Goal: Task Accomplishment & Management: Use online tool/utility

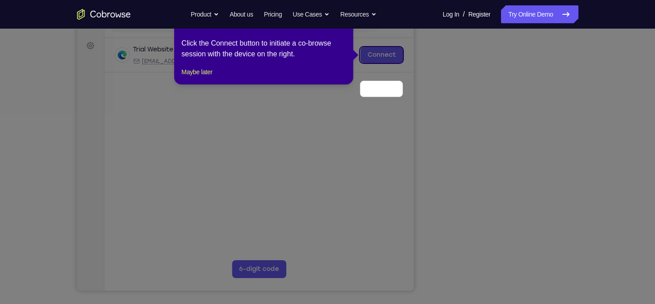
scroll to position [82, 0]
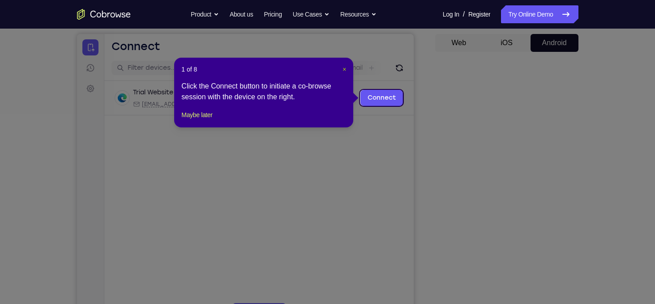
click at [345, 70] on span "×" at bounding box center [344, 69] width 4 height 7
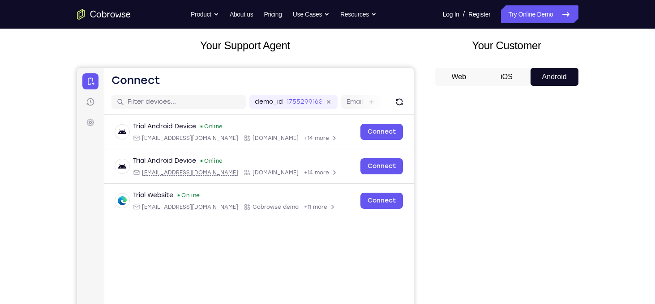
scroll to position [0, 0]
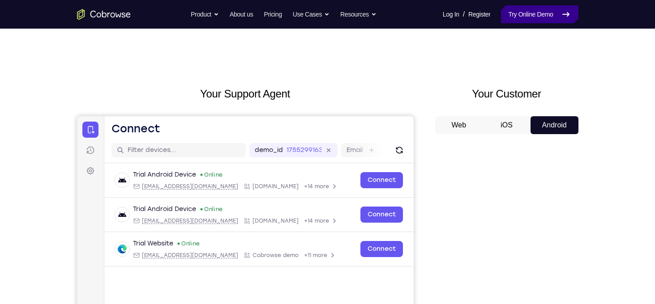
click at [536, 15] on link "Try Online Demo" at bounding box center [539, 14] width 77 height 18
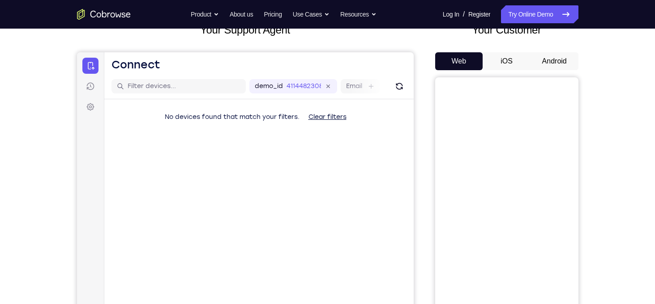
scroll to position [66, 0]
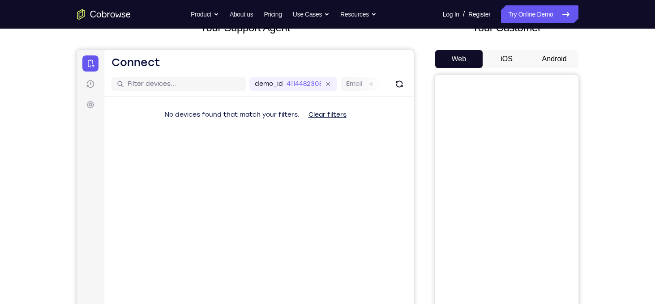
click at [549, 62] on button "Android" at bounding box center [554, 59] width 48 height 18
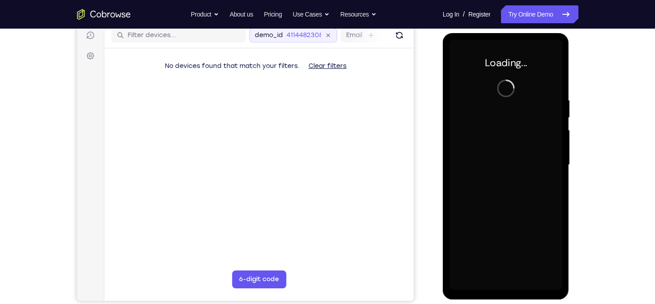
scroll to position [0, 0]
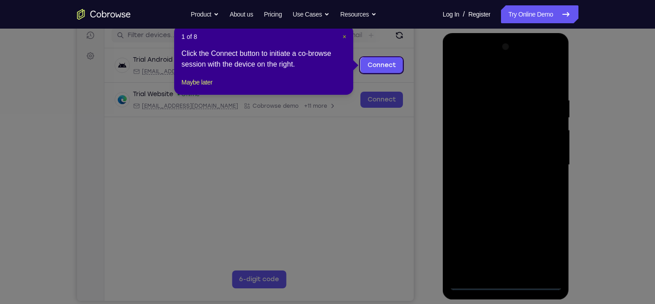
click at [345, 37] on span "×" at bounding box center [344, 36] width 4 height 7
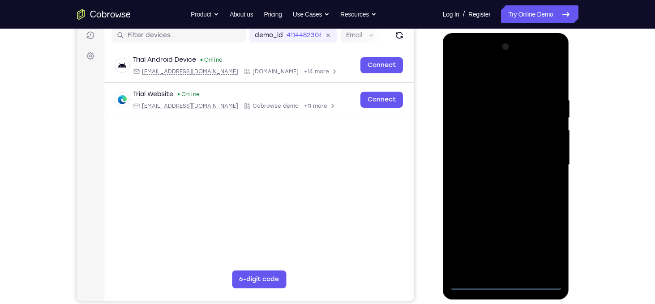
click at [506, 286] on div at bounding box center [505, 165] width 113 height 251
click at [544, 248] on div at bounding box center [505, 165] width 113 height 251
click at [482, 85] on div at bounding box center [505, 165] width 113 height 251
click at [546, 158] on div at bounding box center [505, 165] width 113 height 251
click at [495, 183] on div at bounding box center [505, 165] width 113 height 251
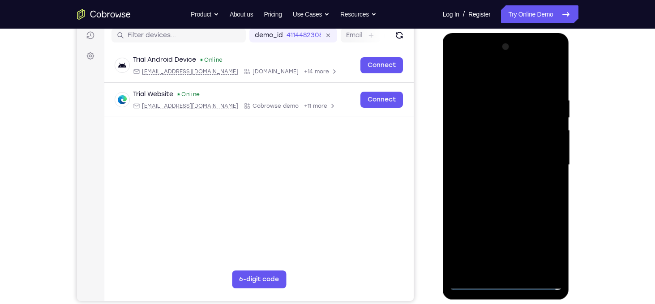
click at [495, 152] on div at bounding box center [505, 165] width 113 height 251
click at [499, 162] on div at bounding box center [505, 165] width 113 height 251
click at [505, 200] on div at bounding box center [505, 165] width 113 height 251
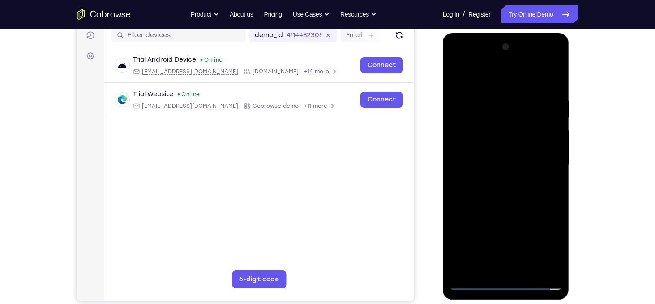
click at [505, 200] on div at bounding box center [505, 165] width 113 height 251
click at [502, 192] on div at bounding box center [505, 165] width 113 height 251
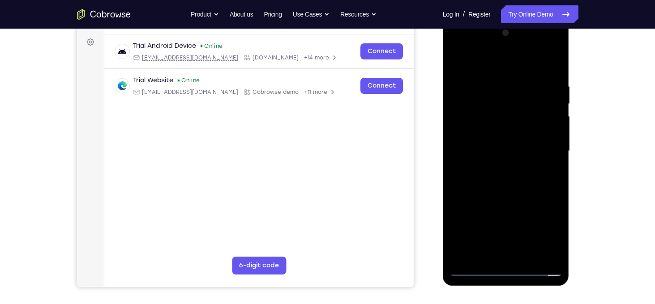
scroll to position [129, 0]
click at [508, 196] on div at bounding box center [505, 151] width 113 height 251
click at [554, 60] on div at bounding box center [505, 151] width 113 height 251
drag, startPoint x: 513, startPoint y: 183, endPoint x: 505, endPoint y: 115, distance: 68.1
click at [505, 115] on div at bounding box center [505, 151] width 113 height 251
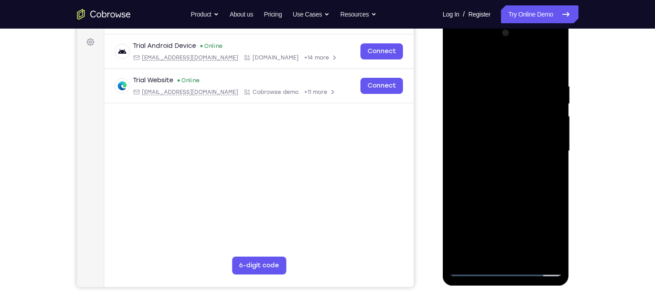
drag, startPoint x: 480, startPoint y: 84, endPoint x: 502, endPoint y: 152, distance: 70.9
click at [502, 152] on div at bounding box center [505, 151] width 113 height 251
click at [480, 131] on div at bounding box center [505, 151] width 113 height 251
click at [467, 77] on div at bounding box center [505, 151] width 113 height 251
click at [551, 141] on div at bounding box center [505, 151] width 113 height 251
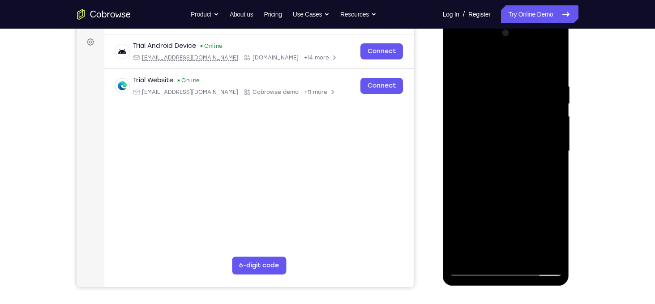
click at [468, 170] on div at bounding box center [505, 151] width 113 height 251
click at [457, 229] on div at bounding box center [505, 151] width 113 height 251
click at [456, 58] on div at bounding box center [505, 151] width 113 height 251
click at [516, 200] on div at bounding box center [505, 151] width 113 height 251
click at [557, 154] on div at bounding box center [505, 151] width 113 height 251
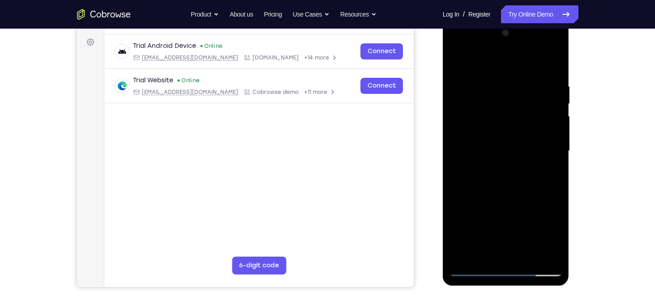
click at [457, 56] on div at bounding box center [505, 151] width 113 height 251
drag, startPoint x: 506, startPoint y: 200, endPoint x: 486, endPoint y: 111, distance: 90.8
click at [486, 111] on div at bounding box center [505, 151] width 113 height 251
drag, startPoint x: 486, startPoint y: 111, endPoint x: 517, endPoint y: 228, distance: 120.4
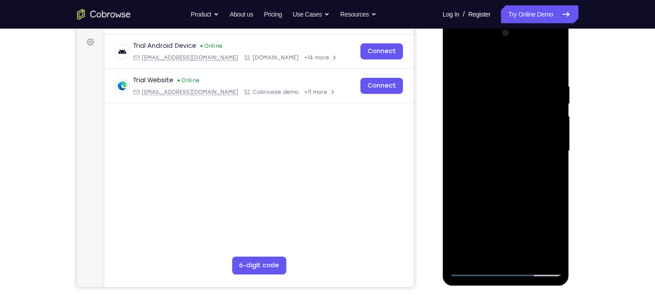
click at [517, 228] on div at bounding box center [505, 151] width 113 height 251
click at [483, 105] on div at bounding box center [505, 151] width 113 height 251
click at [506, 203] on div at bounding box center [505, 151] width 113 height 251
click at [458, 60] on div at bounding box center [505, 151] width 113 height 251
drag, startPoint x: 504, startPoint y: 200, endPoint x: 482, endPoint y: 104, distance: 98.8
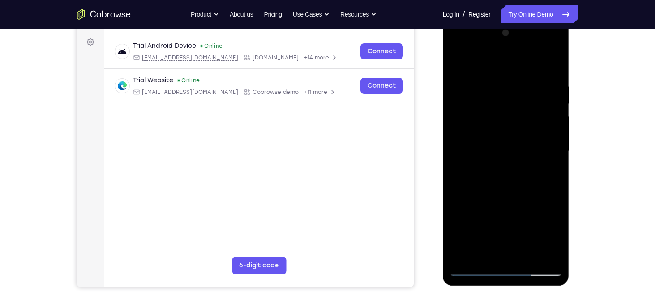
click at [482, 104] on div at bounding box center [505, 151] width 113 height 251
click at [471, 215] on div at bounding box center [505, 151] width 113 height 251
click at [456, 63] on div at bounding box center [505, 151] width 113 height 251
drag, startPoint x: 481, startPoint y: 101, endPoint x: 520, endPoint y: 203, distance: 109.4
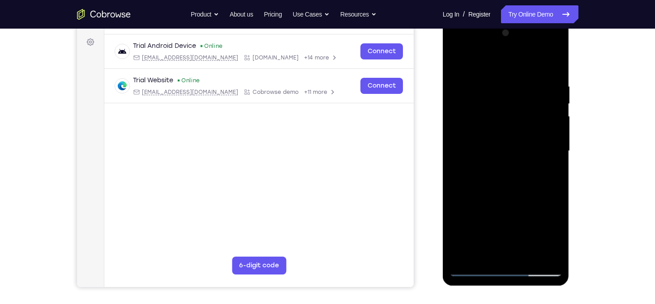
click at [520, 203] on div at bounding box center [505, 151] width 113 height 251
click at [533, 170] on div at bounding box center [505, 151] width 113 height 251
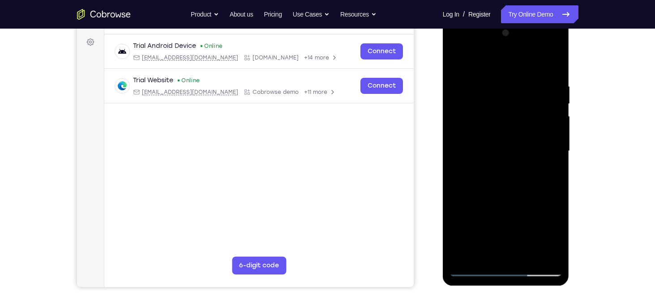
click at [533, 170] on div at bounding box center [505, 151] width 113 height 251
click at [515, 190] on div at bounding box center [505, 151] width 113 height 251
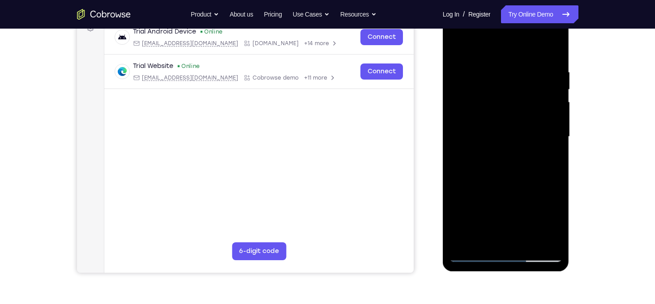
scroll to position [139, 0]
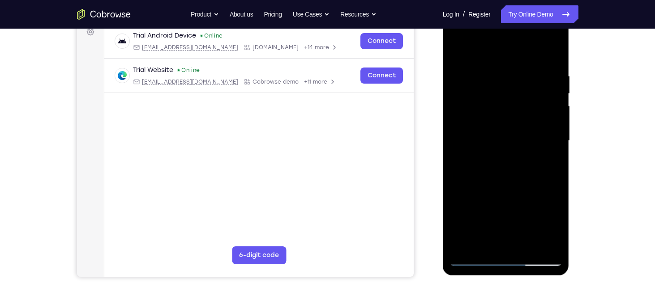
drag, startPoint x: 517, startPoint y: 196, endPoint x: 490, endPoint y: 89, distance: 110.7
click at [490, 89] on div at bounding box center [505, 141] width 113 height 251
click at [524, 246] on div at bounding box center [505, 141] width 113 height 251
click at [512, 190] on div at bounding box center [505, 141] width 113 height 251
click at [501, 132] on div at bounding box center [505, 141] width 113 height 251
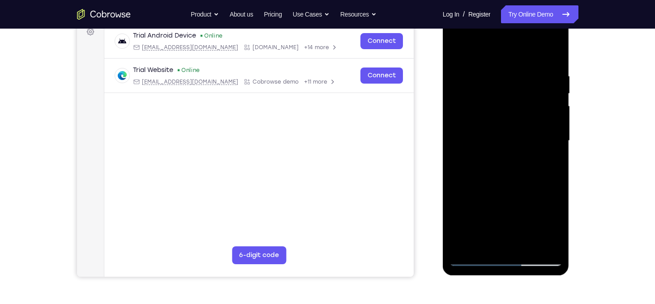
click at [460, 133] on div at bounding box center [505, 141] width 113 height 251
click at [459, 102] on div at bounding box center [505, 141] width 113 height 251
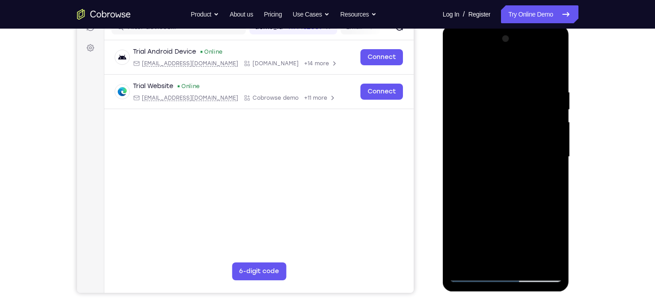
scroll to position [124, 0]
drag, startPoint x: 481, startPoint y: 226, endPoint x: 481, endPoint y: 128, distance: 98.5
click at [481, 128] on div at bounding box center [505, 156] width 113 height 251
click at [519, 214] on div at bounding box center [505, 156] width 113 height 251
drag, startPoint x: 496, startPoint y: 98, endPoint x: 506, endPoint y: 217, distance: 119.9
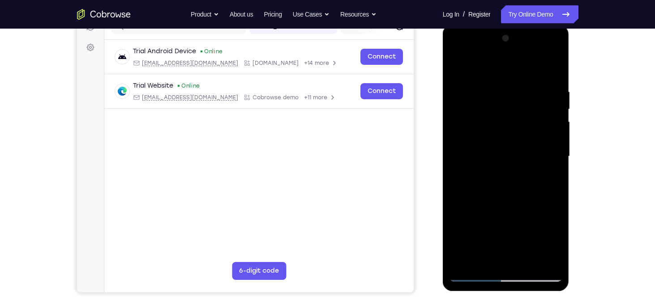
click at [506, 217] on div at bounding box center [505, 156] width 113 height 251
drag, startPoint x: 513, startPoint y: 94, endPoint x: 544, endPoint y: 219, distance: 128.7
click at [544, 219] on div at bounding box center [505, 156] width 113 height 251
click at [555, 233] on div at bounding box center [505, 156] width 113 height 251
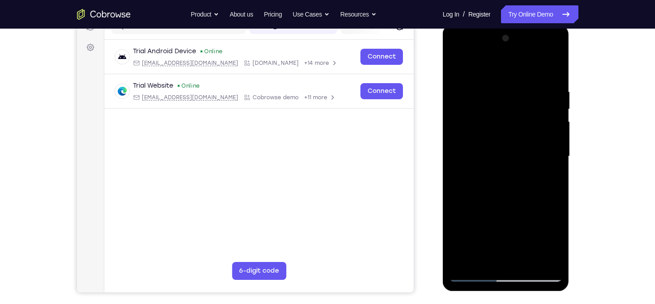
click at [532, 263] on div at bounding box center [505, 156] width 113 height 251
click at [501, 78] on div at bounding box center [505, 156] width 113 height 251
click at [458, 67] on div at bounding box center [505, 156] width 113 height 251
drag, startPoint x: 499, startPoint y: 78, endPoint x: 521, endPoint y: 221, distance: 144.1
click at [521, 221] on div at bounding box center [505, 156] width 113 height 251
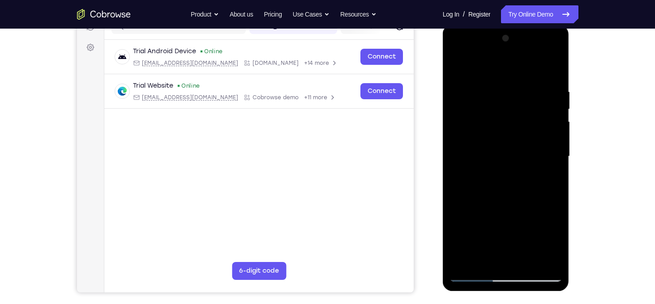
click at [496, 92] on div at bounding box center [505, 156] width 113 height 251
click at [544, 142] on div at bounding box center [505, 156] width 113 height 251
drag, startPoint x: 544, startPoint y: 141, endPoint x: 377, endPoint y: 142, distance: 167.4
click at [443, 142] on html "Online web based iOS Simulators and Android Emulators. Run iPhone, iPad, Mobile…" at bounding box center [507, 159] width 128 height 269
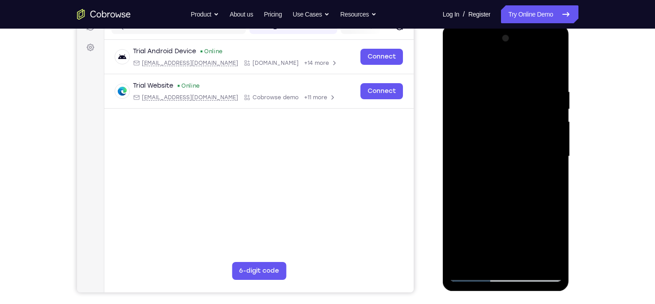
click at [546, 147] on div at bounding box center [505, 156] width 113 height 251
drag, startPoint x: 546, startPoint y: 147, endPoint x: 392, endPoint y: 133, distance: 153.6
click at [443, 133] on html "Online web based iOS Simulators and Android Emulators. Run iPhone, iPad, Mobile…" at bounding box center [507, 159] width 128 height 269
click at [549, 142] on div at bounding box center [505, 156] width 113 height 251
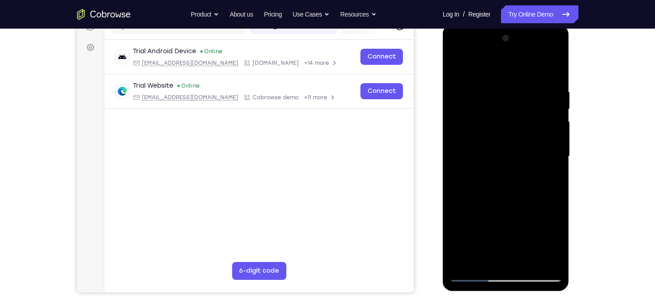
click at [549, 142] on div at bounding box center [505, 156] width 113 height 251
drag, startPoint x: 549, startPoint y: 142, endPoint x: 416, endPoint y: 128, distance: 134.1
click at [443, 128] on html "Online web based iOS Simulators and Android Emulators. Run iPhone, iPad, Mobile…" at bounding box center [507, 159] width 128 height 269
click at [543, 144] on div at bounding box center [505, 156] width 113 height 251
click at [548, 136] on div at bounding box center [505, 156] width 113 height 251
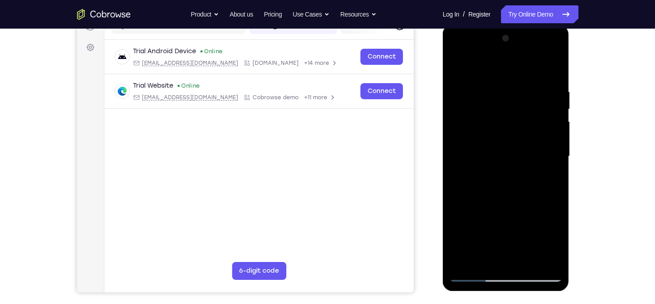
click at [548, 136] on div at bounding box center [505, 156] width 113 height 251
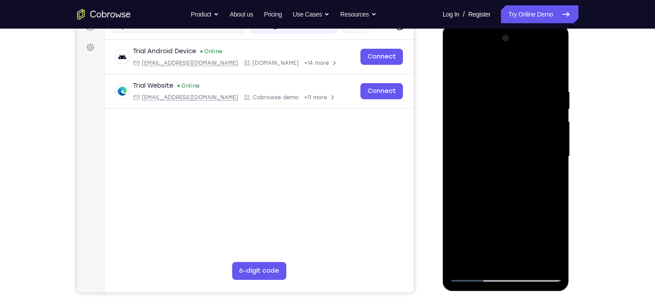
click at [548, 136] on div at bounding box center [505, 156] width 113 height 251
drag, startPoint x: 548, startPoint y: 136, endPoint x: 362, endPoint y: 132, distance: 186.7
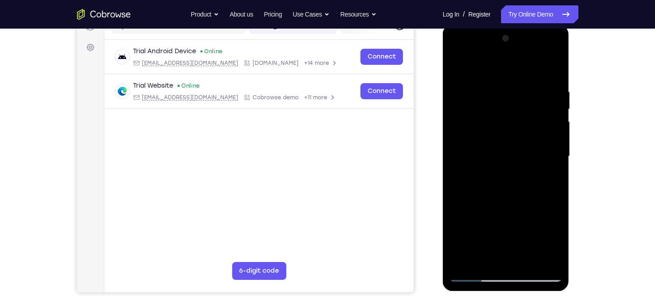
click at [443, 132] on html "Online web based iOS Simulators and Android Emulators. Run iPhone, iPad, Mobile…" at bounding box center [507, 159] width 128 height 269
click at [448, 132] on div at bounding box center [506, 158] width 127 height 267
click at [466, 134] on div at bounding box center [505, 156] width 113 height 251
click at [537, 144] on div at bounding box center [505, 156] width 113 height 251
click at [543, 142] on div at bounding box center [505, 156] width 113 height 251
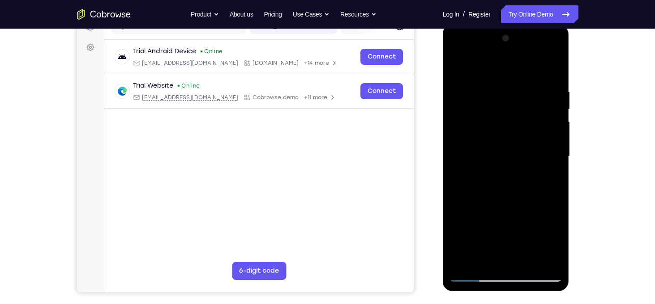
click at [543, 142] on div at bounding box center [505, 156] width 113 height 251
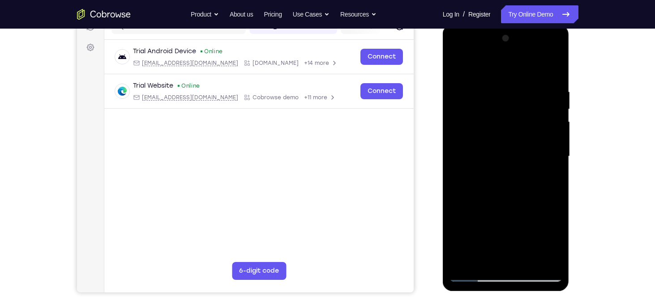
click at [543, 142] on div at bounding box center [505, 156] width 113 height 251
click at [553, 70] on div at bounding box center [505, 156] width 113 height 251
click at [484, 263] on div at bounding box center [505, 156] width 113 height 251
click at [529, 259] on div at bounding box center [505, 156] width 113 height 251
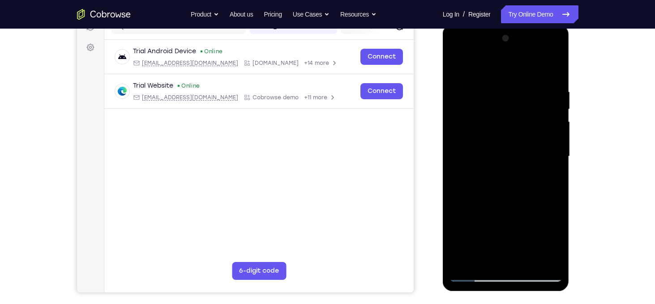
click at [457, 64] on div at bounding box center [505, 156] width 113 height 251
click at [485, 264] on div at bounding box center [505, 156] width 113 height 251
click at [490, 65] on div at bounding box center [505, 156] width 113 height 251
click at [490, 83] on div at bounding box center [505, 156] width 113 height 251
click at [466, 88] on div at bounding box center [505, 156] width 113 height 251
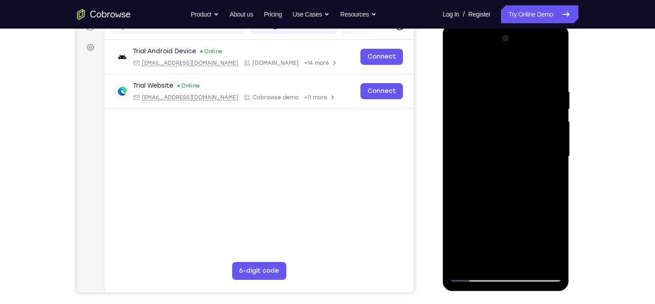
click at [553, 139] on div at bounding box center [505, 156] width 113 height 251
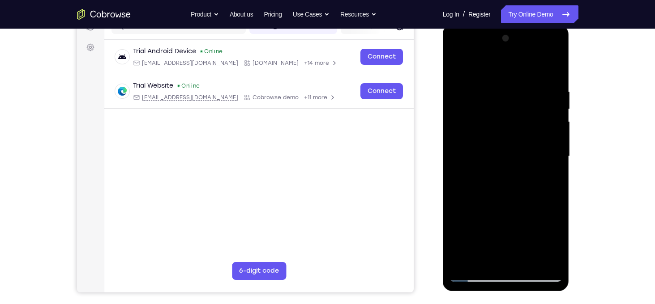
click at [553, 139] on div at bounding box center [505, 156] width 113 height 251
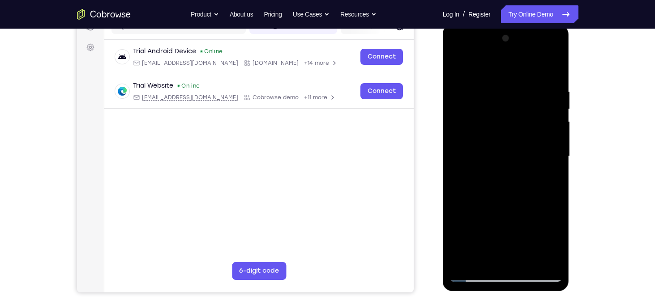
click at [553, 139] on div at bounding box center [505, 156] width 113 height 251
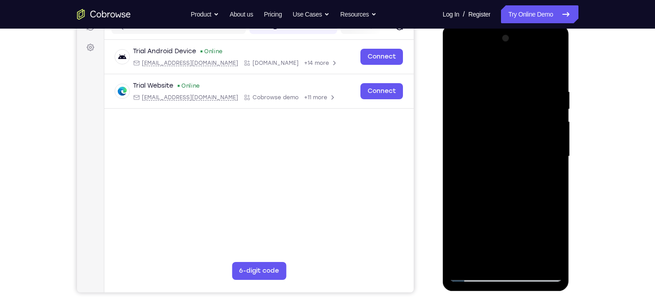
click at [553, 139] on div at bounding box center [505, 156] width 113 height 251
drag, startPoint x: 512, startPoint y: 194, endPoint x: 486, endPoint y: 76, distance: 121.0
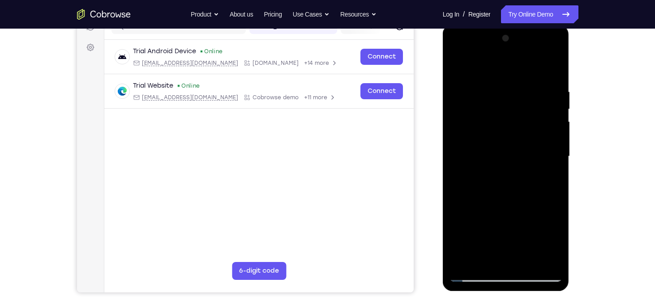
click at [486, 76] on div at bounding box center [505, 156] width 113 height 251
drag, startPoint x: 508, startPoint y: 215, endPoint x: 486, endPoint y: 63, distance: 153.7
click at [486, 63] on div at bounding box center [505, 156] width 113 height 251
click at [507, 125] on div at bounding box center [505, 156] width 113 height 251
drag, startPoint x: 482, startPoint y: 119, endPoint x: 514, endPoint y: 238, distance: 122.8
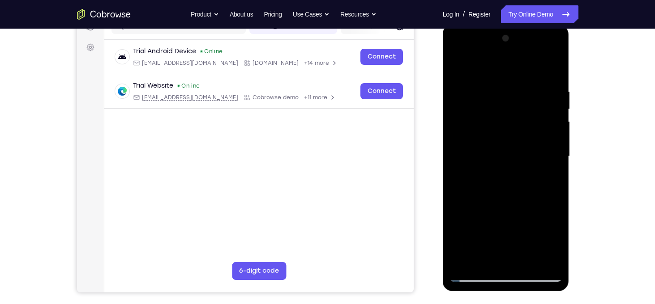
click at [514, 238] on div at bounding box center [505, 156] width 113 height 251
click at [479, 185] on div at bounding box center [505, 156] width 113 height 251
click at [458, 65] on div at bounding box center [505, 156] width 113 height 251
click at [480, 79] on div at bounding box center [505, 156] width 113 height 251
click at [522, 98] on div at bounding box center [505, 156] width 113 height 251
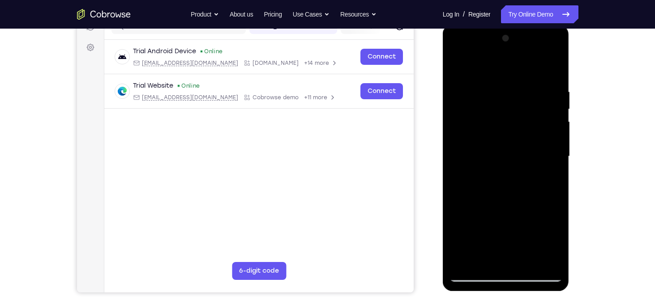
click at [458, 66] on div at bounding box center [505, 156] width 113 height 251
click at [455, 65] on div at bounding box center [505, 156] width 113 height 251
drag, startPoint x: 507, startPoint y: 214, endPoint x: 471, endPoint y: 109, distance: 111.0
click at [471, 109] on div at bounding box center [505, 156] width 113 height 251
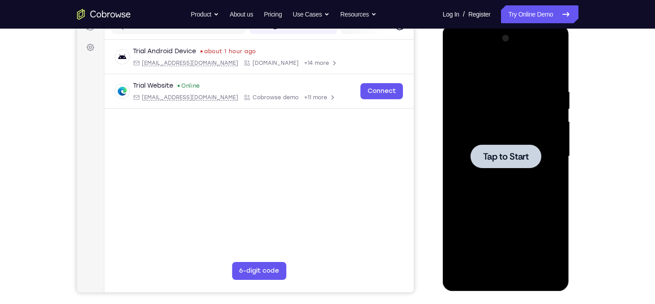
click at [501, 171] on div at bounding box center [505, 156] width 113 height 251
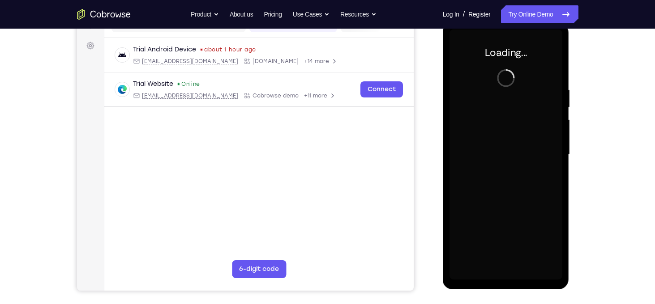
scroll to position [125, 0]
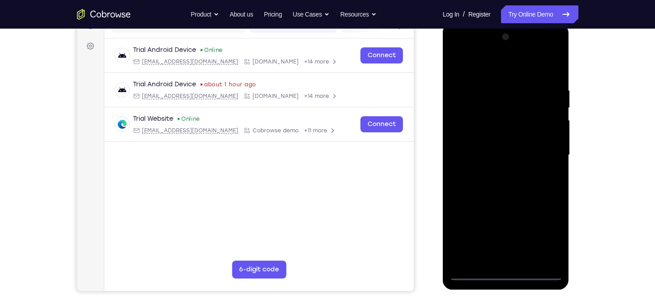
click at [512, 280] on div at bounding box center [505, 155] width 113 height 251
click at [544, 235] on div at bounding box center [505, 155] width 113 height 251
click at [475, 70] on div at bounding box center [505, 155] width 113 height 251
click at [541, 151] on div at bounding box center [505, 155] width 113 height 251
click at [495, 172] on div at bounding box center [505, 155] width 113 height 251
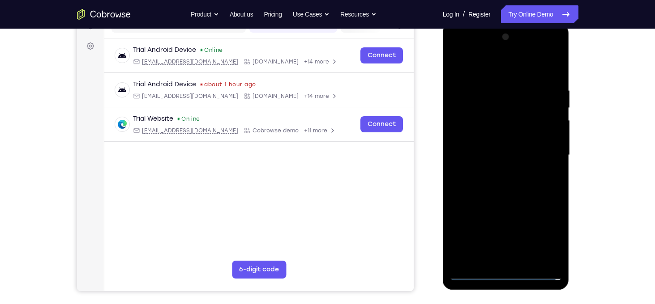
click at [503, 143] on div at bounding box center [505, 155] width 113 height 251
click at [502, 142] on div at bounding box center [505, 155] width 113 height 251
click at [504, 155] on div at bounding box center [505, 155] width 113 height 251
click at [515, 183] on div at bounding box center [505, 155] width 113 height 251
click at [515, 186] on div at bounding box center [505, 155] width 113 height 251
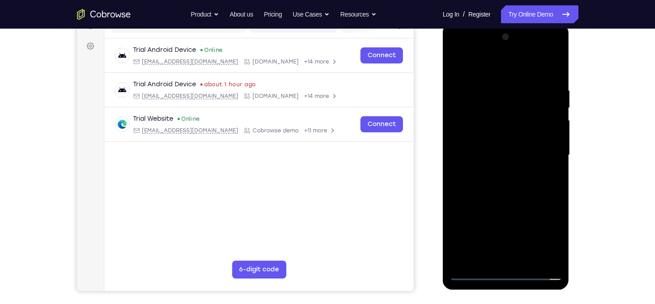
click at [515, 186] on div at bounding box center [505, 155] width 113 height 251
click at [490, 86] on div at bounding box center [505, 155] width 113 height 251
click at [552, 154] on div at bounding box center [505, 155] width 113 height 251
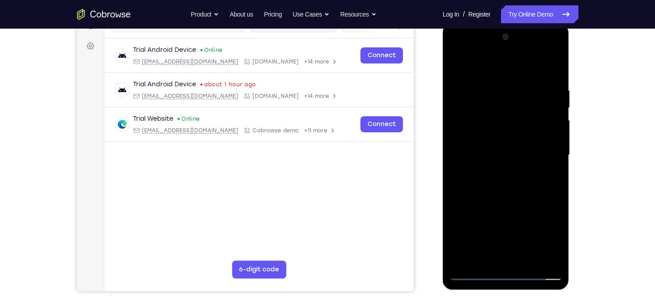
click at [552, 154] on div at bounding box center [505, 155] width 113 height 251
click at [467, 92] on div at bounding box center [505, 155] width 113 height 251
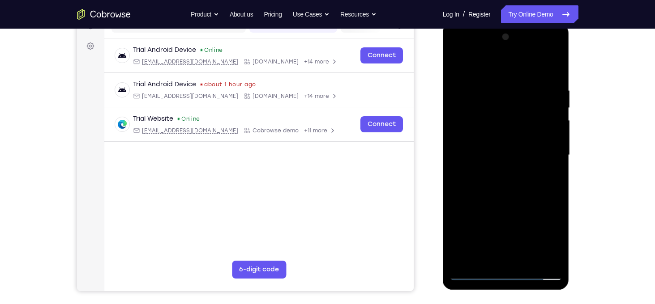
click at [458, 69] on div at bounding box center [505, 155] width 113 height 251
click at [520, 196] on div at bounding box center [505, 155] width 113 height 251
click at [549, 153] on div at bounding box center [505, 155] width 113 height 251
click at [459, 65] on div at bounding box center [505, 155] width 113 height 251
click at [497, 98] on div at bounding box center [505, 155] width 113 height 251
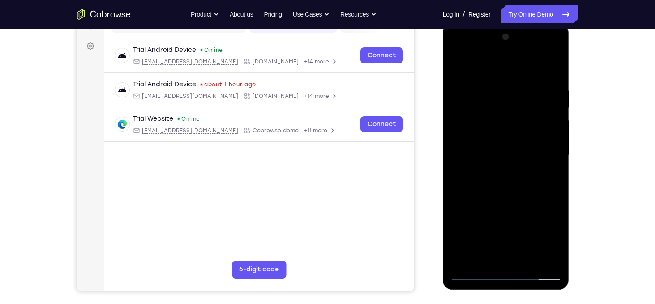
click at [467, 256] on div at bounding box center [505, 155] width 113 height 251
click at [458, 64] on div at bounding box center [505, 155] width 113 height 251
click at [533, 143] on div at bounding box center [505, 155] width 113 height 251
click at [542, 144] on div at bounding box center [505, 155] width 113 height 251
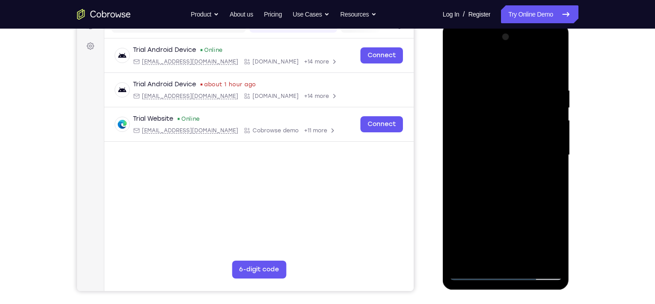
click at [548, 145] on div at bounding box center [505, 155] width 113 height 251
click at [464, 70] on div at bounding box center [505, 155] width 113 height 251
click at [546, 142] on div at bounding box center [505, 155] width 113 height 251
click at [460, 62] on div at bounding box center [505, 155] width 113 height 251
click at [492, 96] on div at bounding box center [505, 155] width 113 height 251
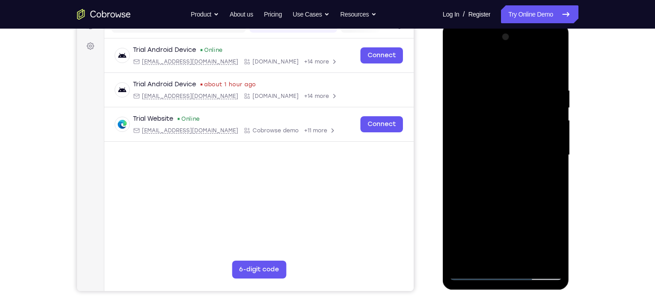
click at [463, 260] on div at bounding box center [505, 155] width 113 height 251
click at [527, 259] on div at bounding box center [505, 155] width 113 height 251
click at [500, 200] on div at bounding box center [505, 155] width 113 height 251
click at [504, 74] on div at bounding box center [505, 155] width 113 height 251
click at [466, 79] on div at bounding box center [505, 155] width 113 height 251
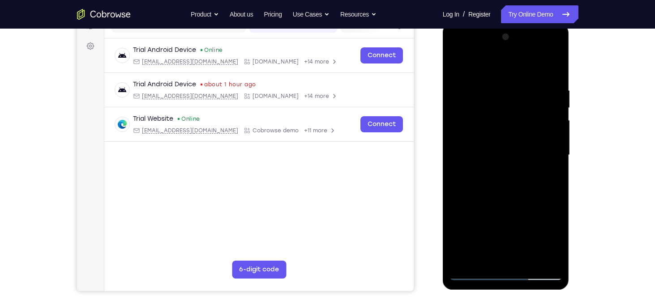
click at [461, 64] on div at bounding box center [505, 155] width 113 height 251
drag, startPoint x: 494, startPoint y: 87, endPoint x: 516, endPoint y: 206, distance: 121.6
click at [516, 206] on div at bounding box center [505, 155] width 113 height 251
drag, startPoint x: 512, startPoint y: 77, endPoint x: 515, endPoint y: 253, distance: 175.4
click at [515, 253] on div at bounding box center [505, 155] width 113 height 251
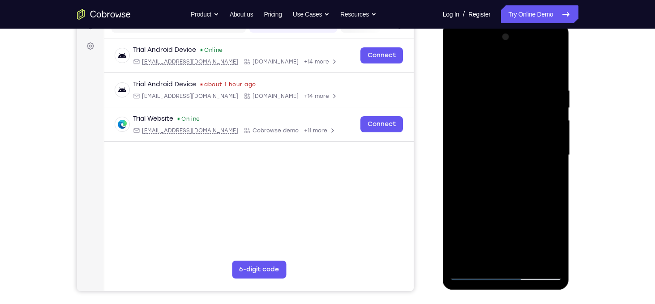
drag, startPoint x: 504, startPoint y: 76, endPoint x: 531, endPoint y: 210, distance: 137.4
click at [531, 210] on div at bounding box center [505, 155] width 113 height 251
click at [492, 85] on div at bounding box center [505, 155] width 113 height 251
click at [462, 66] on div at bounding box center [505, 155] width 113 height 251
drag, startPoint x: 518, startPoint y: 171, endPoint x: 498, endPoint y: 84, distance: 90.1
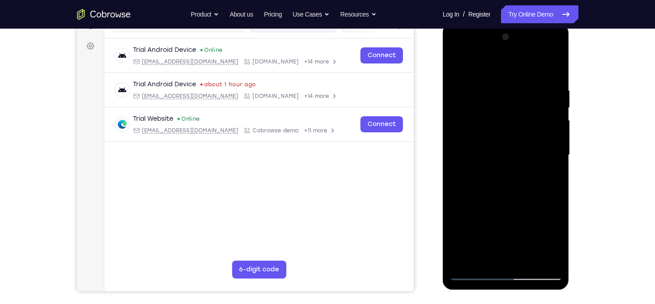
click at [498, 84] on div at bounding box center [505, 155] width 113 height 251
click at [477, 197] on div at bounding box center [505, 155] width 113 height 251
drag, startPoint x: 510, startPoint y: 231, endPoint x: 486, endPoint y: 125, distance: 108.4
click at [486, 125] on div at bounding box center [505, 155] width 113 height 251
click at [464, 84] on div at bounding box center [505, 155] width 113 height 251
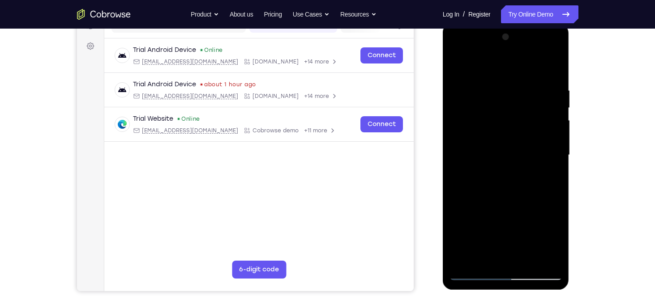
drag, startPoint x: 534, startPoint y: 132, endPoint x: 559, endPoint y: 214, distance: 85.3
click at [559, 214] on div at bounding box center [505, 155] width 113 height 251
click at [458, 60] on div at bounding box center [505, 155] width 113 height 251
drag, startPoint x: 518, startPoint y: 222, endPoint x: 480, endPoint y: 96, distance: 131.3
click at [480, 96] on div at bounding box center [505, 155] width 113 height 251
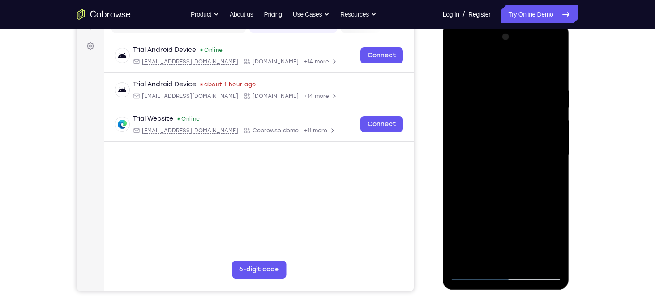
drag, startPoint x: 488, startPoint y: 210, endPoint x: 462, endPoint y: 77, distance: 136.3
click at [462, 77] on div at bounding box center [505, 155] width 113 height 251
drag, startPoint x: 487, startPoint y: 205, endPoint x: 487, endPoint y: 79, distance: 125.8
click at [487, 79] on div at bounding box center [505, 155] width 113 height 251
click at [458, 62] on div at bounding box center [505, 155] width 113 height 251
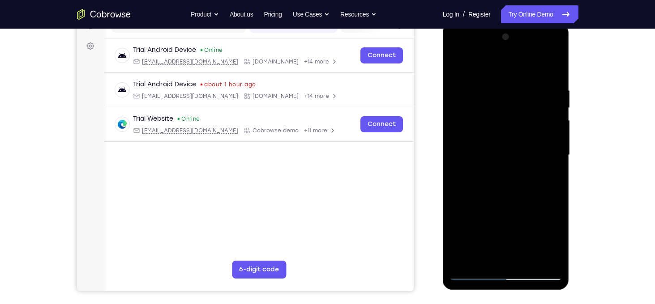
drag, startPoint x: 490, startPoint y: 91, endPoint x: 512, endPoint y: 199, distance: 109.5
click at [512, 199] on div at bounding box center [505, 155] width 113 height 251
click at [530, 95] on div at bounding box center [505, 155] width 113 height 251
click at [455, 65] on div at bounding box center [505, 155] width 113 height 251
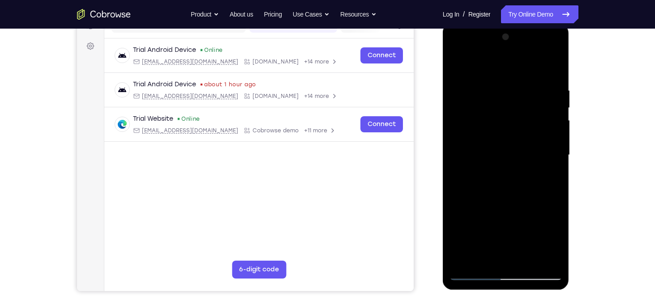
drag, startPoint x: 490, startPoint y: 79, endPoint x: 511, endPoint y: 237, distance: 159.9
click at [511, 237] on div at bounding box center [505, 155] width 113 height 251
click at [477, 112] on div at bounding box center [505, 155] width 113 height 251
click at [544, 185] on div at bounding box center [505, 155] width 113 height 251
click at [456, 66] on div at bounding box center [505, 155] width 113 height 251
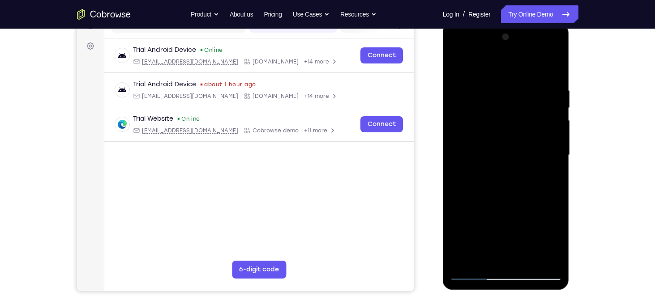
drag, startPoint x: 503, startPoint y: 203, endPoint x: 486, endPoint y: 94, distance: 110.5
click at [486, 94] on div at bounding box center [505, 155] width 113 height 251
click at [500, 131] on div at bounding box center [505, 155] width 113 height 251
drag, startPoint x: 537, startPoint y: 125, endPoint x: 547, endPoint y: 207, distance: 82.6
click at [547, 207] on div at bounding box center [505, 155] width 113 height 251
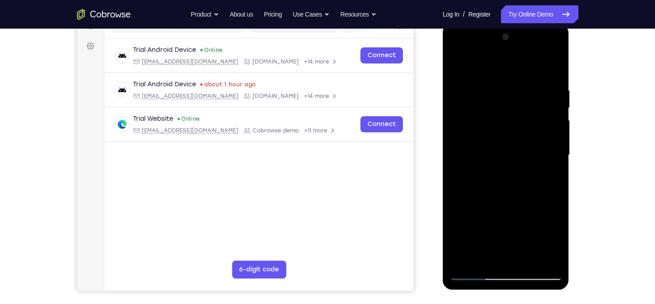
click at [557, 156] on div at bounding box center [505, 155] width 113 height 251
click at [455, 63] on div at bounding box center [505, 155] width 113 height 251
drag, startPoint x: 520, startPoint y: 218, endPoint x: 506, endPoint y: 90, distance: 128.3
click at [506, 90] on div at bounding box center [505, 155] width 113 height 251
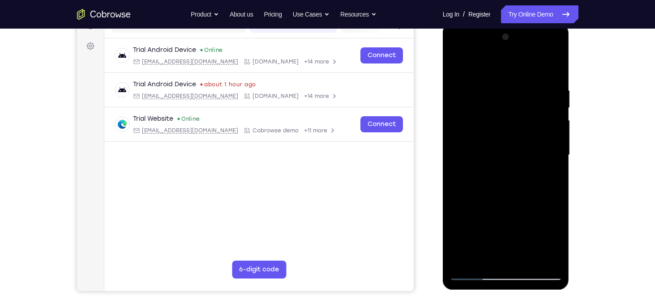
drag, startPoint x: 512, startPoint y: 95, endPoint x: 522, endPoint y: 230, distance: 135.5
click at [522, 230] on div at bounding box center [505, 155] width 113 height 251
click at [526, 94] on div at bounding box center [505, 155] width 113 height 251
click at [458, 65] on div at bounding box center [505, 155] width 113 height 251
drag, startPoint x: 498, startPoint y: 102, endPoint x: 533, endPoint y: 273, distance: 175.5
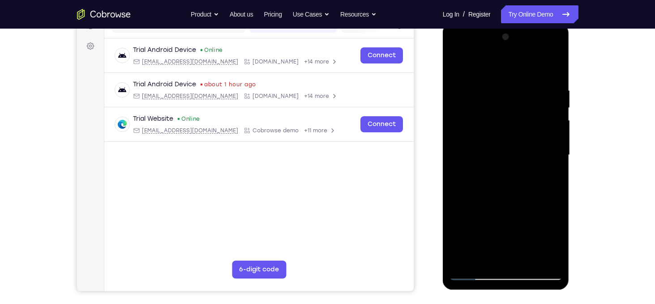
click at [533, 273] on div at bounding box center [505, 155] width 113 height 251
click at [503, 77] on div at bounding box center [505, 155] width 113 height 251
click at [461, 65] on div at bounding box center [505, 155] width 113 height 251
drag, startPoint x: 497, startPoint y: 85, endPoint x: 511, endPoint y: 216, distance: 131.9
click at [511, 216] on div at bounding box center [505, 155] width 113 height 251
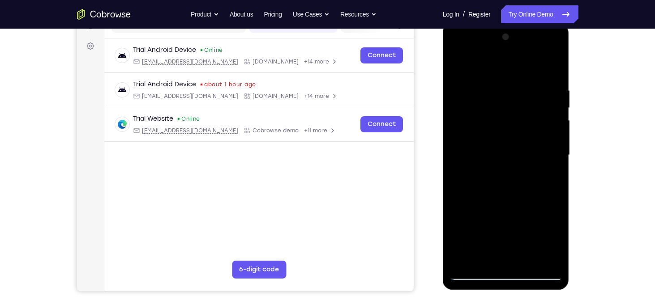
click at [501, 85] on div at bounding box center [505, 155] width 113 height 251
click at [545, 145] on div at bounding box center [505, 155] width 113 height 251
drag, startPoint x: 547, startPoint y: 140, endPoint x: 859, endPoint y: 140, distance: 311.9
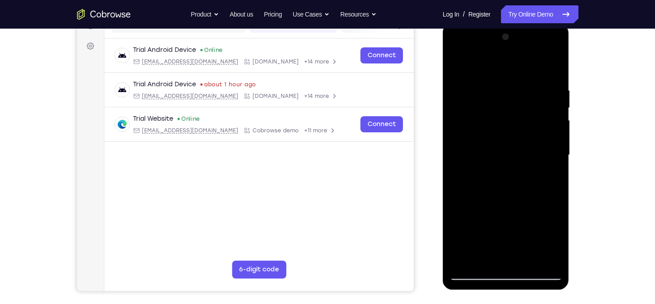
click at [443, 116] on html "Online web based iOS Simulators and Android Emulators. Run iPhone, iPad, Mobile…" at bounding box center [507, 157] width 128 height 269
click at [554, 142] on div at bounding box center [505, 155] width 113 height 251
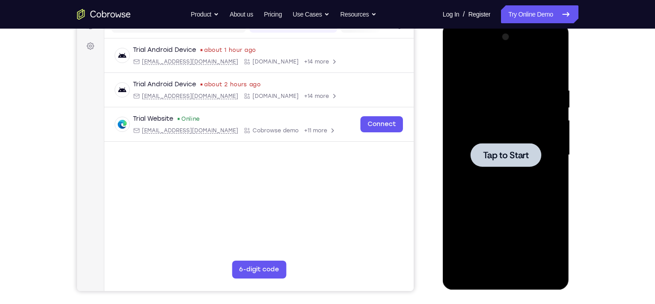
click at [510, 110] on div at bounding box center [505, 155] width 113 height 251
click at [508, 272] on div at bounding box center [505, 155] width 113 height 251
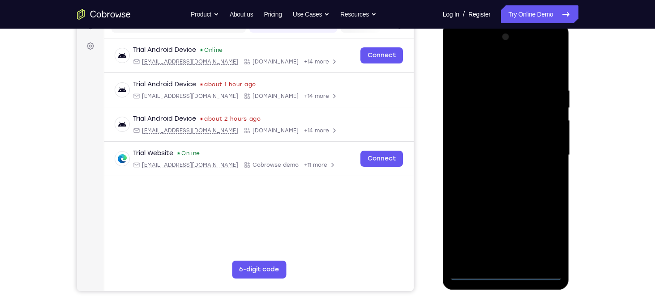
click at [543, 234] on div at bounding box center [505, 155] width 113 height 251
click at [478, 71] on div at bounding box center [505, 155] width 113 height 251
click at [541, 153] on div at bounding box center [505, 155] width 113 height 251
click at [498, 260] on div at bounding box center [505, 155] width 113 height 251
click at [480, 149] on div at bounding box center [505, 155] width 113 height 251
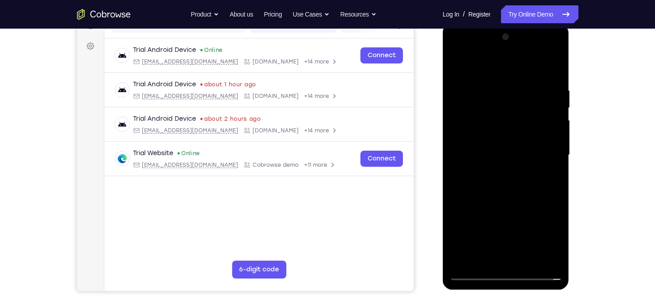
click at [476, 134] on div at bounding box center [505, 155] width 113 height 251
click at [491, 156] on div at bounding box center [505, 155] width 113 height 251
click at [511, 189] on div at bounding box center [505, 155] width 113 height 251
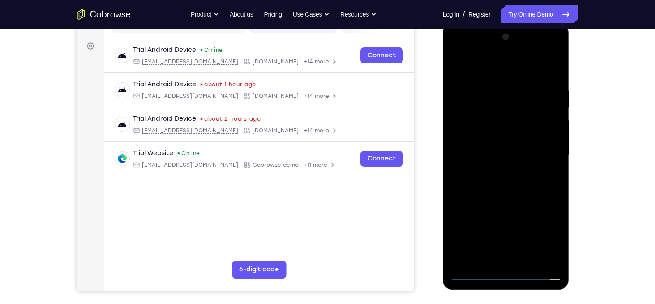
click at [511, 189] on div at bounding box center [505, 155] width 113 height 251
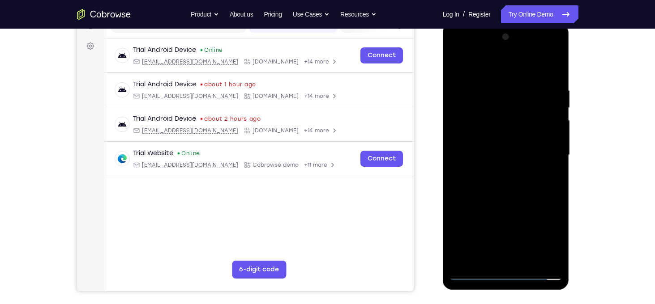
click at [520, 198] on div at bounding box center [505, 155] width 113 height 251
drag, startPoint x: 520, startPoint y: 198, endPoint x: 527, endPoint y: 263, distance: 65.7
click at [527, 263] on div at bounding box center [505, 155] width 113 height 251
click at [521, 204] on div at bounding box center [505, 155] width 113 height 251
click at [506, 79] on div at bounding box center [505, 155] width 113 height 251
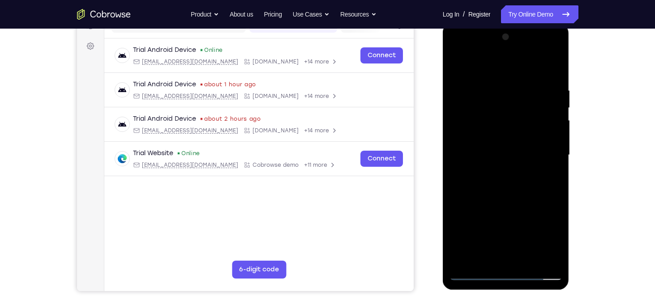
click at [459, 64] on div at bounding box center [505, 155] width 113 height 251
drag, startPoint x: 499, startPoint y: 81, endPoint x: 520, endPoint y: 217, distance: 136.8
click at [520, 217] on div at bounding box center [505, 155] width 113 height 251
click at [492, 77] on div at bounding box center [505, 155] width 113 height 251
click at [536, 125] on div at bounding box center [505, 155] width 113 height 251
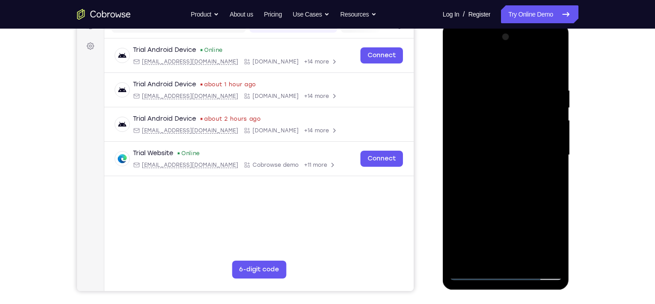
click at [536, 125] on div at bounding box center [505, 155] width 113 height 251
click at [549, 133] on div at bounding box center [505, 155] width 113 height 251
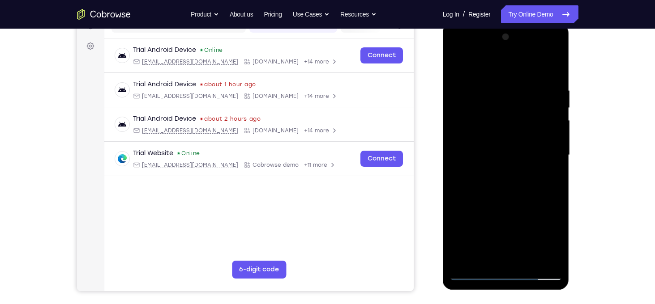
click at [461, 138] on div at bounding box center [505, 155] width 113 height 251
click at [554, 105] on div at bounding box center [505, 155] width 113 height 251
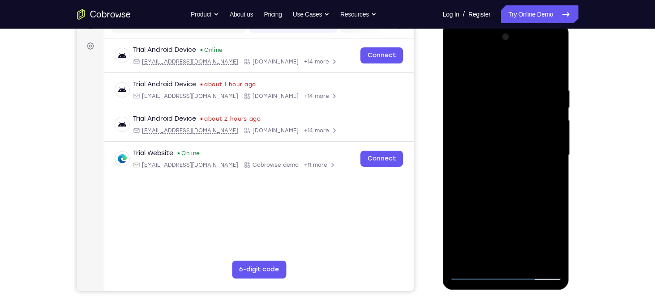
click at [554, 105] on div at bounding box center [505, 155] width 113 height 251
click at [554, 115] on div at bounding box center [505, 155] width 113 height 251
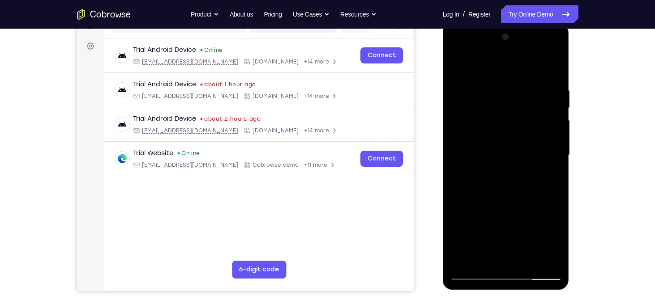
click at [554, 115] on div at bounding box center [505, 155] width 113 height 251
click at [550, 121] on div at bounding box center [505, 155] width 113 height 251
click at [550, 120] on div at bounding box center [505, 155] width 113 height 251
click at [550, 119] on div at bounding box center [505, 155] width 113 height 251
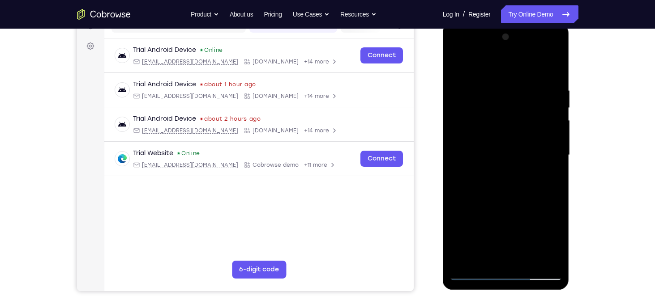
click at [550, 119] on div at bounding box center [505, 155] width 113 height 251
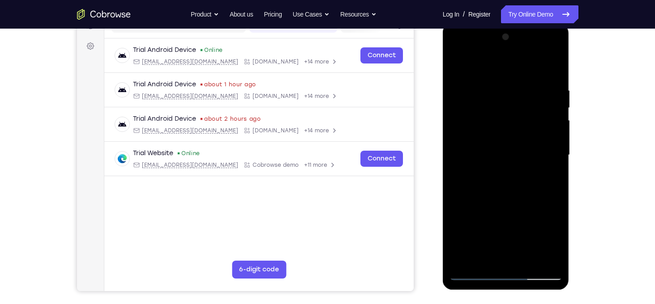
click at [554, 128] on div at bounding box center [505, 155] width 113 height 251
drag, startPoint x: 471, startPoint y: 149, endPoint x: 586, endPoint y: 140, distance: 115.4
click at [570, 140] on html "Online web based iOS Simulators and Android Emulators. Run iPhone, iPad, Mobile…" at bounding box center [507, 157] width 128 height 269
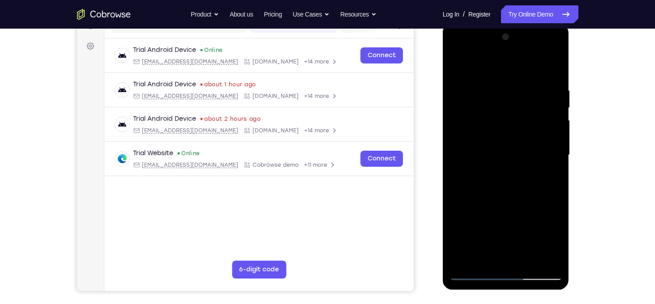
click at [559, 139] on div at bounding box center [505, 155] width 113 height 251
click at [549, 141] on div at bounding box center [505, 155] width 113 height 251
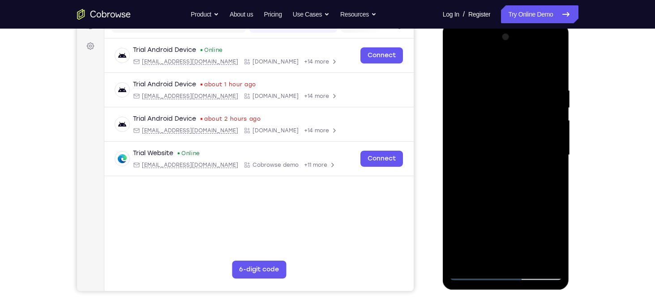
click at [549, 141] on div at bounding box center [505, 155] width 113 height 251
click at [459, 145] on div at bounding box center [505, 155] width 113 height 251
click at [490, 259] on div at bounding box center [505, 155] width 113 height 251
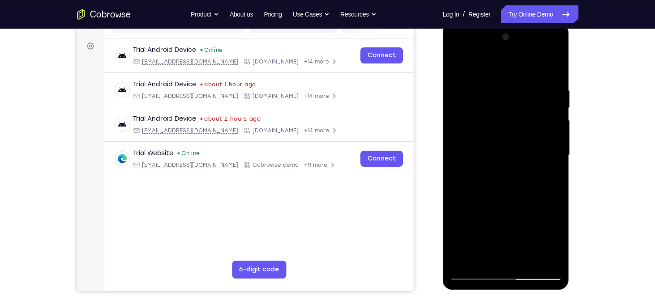
click at [475, 272] on div at bounding box center [505, 155] width 113 height 251
click at [549, 258] on div at bounding box center [505, 155] width 113 height 251
click at [551, 157] on div at bounding box center [505, 155] width 113 height 251
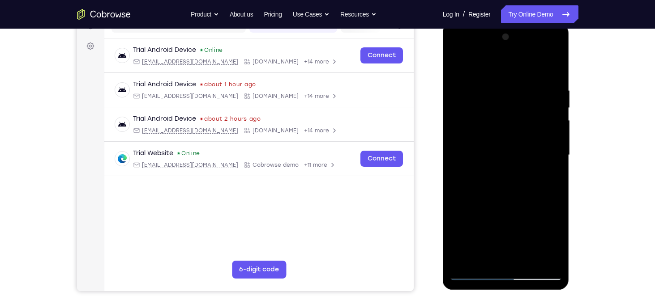
click at [551, 156] on div at bounding box center [505, 155] width 113 height 251
click at [551, 70] on div at bounding box center [505, 155] width 113 height 251
click at [530, 259] on div at bounding box center [505, 155] width 113 height 251
click at [507, 81] on div at bounding box center [505, 155] width 113 height 251
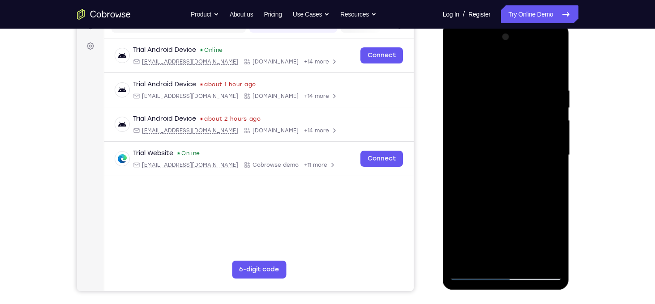
click at [468, 76] on div at bounding box center [505, 155] width 113 height 251
click at [500, 226] on div at bounding box center [505, 155] width 113 height 251
click at [471, 64] on div at bounding box center [505, 155] width 113 height 251
drag, startPoint x: 503, startPoint y: 188, endPoint x: 497, endPoint y: 106, distance: 82.6
click at [497, 106] on div at bounding box center [505, 155] width 113 height 251
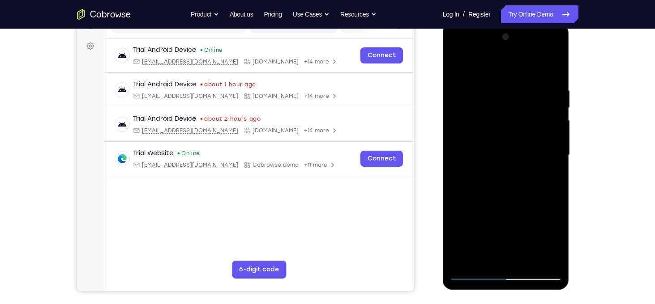
click at [556, 221] on div at bounding box center [505, 155] width 113 height 251
click at [483, 264] on div at bounding box center [505, 155] width 113 height 251
click at [472, 63] on div at bounding box center [505, 155] width 113 height 251
click at [494, 131] on div at bounding box center [505, 155] width 113 height 251
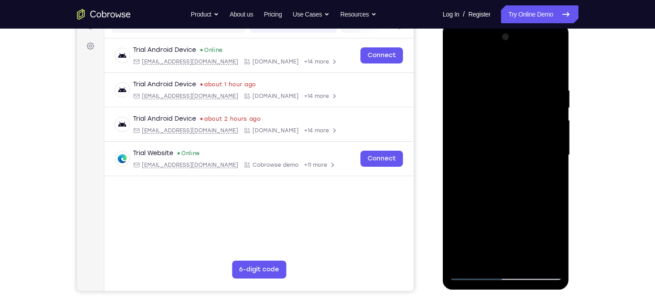
drag, startPoint x: 494, startPoint y: 131, endPoint x: 511, endPoint y: 229, distance: 99.5
click at [511, 229] on div at bounding box center [505, 155] width 113 height 251
click at [456, 67] on div at bounding box center [505, 155] width 113 height 251
drag, startPoint x: 505, startPoint y: 162, endPoint x: 501, endPoint y: 92, distance: 69.9
click at [501, 92] on div at bounding box center [505, 155] width 113 height 251
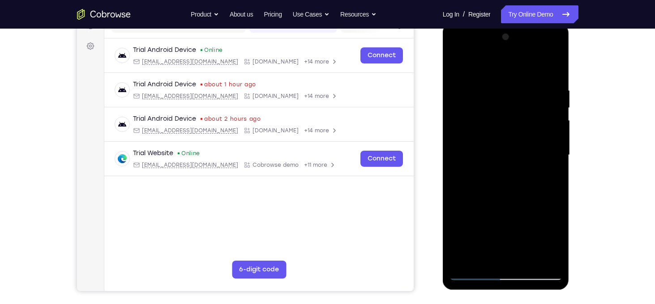
drag, startPoint x: 503, startPoint y: 152, endPoint x: 500, endPoint y: 85, distance: 66.3
click at [500, 85] on div at bounding box center [505, 155] width 113 height 251
click at [491, 118] on div at bounding box center [505, 155] width 113 height 251
click at [544, 164] on div at bounding box center [505, 155] width 113 height 251
click at [458, 62] on div at bounding box center [505, 155] width 113 height 251
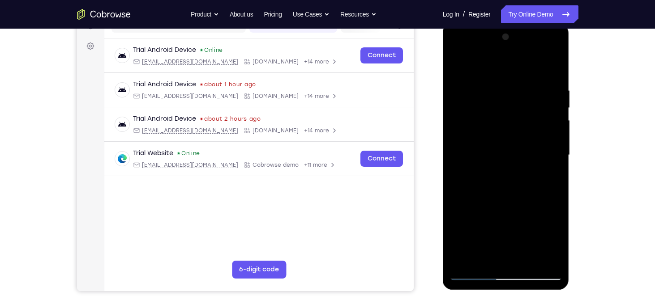
click at [535, 216] on div at bounding box center [505, 155] width 113 height 251
click at [556, 144] on div at bounding box center [505, 155] width 113 height 251
drag, startPoint x: 490, startPoint y: 219, endPoint x: 489, endPoint y: 140, distance: 78.8
click at [489, 140] on div at bounding box center [505, 155] width 113 height 251
click at [556, 110] on div at bounding box center [505, 155] width 113 height 251
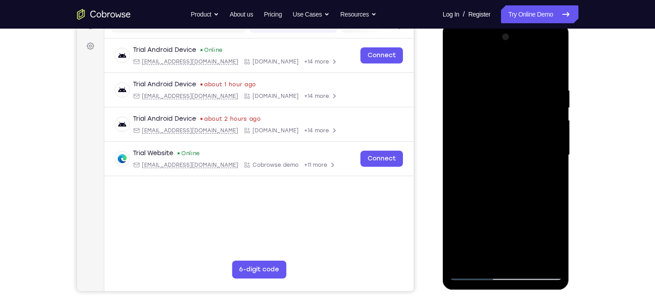
click at [458, 65] on div at bounding box center [505, 155] width 113 height 251
drag, startPoint x: 520, startPoint y: 176, endPoint x: 516, endPoint y: 97, distance: 79.3
click at [516, 97] on div at bounding box center [505, 155] width 113 height 251
drag, startPoint x: 516, startPoint y: 97, endPoint x: 541, endPoint y: 261, distance: 165.8
click at [541, 261] on div at bounding box center [505, 155] width 113 height 251
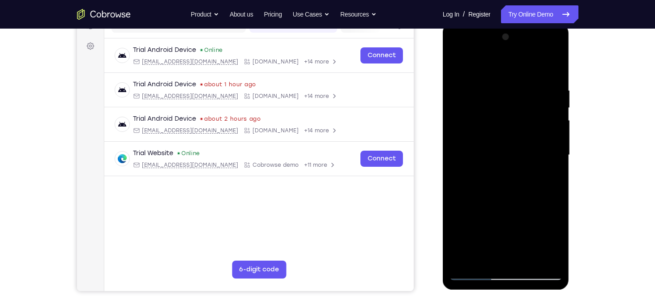
click at [514, 129] on div at bounding box center [505, 155] width 113 height 251
click at [506, 183] on div at bounding box center [505, 155] width 113 height 251
drag, startPoint x: 522, startPoint y: 217, endPoint x: 507, endPoint y: 130, distance: 88.4
click at [507, 130] on div at bounding box center [505, 155] width 113 height 251
drag, startPoint x: 530, startPoint y: 221, endPoint x: 525, endPoint y: 138, distance: 82.5
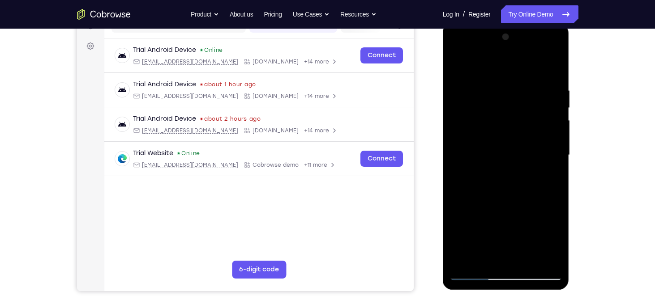
click at [525, 138] on div at bounding box center [505, 155] width 113 height 251
drag, startPoint x: 516, startPoint y: 232, endPoint x: 507, endPoint y: 119, distance: 113.6
click at [507, 119] on div at bounding box center [505, 155] width 113 height 251
drag, startPoint x: 505, startPoint y: 222, endPoint x: 502, endPoint y: 119, distance: 103.0
click at [502, 119] on div at bounding box center [505, 155] width 113 height 251
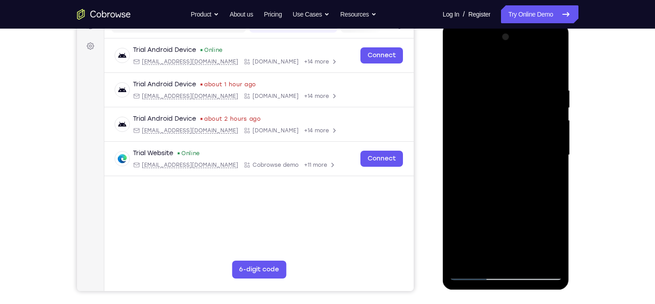
drag, startPoint x: 509, startPoint y: 215, endPoint x: 515, endPoint y: 132, distance: 83.0
click at [515, 132] on div at bounding box center [505, 155] width 113 height 251
click at [478, 83] on div at bounding box center [505, 155] width 113 height 251
drag, startPoint x: 495, startPoint y: 84, endPoint x: 538, endPoint y: 191, distance: 115.4
click at [538, 191] on div at bounding box center [505, 155] width 113 height 251
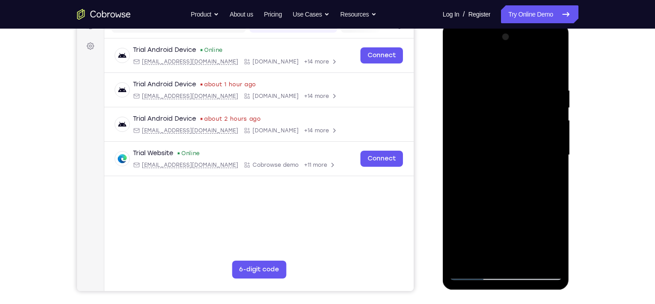
scroll to position [120, 0]
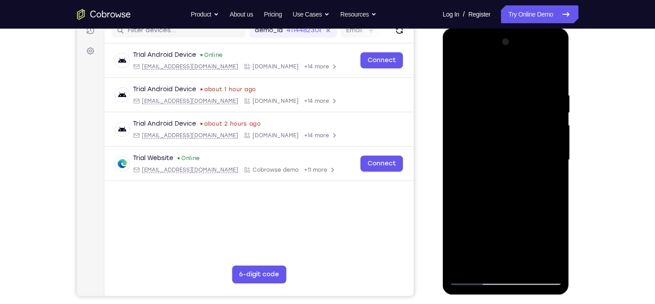
click at [512, 102] on div at bounding box center [505, 160] width 113 height 251
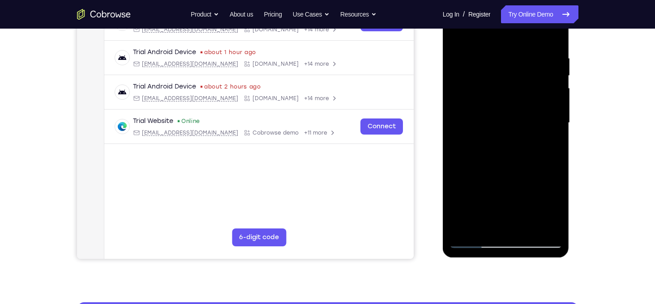
scroll to position [158, 0]
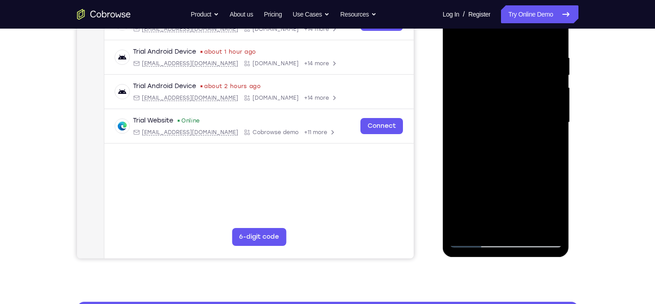
click at [476, 183] on div at bounding box center [505, 122] width 113 height 251
click at [526, 226] on div at bounding box center [505, 122] width 113 height 251
click at [503, 44] on div at bounding box center [505, 122] width 113 height 251
click at [466, 44] on div at bounding box center [505, 122] width 113 height 251
click at [458, 34] on div at bounding box center [505, 122] width 113 height 251
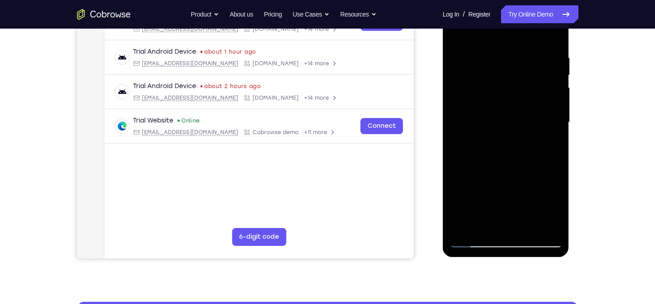
click at [486, 224] on div at bounding box center [505, 122] width 113 height 251
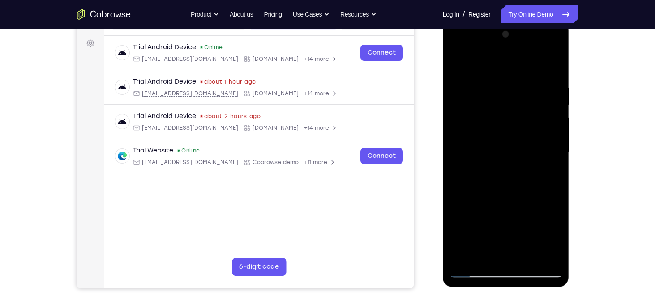
click at [474, 61] on div at bounding box center [505, 152] width 113 height 251
click at [481, 80] on div at bounding box center [505, 152] width 113 height 251
click at [546, 181] on div at bounding box center [505, 152] width 113 height 251
click at [490, 77] on div at bounding box center [505, 152] width 113 height 251
click at [480, 89] on div at bounding box center [505, 152] width 113 height 251
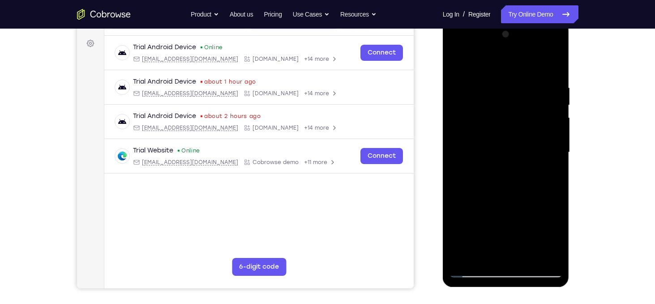
click at [549, 258] on div at bounding box center [505, 152] width 113 height 251
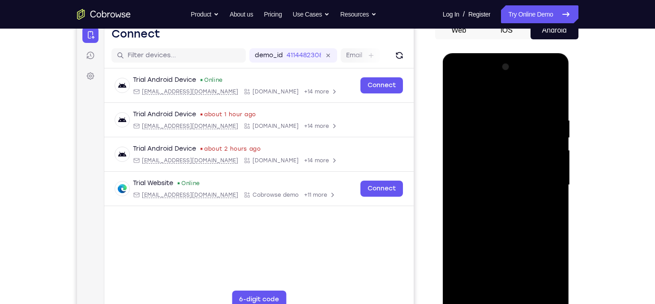
click at [459, 97] on div at bounding box center [505, 185] width 113 height 251
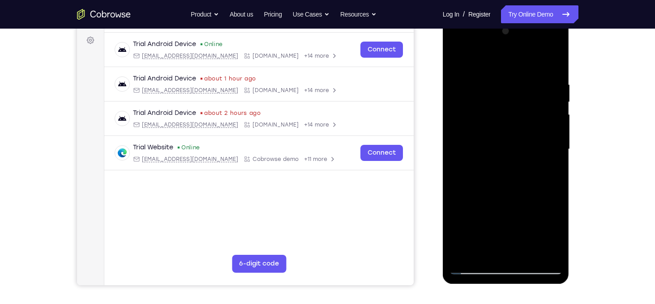
scroll to position [129, 0]
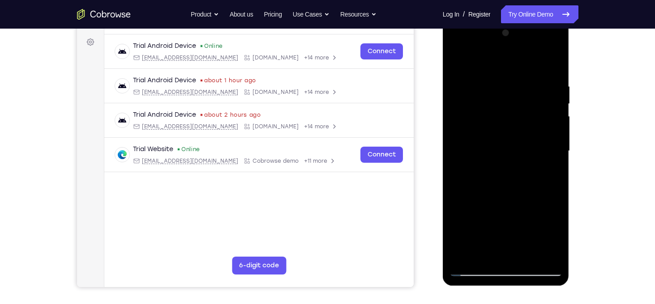
drag, startPoint x: 505, startPoint y: 213, endPoint x: 495, endPoint y: 132, distance: 81.7
click at [495, 132] on div at bounding box center [505, 151] width 113 height 251
click at [468, 191] on div at bounding box center [505, 151] width 113 height 251
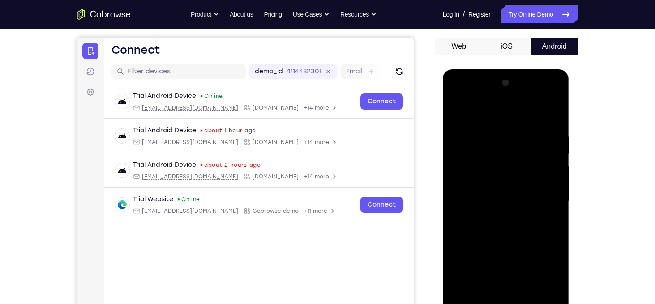
scroll to position [78, 0]
drag, startPoint x: 490, startPoint y: 153, endPoint x: 521, endPoint y: 247, distance: 98.8
click at [521, 247] on div at bounding box center [505, 202] width 113 height 251
drag, startPoint x: 519, startPoint y: 261, endPoint x: 503, endPoint y: 176, distance: 86.5
click at [503, 176] on div at bounding box center [505, 202] width 113 height 251
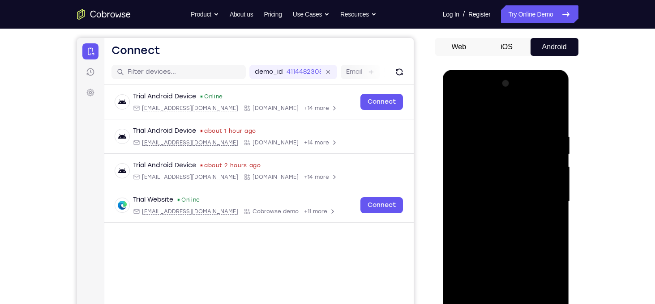
drag, startPoint x: 512, startPoint y: 239, endPoint x: 504, endPoint y: 180, distance: 60.0
click at [504, 180] on div at bounding box center [505, 202] width 113 height 251
click at [541, 241] on div at bounding box center [505, 202] width 113 height 251
click at [516, 224] on div at bounding box center [505, 202] width 113 height 251
click at [473, 240] on div at bounding box center [505, 202] width 113 height 251
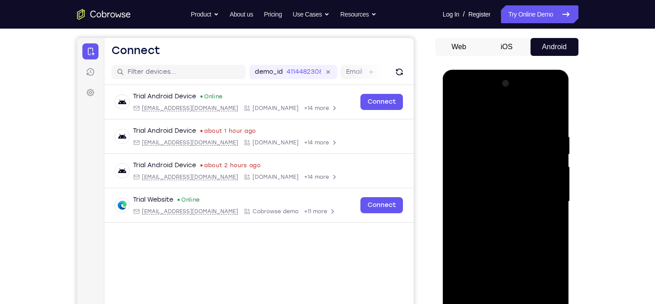
scroll to position [133, 0]
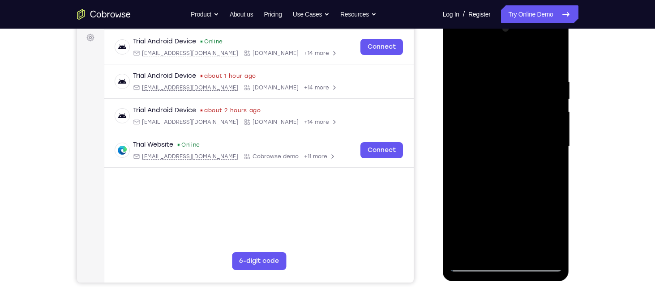
click at [483, 252] on div at bounding box center [505, 146] width 113 height 251
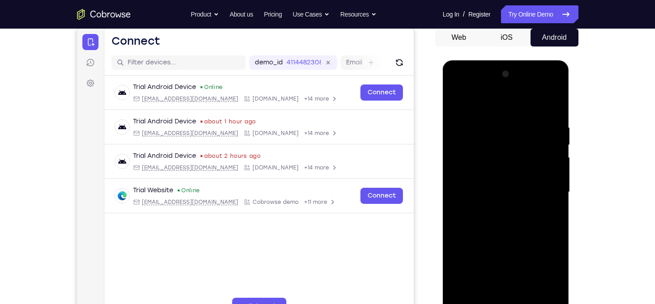
scroll to position [86, 0]
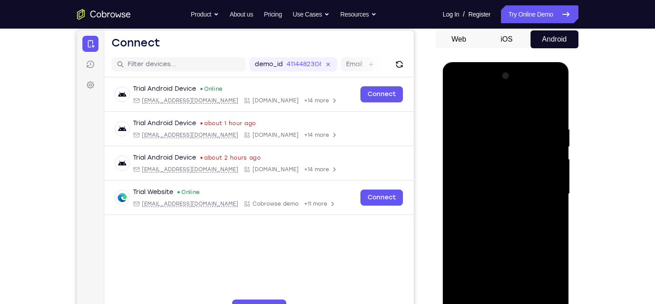
click at [473, 108] on div at bounding box center [505, 194] width 113 height 251
click at [473, 105] on div at bounding box center [505, 194] width 113 height 251
drag, startPoint x: 485, startPoint y: 129, endPoint x: 504, endPoint y: 215, distance: 88.5
click at [504, 215] on div at bounding box center [505, 194] width 113 height 251
click at [486, 122] on div at bounding box center [505, 194] width 113 height 251
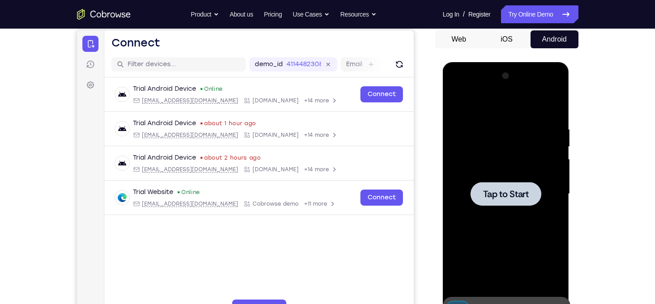
click at [541, 226] on div at bounding box center [505, 194] width 113 height 251
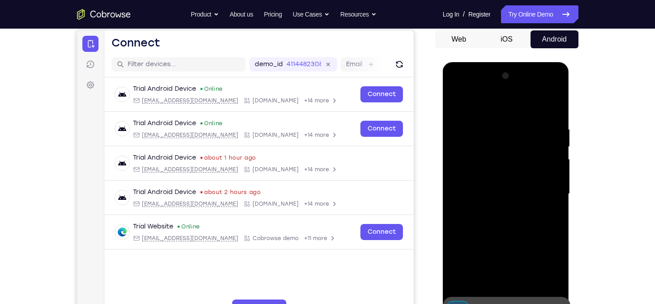
scroll to position [145, 0]
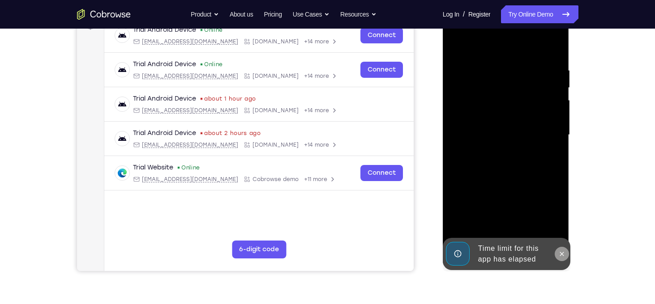
click at [558, 256] on icon at bounding box center [561, 254] width 7 height 7
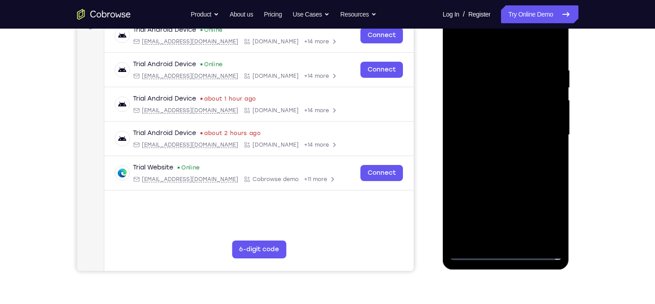
click at [507, 252] on div at bounding box center [505, 135] width 113 height 251
click at [539, 208] on div at bounding box center [505, 135] width 113 height 251
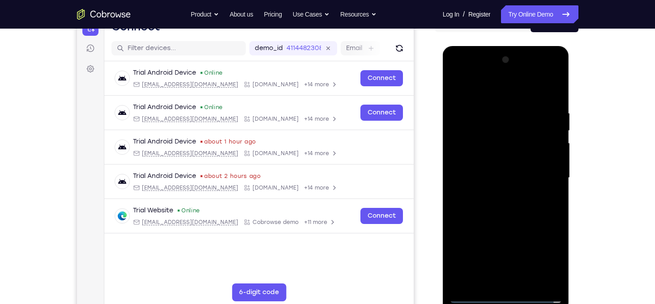
scroll to position [102, 0]
click at [476, 87] on div at bounding box center [505, 178] width 113 height 251
click at [546, 173] on div at bounding box center [505, 178] width 113 height 251
click at [497, 196] on div at bounding box center [505, 178] width 113 height 251
click at [496, 177] on div at bounding box center [505, 178] width 113 height 251
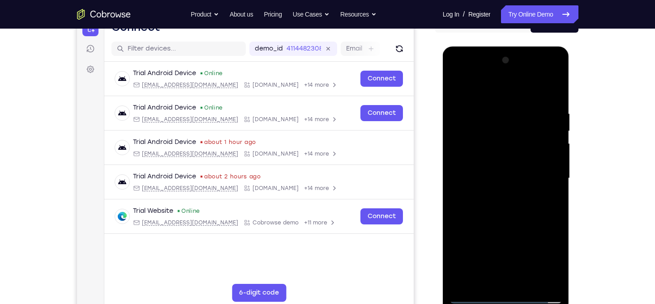
click at [490, 161] on div at bounding box center [505, 178] width 113 height 251
click at [495, 181] on div at bounding box center [505, 178] width 113 height 251
click at [502, 207] on div at bounding box center [505, 178] width 113 height 251
click at [505, 211] on div at bounding box center [505, 178] width 113 height 251
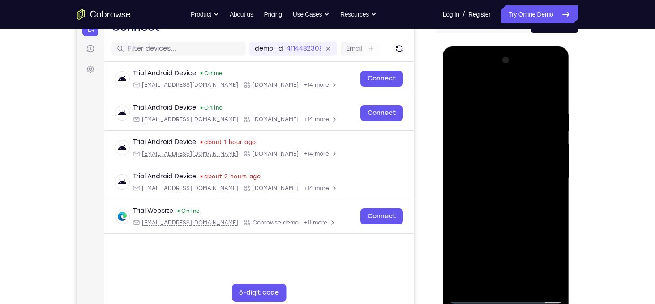
click at [505, 211] on div at bounding box center [505, 178] width 113 height 251
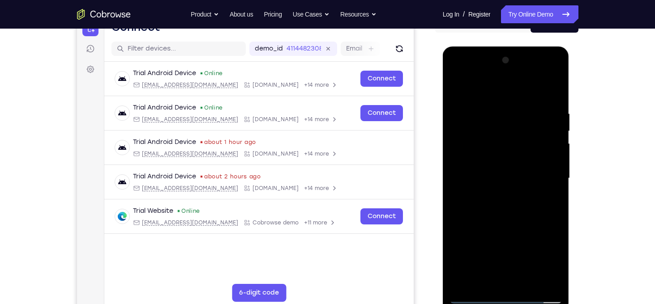
click at [505, 211] on div at bounding box center [505, 178] width 113 height 251
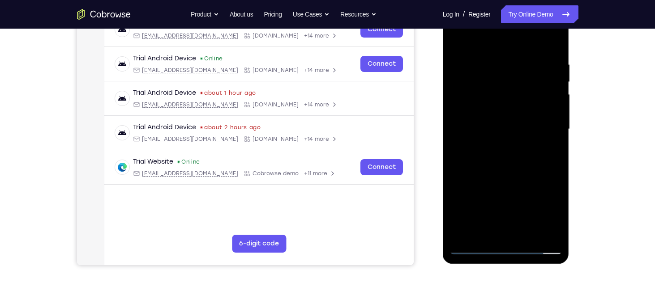
scroll to position [153, 0]
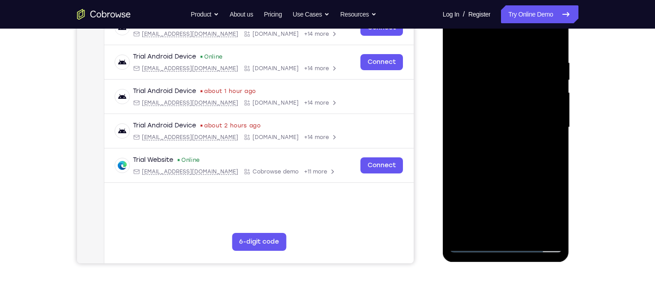
click at [511, 229] on div at bounding box center [505, 127] width 113 height 251
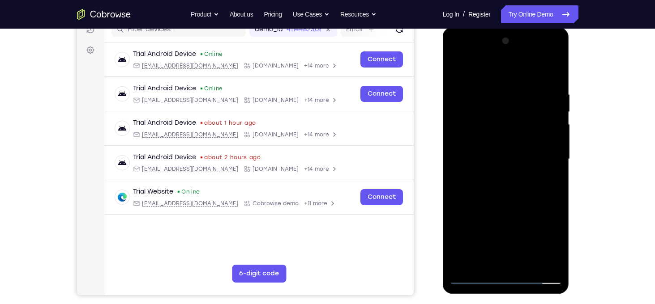
scroll to position [120, 0]
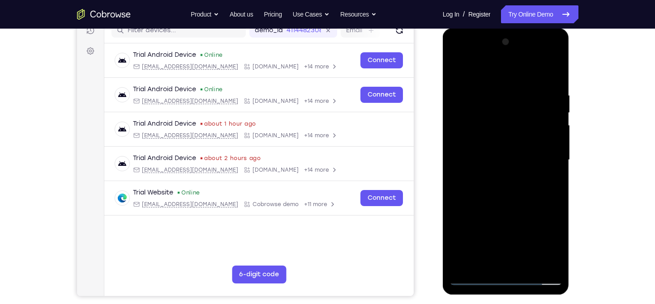
click at [553, 88] on div at bounding box center [505, 160] width 113 height 251
drag, startPoint x: 505, startPoint y: 94, endPoint x: 524, endPoint y: 234, distance: 141.3
click at [524, 234] on div at bounding box center [505, 160] width 113 height 251
click at [514, 198] on div at bounding box center [505, 160] width 113 height 251
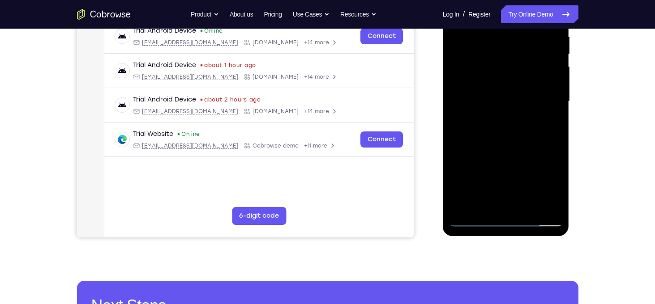
click at [531, 205] on div at bounding box center [505, 101] width 113 height 251
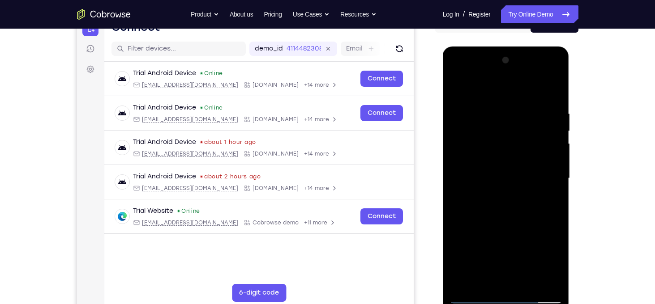
click at [508, 223] on div at bounding box center [505, 178] width 113 height 251
click at [495, 174] on div at bounding box center [505, 178] width 113 height 251
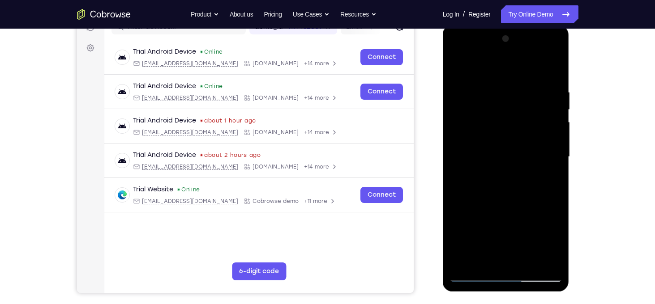
scroll to position [95, 0]
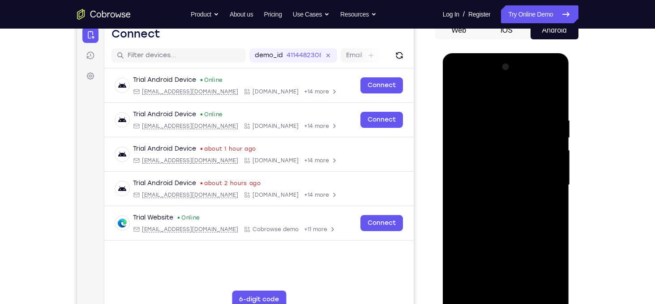
click at [459, 96] on div at bounding box center [505, 185] width 113 height 251
click at [506, 108] on div at bounding box center [505, 185] width 113 height 251
click at [460, 91] on div at bounding box center [505, 185] width 113 height 251
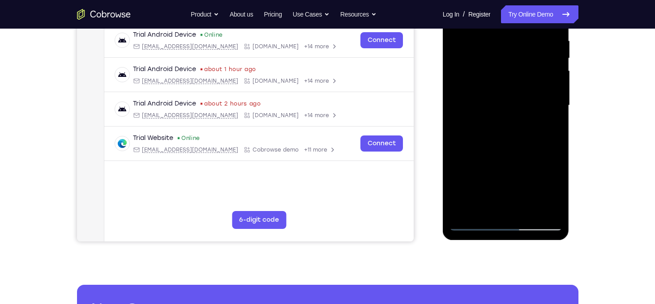
scroll to position [175, 0]
click at [485, 209] on div at bounding box center [505, 105] width 113 height 251
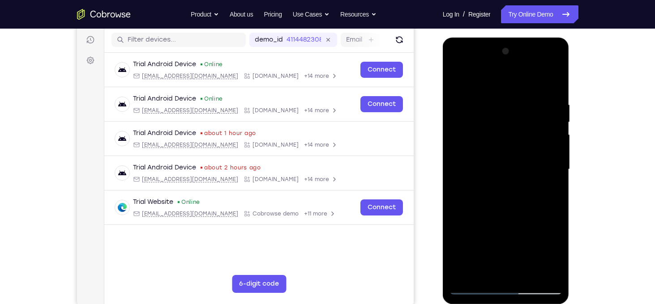
scroll to position [72, 0]
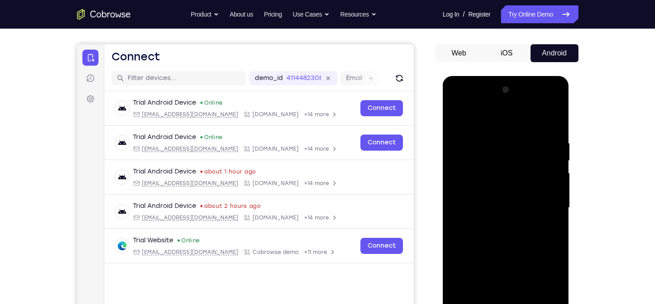
click at [475, 119] on div at bounding box center [505, 208] width 113 height 251
click at [538, 118] on div at bounding box center [505, 208] width 113 height 251
click at [491, 190] on div at bounding box center [505, 208] width 113 height 251
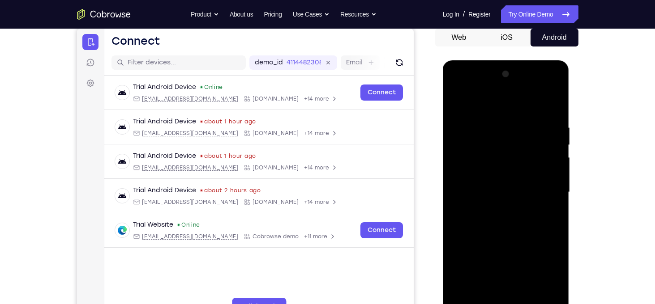
scroll to position [87, 0]
click at [544, 136] on div at bounding box center [505, 193] width 113 height 251
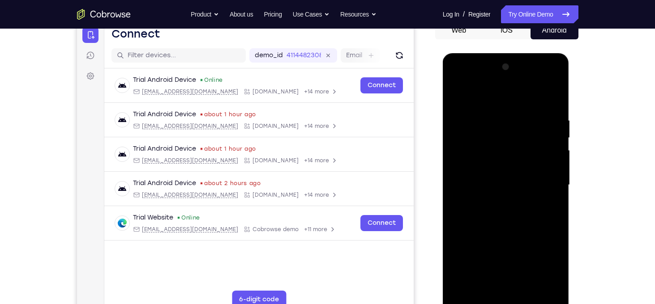
click at [556, 185] on div at bounding box center [505, 185] width 113 height 251
click at [484, 174] on div at bounding box center [505, 185] width 113 height 251
drag, startPoint x: 507, startPoint y: 219, endPoint x: 501, endPoint y: 121, distance: 97.7
click at [501, 121] on div at bounding box center [505, 185] width 113 height 251
drag, startPoint x: 500, startPoint y: 226, endPoint x: 498, endPoint y: 102, distance: 123.5
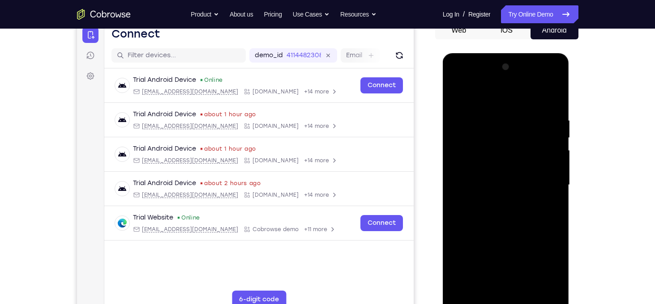
click at [498, 102] on div at bounding box center [505, 185] width 113 height 251
drag, startPoint x: 503, startPoint y: 117, endPoint x: 500, endPoint y: 294, distance: 176.8
click at [500, 294] on div at bounding box center [505, 185] width 113 height 251
click at [459, 93] on div at bounding box center [505, 185] width 113 height 251
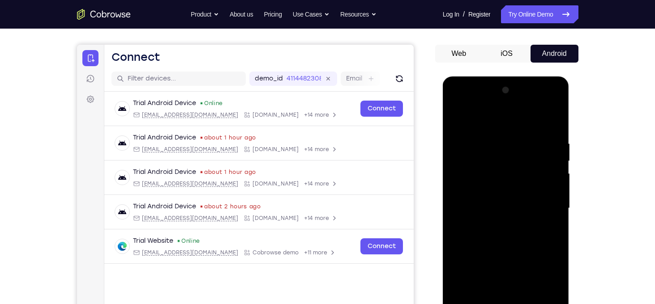
drag, startPoint x: 517, startPoint y: 140, endPoint x: 542, endPoint y: 294, distance: 156.5
click at [542, 294] on div at bounding box center [505, 208] width 113 height 251
click at [545, 153] on div at bounding box center [505, 208] width 113 height 251
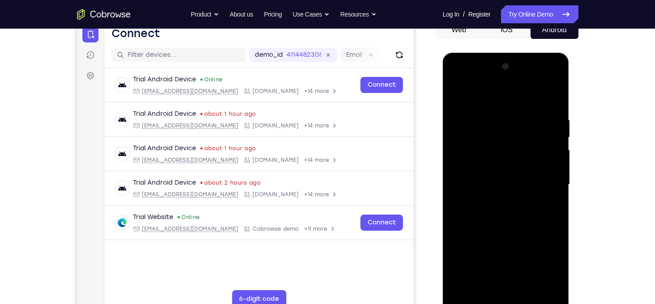
scroll to position [96, 0]
click at [558, 183] on div at bounding box center [505, 184] width 113 height 251
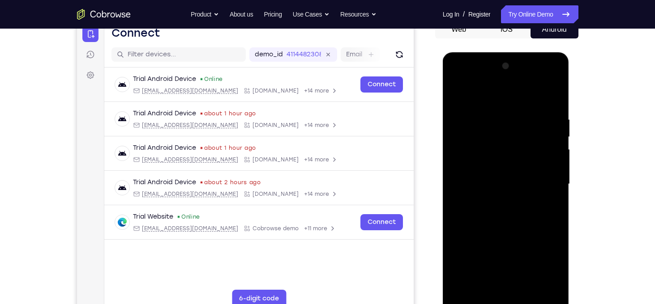
click at [558, 183] on div at bounding box center [505, 184] width 113 height 251
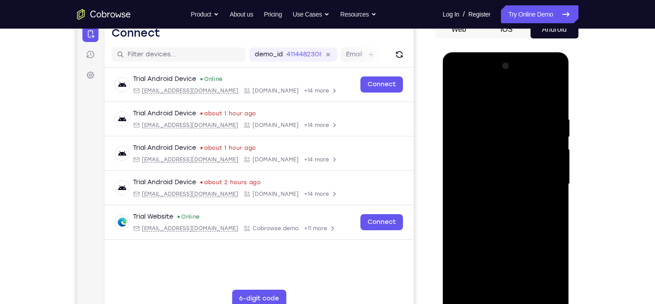
click at [558, 183] on div at bounding box center [505, 184] width 113 height 251
drag, startPoint x: 476, startPoint y: 176, endPoint x: 555, endPoint y: 176, distance: 78.8
click at [555, 176] on div at bounding box center [505, 184] width 113 height 251
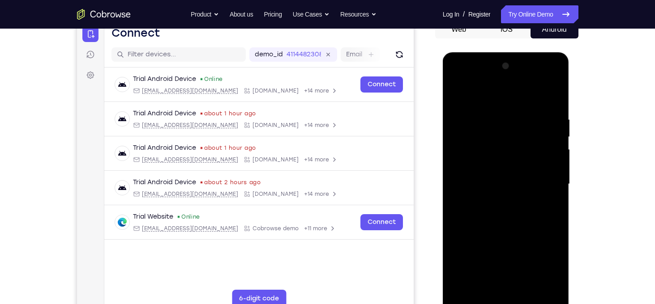
click at [558, 183] on div at bounding box center [505, 184] width 113 height 251
click at [553, 143] on div at bounding box center [505, 184] width 113 height 251
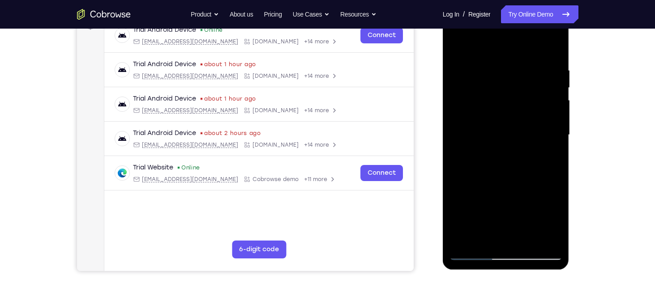
drag, startPoint x: 488, startPoint y: 191, endPoint x: 497, endPoint y: 122, distance: 69.6
click at [497, 122] on div at bounding box center [505, 135] width 113 height 251
drag, startPoint x: 495, startPoint y: 193, endPoint x: 495, endPoint y: 130, distance: 63.1
click at [495, 130] on div at bounding box center [505, 135] width 113 height 251
drag, startPoint x: 500, startPoint y: 194, endPoint x: 499, endPoint y: 119, distance: 74.7
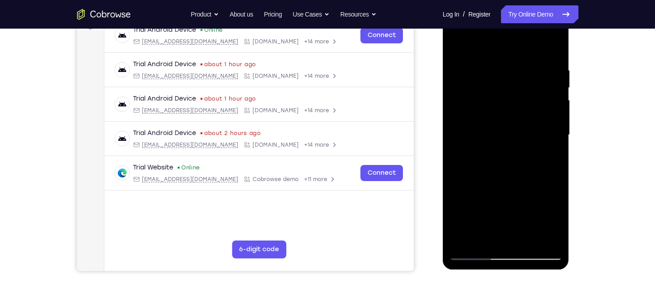
click at [499, 119] on div at bounding box center [505, 135] width 113 height 251
drag, startPoint x: 505, startPoint y: 175, endPoint x: 504, endPoint y: 113, distance: 62.7
click at [504, 113] on div at bounding box center [505, 135] width 113 height 251
drag, startPoint x: 486, startPoint y: 197, endPoint x: 482, endPoint y: 94, distance: 103.5
click at [482, 94] on div at bounding box center [505, 135] width 113 height 251
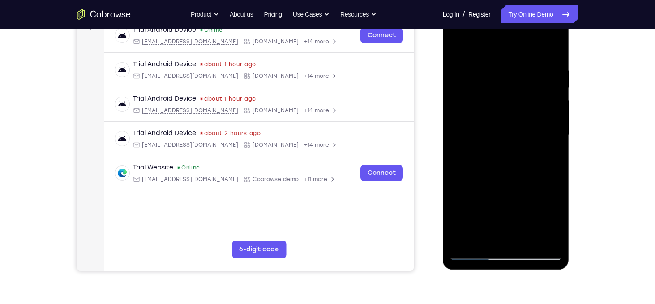
drag, startPoint x: 511, startPoint y: 122, endPoint x: 518, endPoint y: 176, distance: 55.0
click at [518, 176] on div at bounding box center [505, 135] width 113 height 251
drag, startPoint x: 509, startPoint y: 193, endPoint x: 508, endPoint y: 130, distance: 63.1
click at [508, 130] on div at bounding box center [505, 135] width 113 height 251
click at [496, 201] on div at bounding box center [505, 135] width 113 height 251
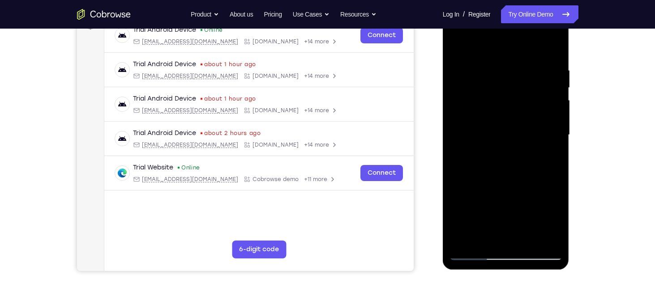
scroll to position [123, 0]
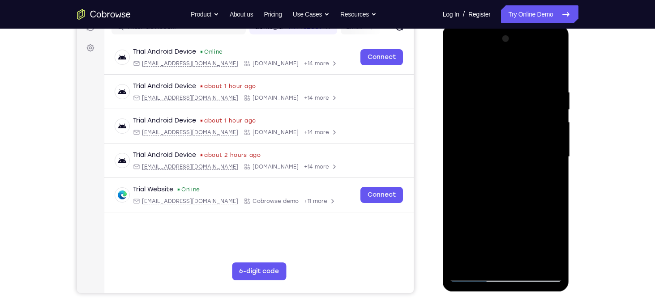
drag, startPoint x: 524, startPoint y: 222, endPoint x: 517, endPoint y: 145, distance: 76.8
click at [517, 145] on div at bounding box center [505, 157] width 113 height 251
drag, startPoint x: 494, startPoint y: 119, endPoint x: 527, endPoint y: 231, distance: 117.7
click at [527, 231] on div at bounding box center [505, 157] width 113 height 251
click at [469, 95] on div at bounding box center [505, 157] width 113 height 251
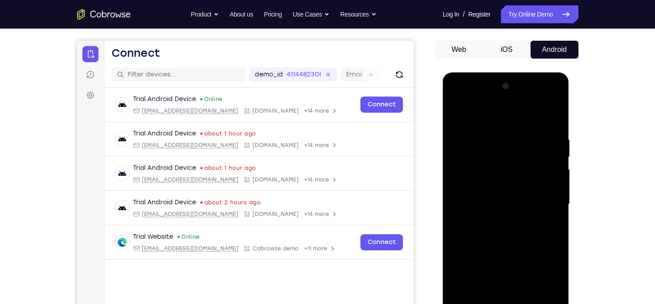
scroll to position [113, 0]
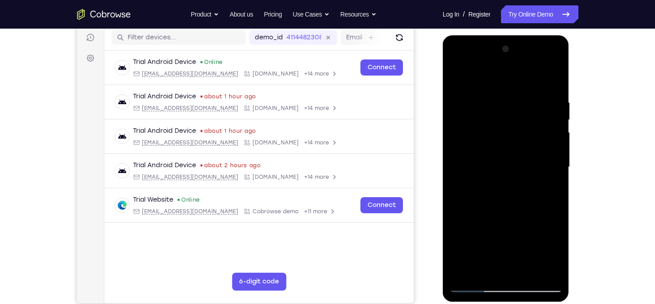
click at [551, 172] on div at bounding box center [505, 167] width 113 height 251
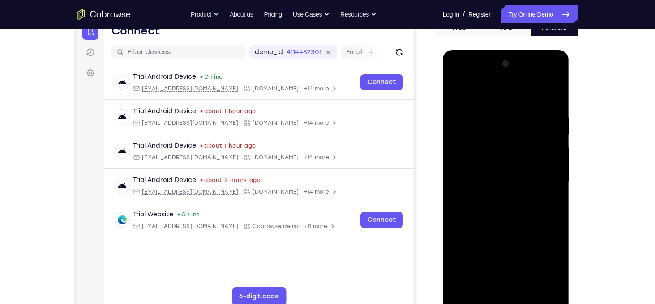
click at [551, 172] on div at bounding box center [505, 182] width 113 height 251
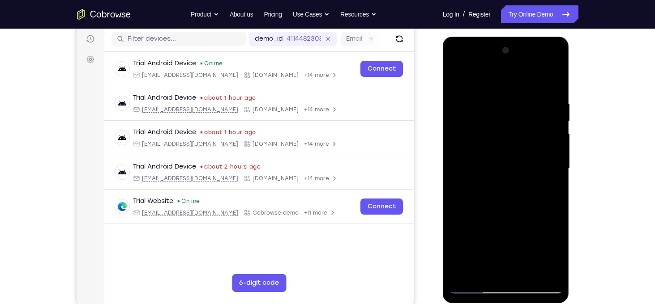
click at [551, 172] on div at bounding box center [505, 168] width 113 height 251
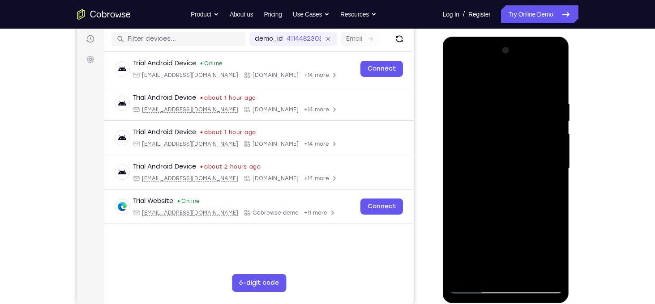
click at [551, 172] on div at bounding box center [505, 168] width 113 height 251
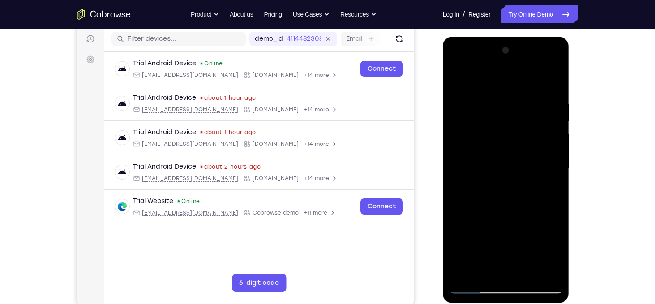
click at [551, 172] on div at bounding box center [505, 168] width 113 height 251
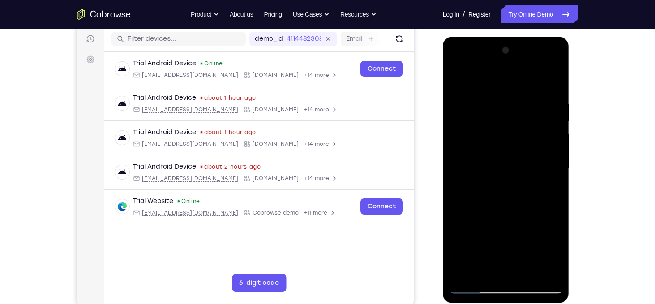
click at [551, 172] on div at bounding box center [505, 168] width 113 height 251
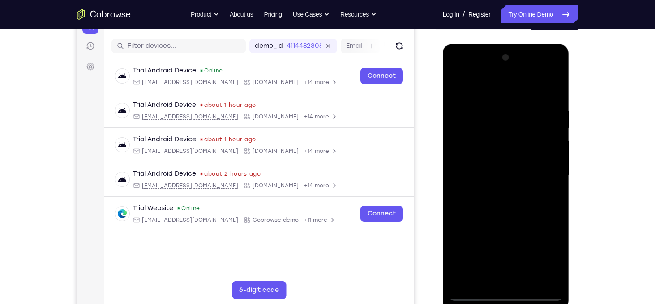
scroll to position [90, 0]
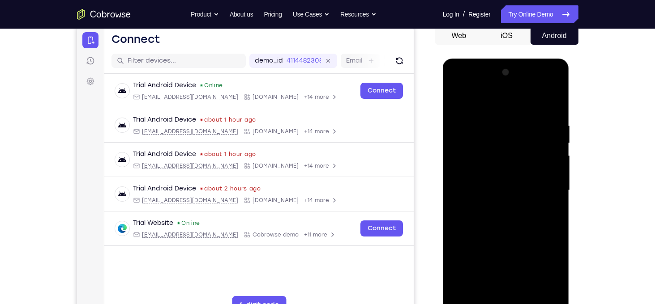
click at [551, 172] on div at bounding box center [505, 190] width 113 height 251
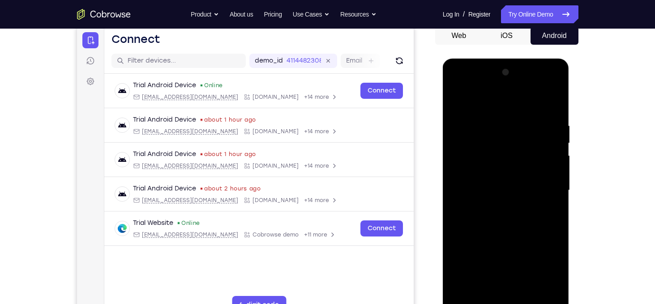
click at [551, 172] on div at bounding box center [505, 190] width 113 height 251
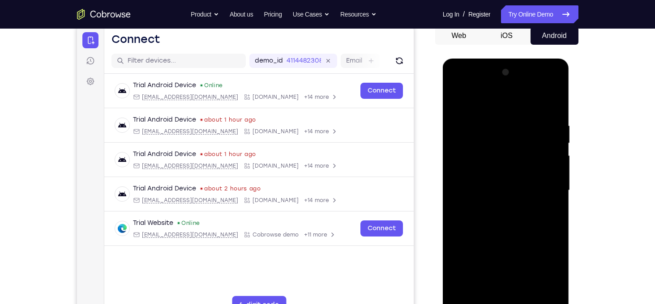
click at [551, 172] on div at bounding box center [505, 190] width 113 height 251
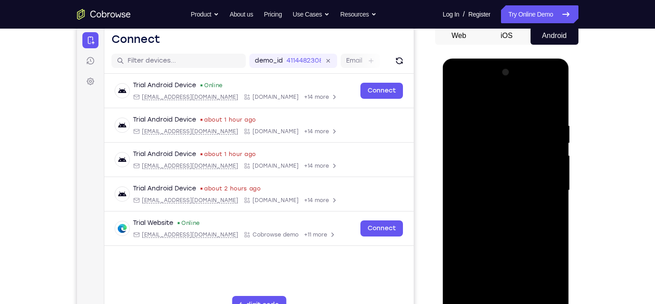
click at [551, 172] on div at bounding box center [505, 190] width 113 height 251
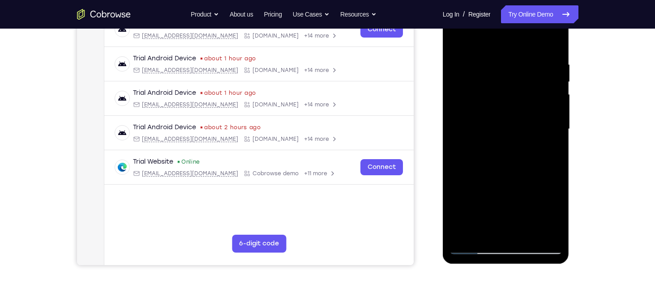
scroll to position [152, 0]
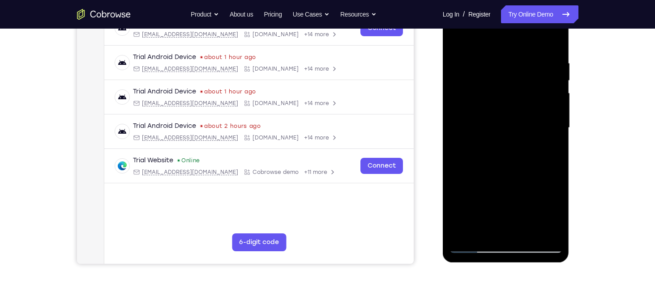
click at [529, 232] on div at bounding box center [505, 128] width 113 height 251
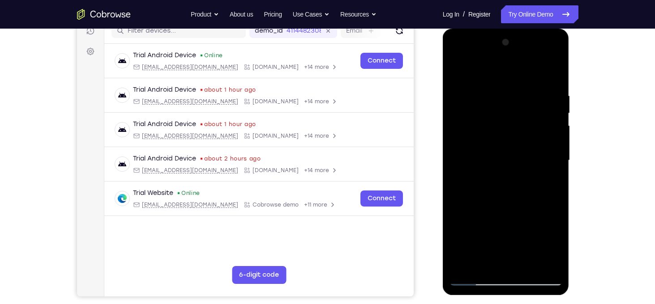
click at [501, 158] on div at bounding box center [505, 160] width 113 height 251
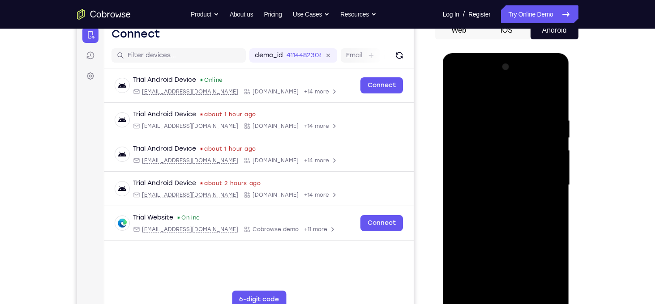
scroll to position [94, 0]
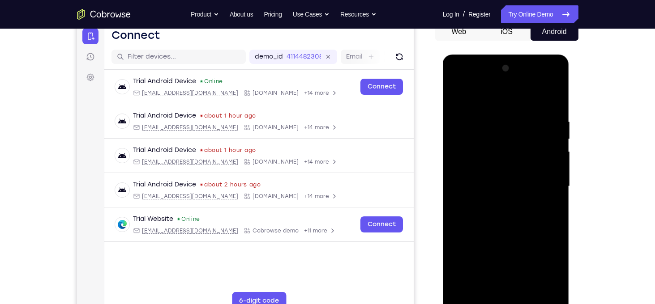
click at [454, 98] on div at bounding box center [505, 186] width 113 height 251
click at [456, 95] on div at bounding box center [505, 186] width 113 height 251
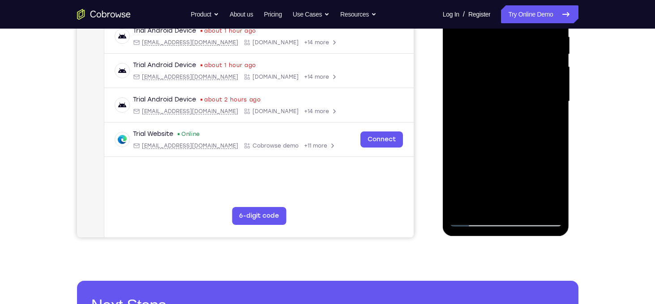
scroll to position [111, 0]
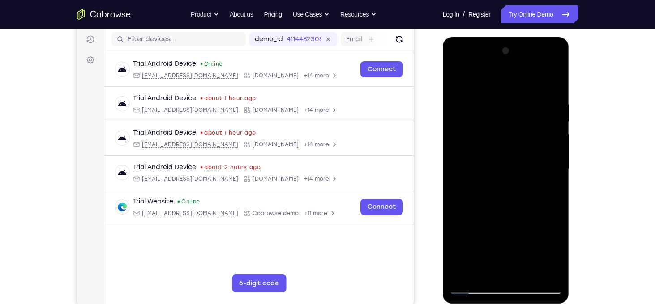
click at [486, 273] on div at bounding box center [505, 169] width 113 height 251
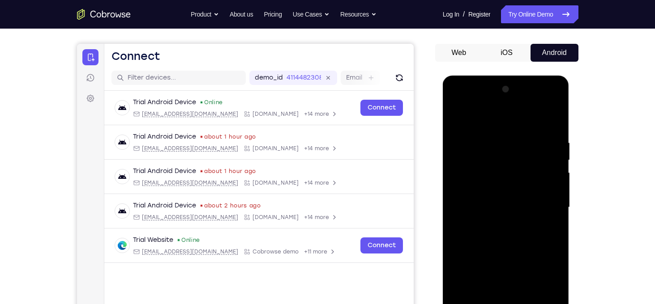
scroll to position [72, 0]
click at [480, 119] on div at bounding box center [505, 208] width 113 height 251
click at [487, 134] on div at bounding box center [505, 208] width 113 height 251
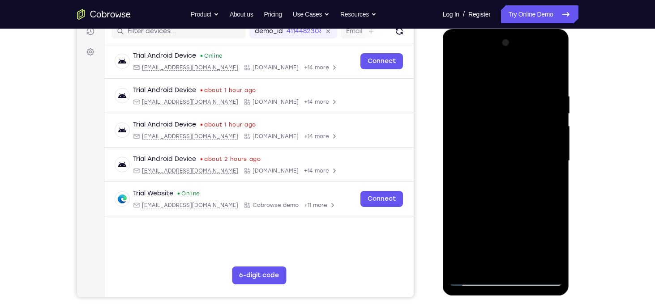
scroll to position [119, 0]
drag, startPoint x: 514, startPoint y: 218, endPoint x: 513, endPoint y: 130, distance: 88.2
click at [513, 130] on div at bounding box center [505, 160] width 113 height 251
drag, startPoint x: 483, startPoint y: 119, endPoint x: 496, endPoint y: 234, distance: 114.9
click at [496, 234] on div at bounding box center [505, 160] width 113 height 251
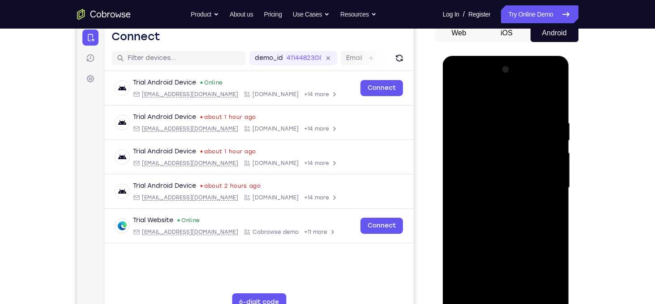
scroll to position [92, 0]
click at [460, 116] on div at bounding box center [505, 188] width 113 height 251
click at [538, 177] on div at bounding box center [505, 188] width 113 height 251
click at [548, 126] on div at bounding box center [505, 188] width 113 height 251
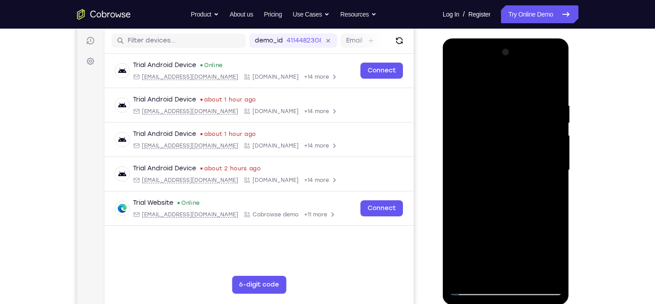
click at [557, 170] on div at bounding box center [505, 170] width 113 height 251
click at [519, 159] on div at bounding box center [505, 170] width 113 height 251
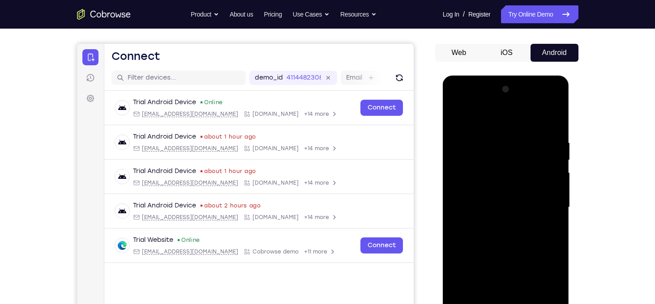
click at [456, 111] on div at bounding box center [505, 207] width 113 height 251
click at [471, 176] on div at bounding box center [505, 207] width 113 height 251
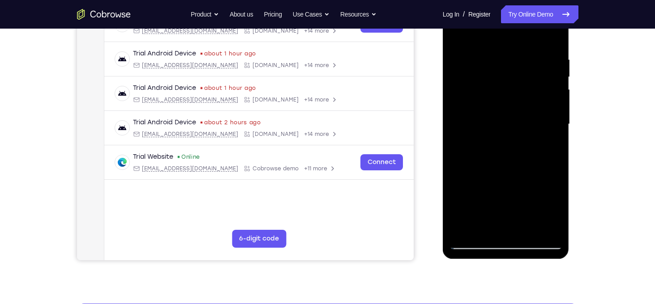
scroll to position [156, 0]
click at [485, 232] on div at bounding box center [505, 124] width 113 height 251
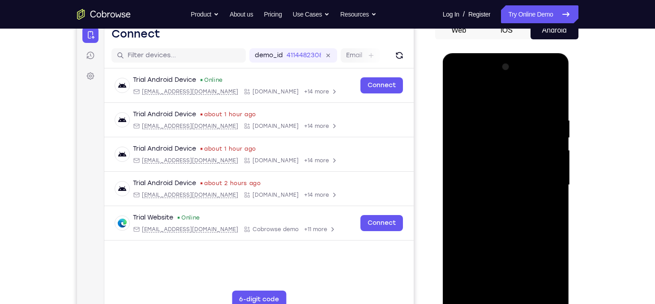
scroll to position [94, 0]
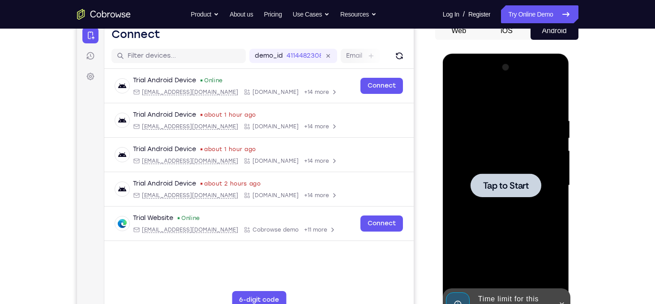
click at [491, 199] on div at bounding box center [505, 185] width 113 height 251
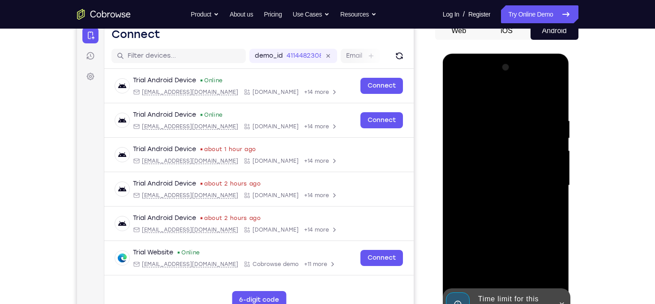
scroll to position [115, 0]
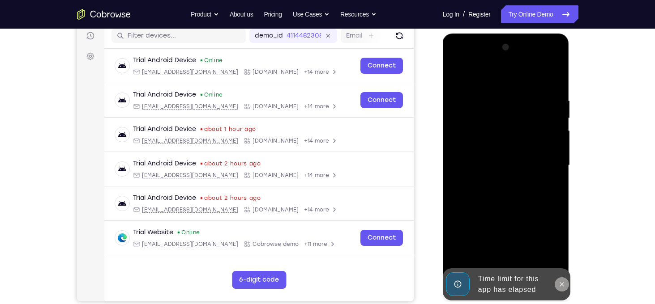
click at [558, 280] on button at bounding box center [561, 284] width 14 height 14
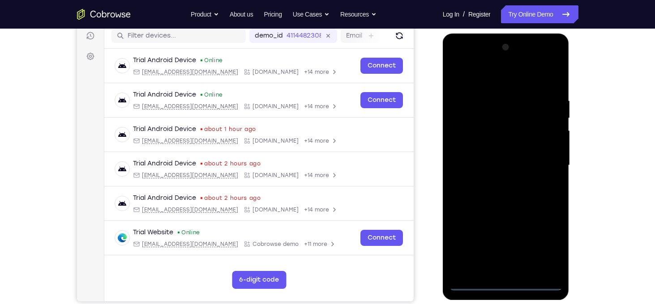
click at [512, 285] on div at bounding box center [505, 165] width 113 height 251
click at [537, 240] on div at bounding box center [505, 165] width 113 height 251
click at [490, 71] on div at bounding box center [505, 165] width 113 height 251
click at [546, 163] on div at bounding box center [505, 165] width 113 height 251
click at [495, 182] on div at bounding box center [505, 165] width 113 height 251
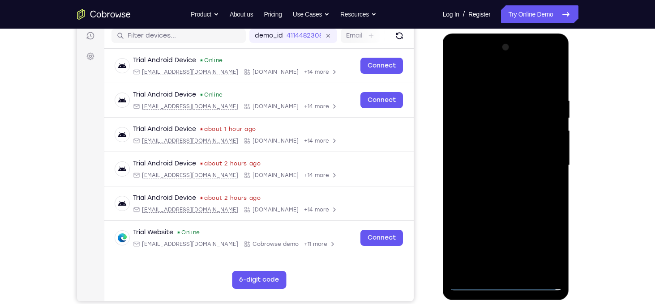
click at [502, 155] on div at bounding box center [505, 165] width 113 height 251
click at [499, 149] on div at bounding box center [505, 165] width 113 height 251
click at [501, 162] on div at bounding box center [505, 165] width 113 height 251
click at [509, 196] on div at bounding box center [505, 165] width 113 height 251
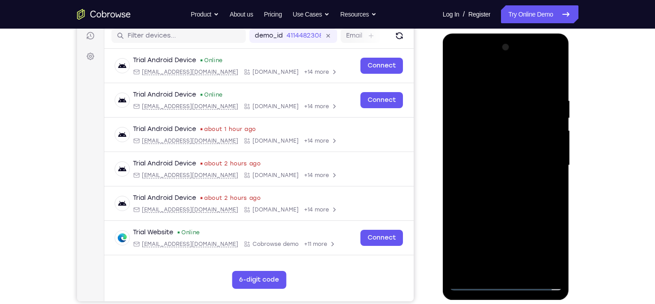
click at [509, 196] on div at bounding box center [505, 165] width 113 height 251
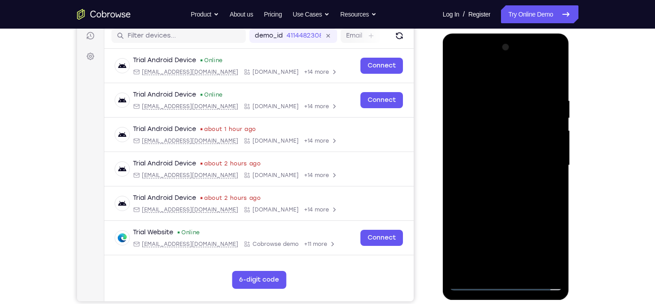
click at [509, 196] on div at bounding box center [505, 165] width 113 height 251
click at [519, 204] on div at bounding box center [505, 165] width 113 height 251
click at [528, 272] on div at bounding box center [505, 165] width 113 height 251
click at [507, 216] on div at bounding box center [505, 165] width 113 height 251
click at [460, 76] on div at bounding box center [505, 165] width 113 height 251
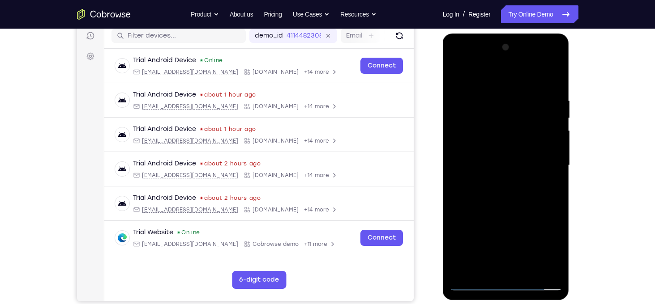
drag, startPoint x: 487, startPoint y: 271, endPoint x: 472, endPoint y: 75, distance: 197.0
click at [472, 75] on div at bounding box center [505, 165] width 113 height 251
click at [553, 76] on div at bounding box center [505, 165] width 113 height 251
click at [526, 270] on div at bounding box center [505, 165] width 113 height 251
click at [489, 99] on div at bounding box center [505, 165] width 113 height 251
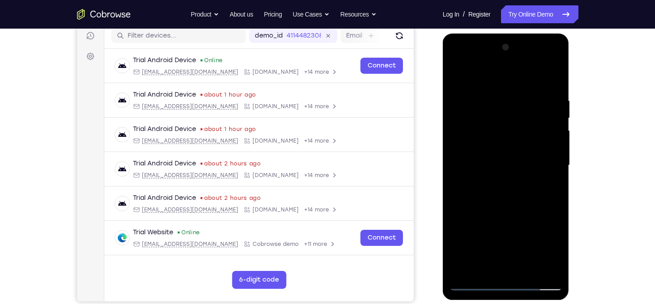
drag, startPoint x: 507, startPoint y: 150, endPoint x: 508, endPoint y: 129, distance: 21.1
click at [508, 129] on div at bounding box center [505, 165] width 113 height 251
drag, startPoint x: 513, startPoint y: 168, endPoint x: 506, endPoint y: 104, distance: 64.0
click at [506, 104] on div at bounding box center [505, 165] width 113 height 251
click at [477, 288] on div at bounding box center [505, 165] width 113 height 251
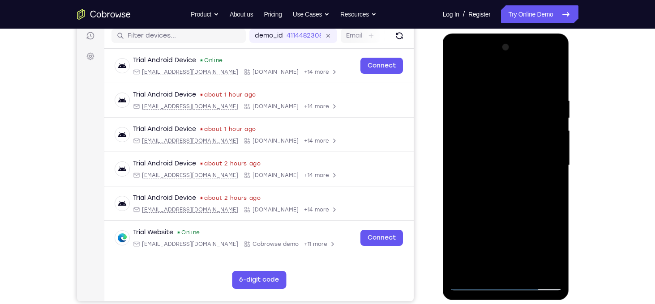
drag, startPoint x: 486, startPoint y: 152, endPoint x: 496, endPoint y: 256, distance: 104.7
click at [496, 256] on div at bounding box center [505, 165] width 113 height 251
click at [486, 128] on div at bounding box center [505, 165] width 113 height 251
click at [469, 78] on div at bounding box center [505, 165] width 113 height 251
drag, startPoint x: 514, startPoint y: 209, endPoint x: 503, endPoint y: 94, distance: 116.0
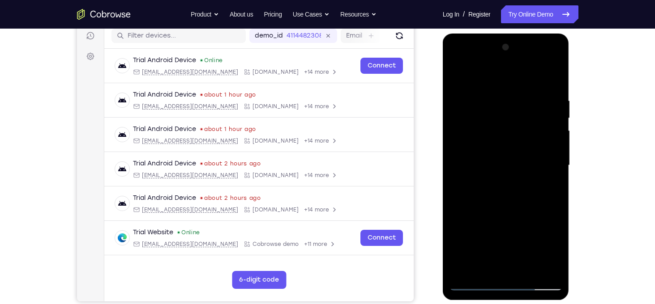
click at [503, 94] on div at bounding box center [505, 165] width 113 height 251
click at [460, 73] on div at bounding box center [505, 165] width 113 height 251
click at [457, 73] on div at bounding box center [505, 165] width 113 height 251
drag, startPoint x: 542, startPoint y: 128, endPoint x: 547, endPoint y: 235, distance: 107.5
click at [547, 235] on div at bounding box center [505, 165] width 113 height 251
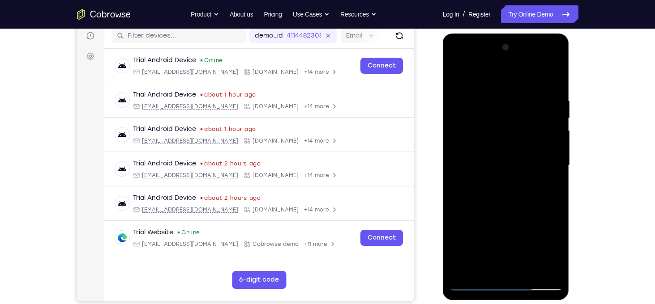
drag, startPoint x: 492, startPoint y: 214, endPoint x: 482, endPoint y: 90, distance: 125.3
click at [482, 90] on div at bounding box center [505, 165] width 113 height 251
click at [456, 78] on div at bounding box center [505, 165] width 113 height 251
click at [492, 100] on div at bounding box center [505, 165] width 113 height 251
drag, startPoint x: 495, startPoint y: 156, endPoint x: 486, endPoint y: 91, distance: 65.1
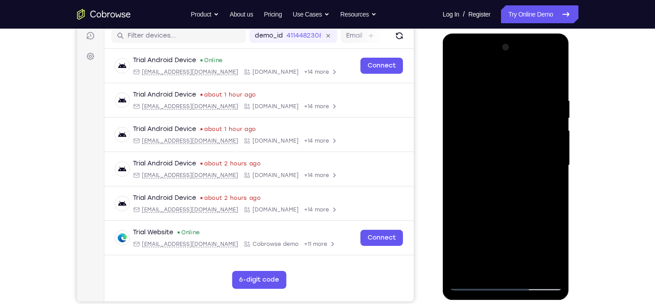
click at [486, 91] on div at bounding box center [505, 165] width 113 height 251
drag, startPoint x: 499, startPoint y: 120, endPoint x: 529, endPoint y: 225, distance: 108.5
click at [529, 225] on div at bounding box center [505, 165] width 113 height 251
click at [475, 288] on div at bounding box center [505, 165] width 113 height 251
click at [486, 205] on div at bounding box center [505, 165] width 113 height 251
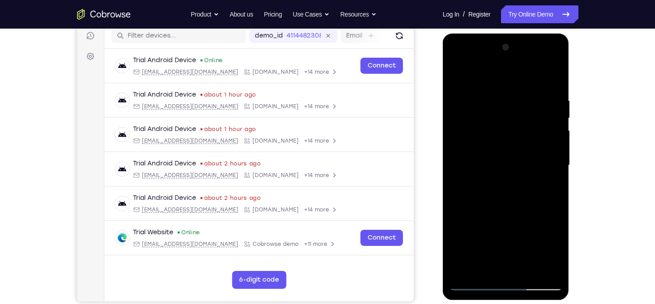
click at [496, 113] on div at bounding box center [505, 165] width 113 height 251
click at [470, 77] on div at bounding box center [505, 165] width 113 height 251
drag, startPoint x: 511, startPoint y: 239, endPoint x: 501, endPoint y: 117, distance: 122.6
click at [501, 117] on div at bounding box center [505, 165] width 113 height 251
drag, startPoint x: 492, startPoint y: 106, endPoint x: 530, endPoint y: 264, distance: 161.9
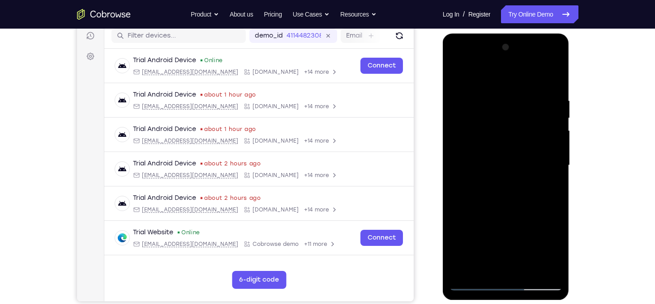
click at [530, 264] on div at bounding box center [505, 165] width 113 height 251
click at [467, 98] on div at bounding box center [505, 165] width 113 height 251
click at [555, 156] on div at bounding box center [505, 165] width 113 height 251
click at [550, 155] on div at bounding box center [505, 165] width 113 height 251
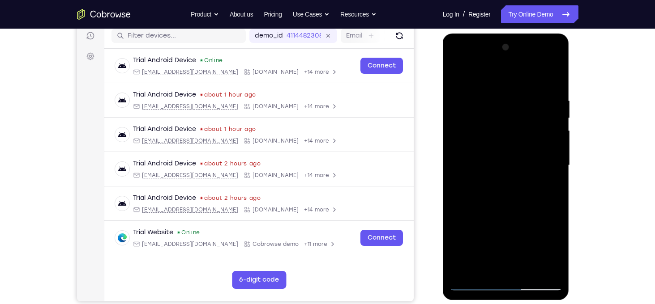
click at [550, 155] on div at bounding box center [505, 165] width 113 height 251
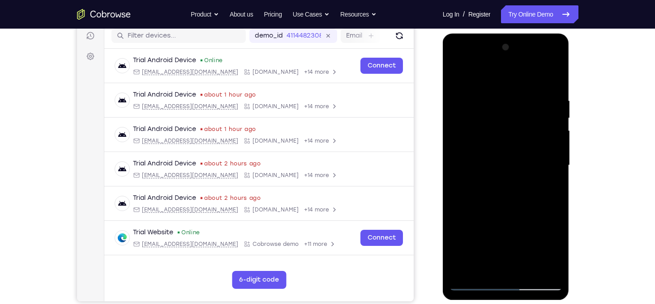
click at [550, 155] on div at bounding box center [505, 165] width 113 height 251
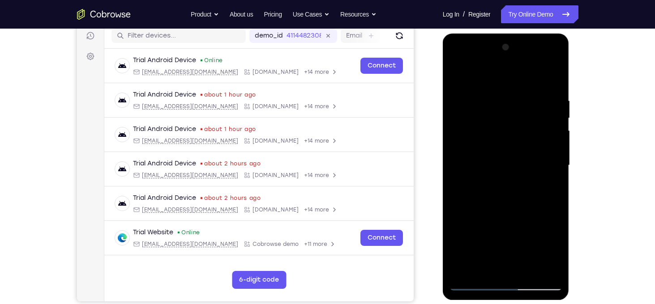
click at [550, 155] on div at bounding box center [505, 165] width 113 height 251
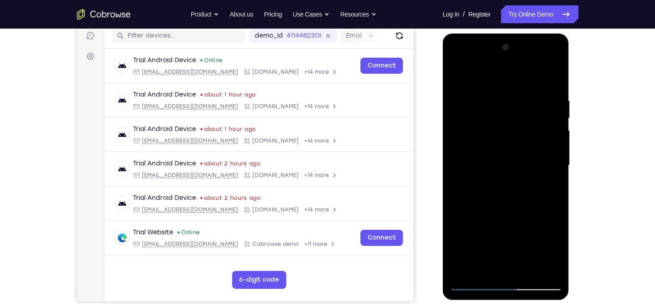
click at [550, 155] on div at bounding box center [505, 165] width 113 height 251
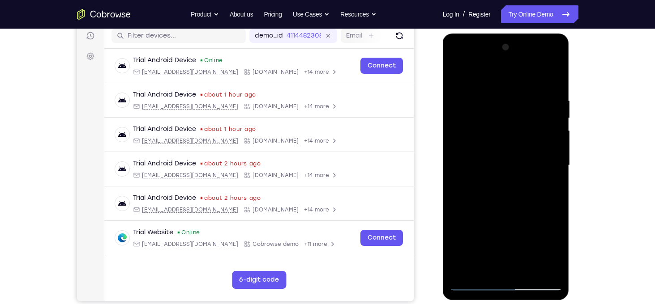
click at [550, 155] on div at bounding box center [505, 165] width 113 height 251
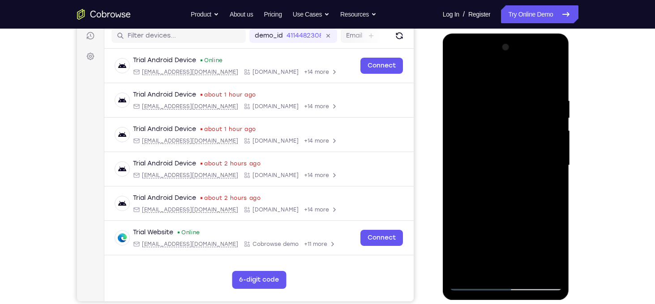
click at [554, 165] on div at bounding box center [505, 165] width 113 height 251
click at [554, 164] on div at bounding box center [505, 165] width 113 height 251
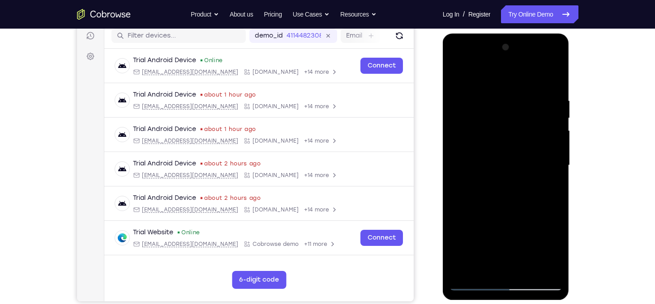
click at [554, 164] on div at bounding box center [505, 165] width 113 height 251
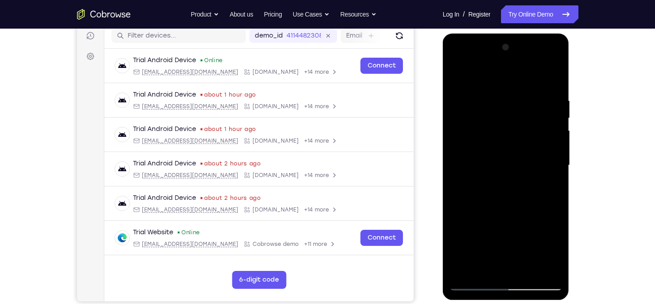
click at [554, 164] on div at bounding box center [505, 165] width 113 height 251
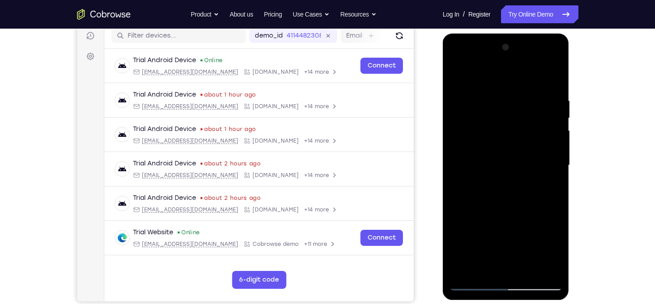
click at [554, 164] on div at bounding box center [505, 165] width 113 height 251
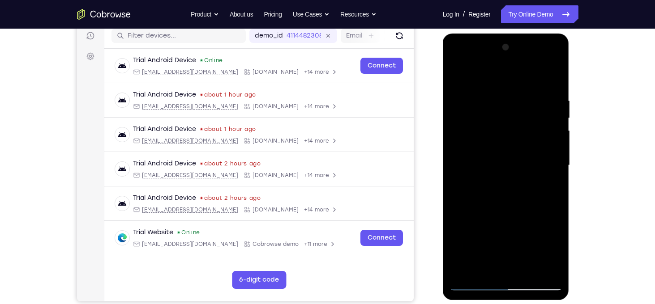
click at [554, 164] on div at bounding box center [505, 165] width 113 height 251
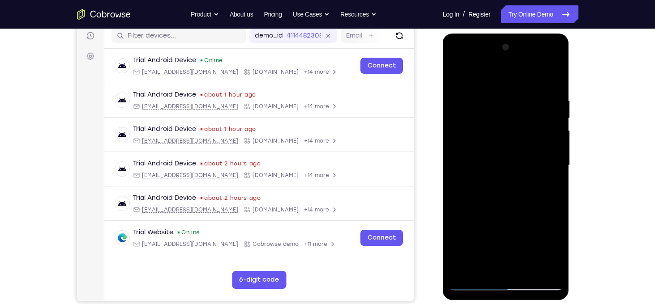
click at [554, 164] on div at bounding box center [505, 165] width 113 height 251
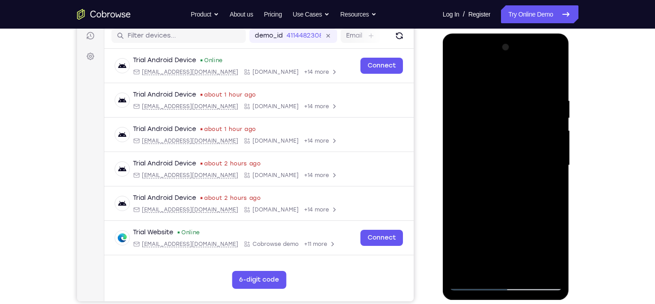
click at [554, 164] on div at bounding box center [505, 165] width 113 height 251
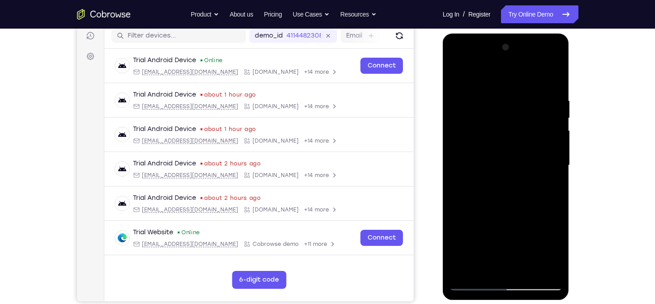
click at [554, 164] on div at bounding box center [505, 165] width 113 height 251
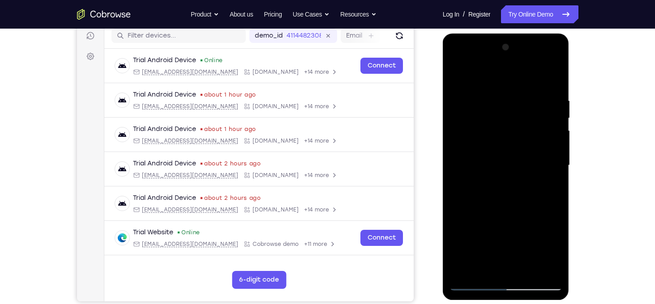
click at [554, 164] on div at bounding box center [505, 165] width 113 height 251
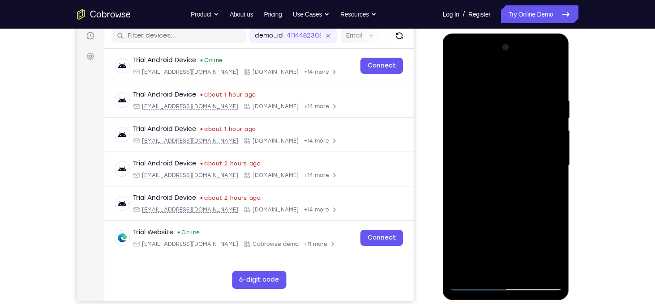
click at [554, 164] on div at bounding box center [505, 165] width 113 height 251
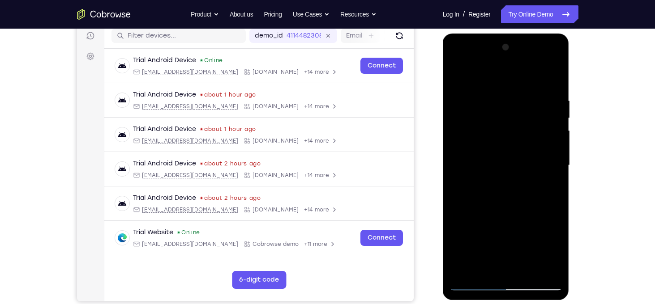
click at [554, 164] on div at bounding box center [505, 165] width 113 height 251
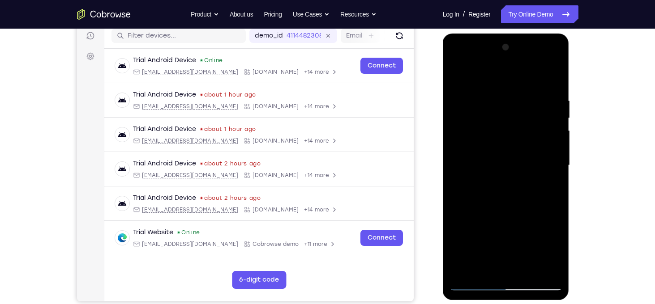
click at [554, 164] on div at bounding box center [505, 165] width 113 height 251
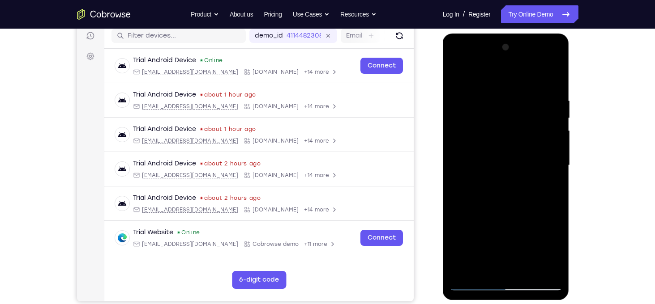
click at [554, 164] on div at bounding box center [505, 165] width 113 height 251
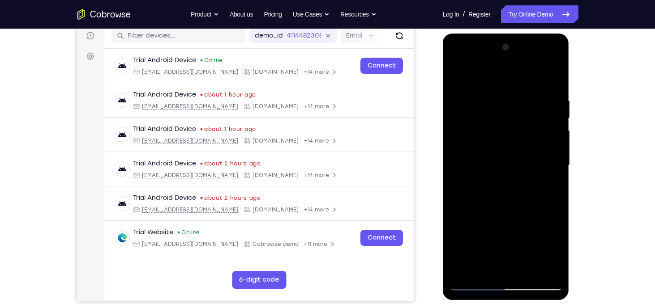
click at [554, 164] on div at bounding box center [505, 165] width 113 height 251
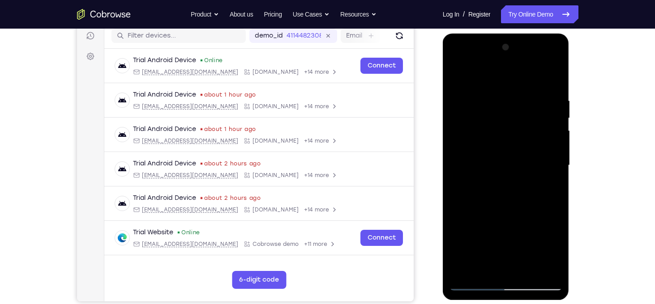
click at [554, 164] on div at bounding box center [505, 165] width 113 height 251
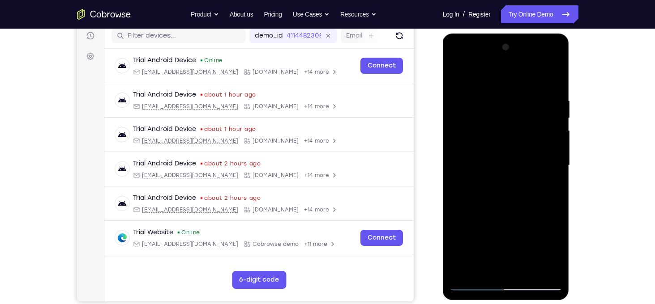
click at [554, 164] on div at bounding box center [505, 165] width 113 height 251
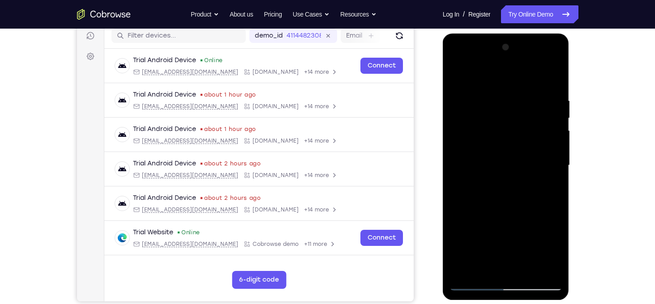
click at [554, 164] on div at bounding box center [505, 165] width 113 height 251
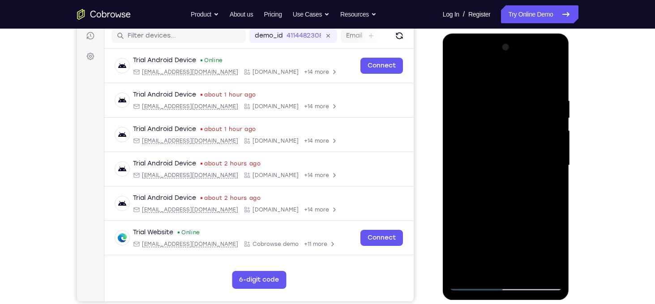
click at [554, 164] on div at bounding box center [505, 165] width 113 height 251
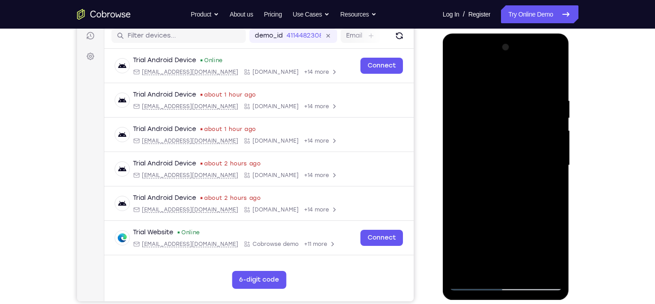
click at [554, 164] on div at bounding box center [505, 165] width 113 height 251
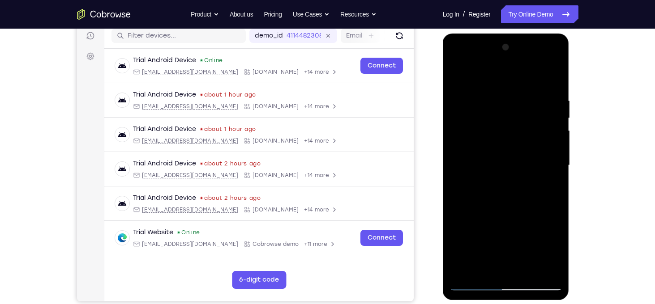
click at [554, 164] on div at bounding box center [505, 165] width 113 height 251
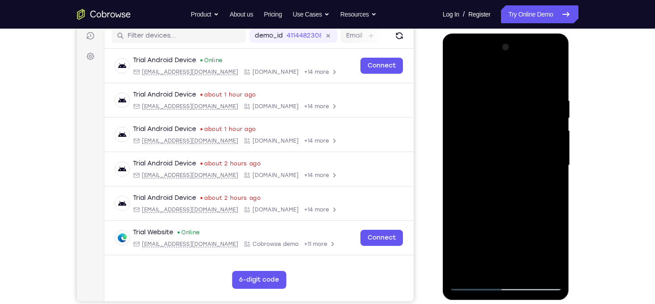
click at [554, 164] on div at bounding box center [505, 165] width 113 height 251
click at [457, 169] on div at bounding box center [505, 165] width 113 height 251
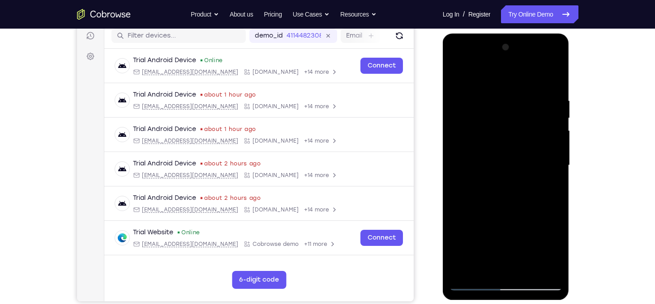
click at [457, 169] on div at bounding box center [505, 165] width 113 height 251
click at [554, 156] on div at bounding box center [505, 165] width 113 height 251
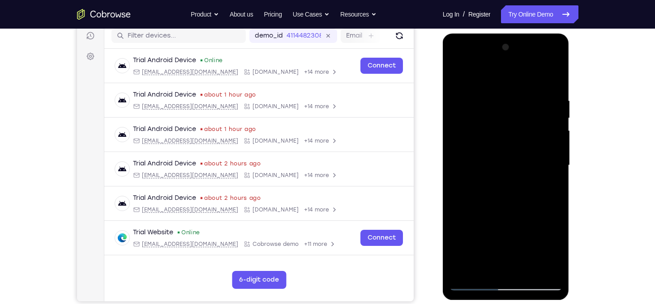
click at [554, 156] on div at bounding box center [505, 165] width 113 height 251
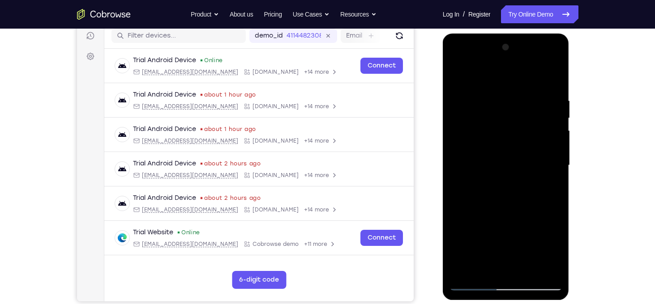
click at [554, 156] on div at bounding box center [505, 165] width 113 height 251
click at [546, 104] on div at bounding box center [505, 165] width 113 height 251
drag, startPoint x: 511, startPoint y: 211, endPoint x: 504, endPoint y: 171, distance: 41.2
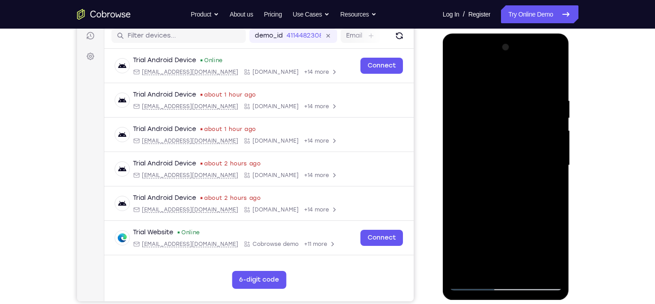
click at [504, 171] on div at bounding box center [505, 165] width 113 height 251
click at [529, 276] on div at bounding box center [505, 165] width 113 height 251
click at [474, 98] on div at bounding box center [505, 165] width 113 height 251
drag, startPoint x: 511, startPoint y: 158, endPoint x: 507, endPoint y: 100, distance: 58.3
click at [507, 100] on div at bounding box center [505, 165] width 113 height 251
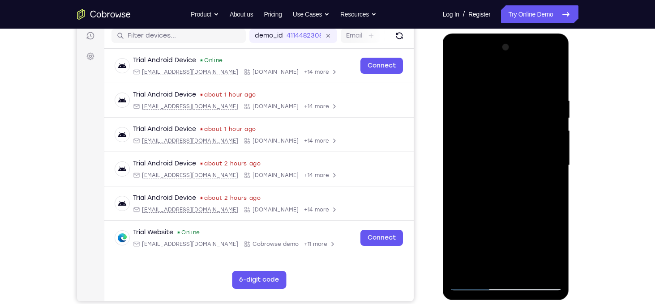
drag, startPoint x: 496, startPoint y: 134, endPoint x: 515, endPoint y: 199, distance: 67.7
click at [515, 199] on div at bounding box center [505, 165] width 113 height 251
drag, startPoint x: 505, startPoint y: 166, endPoint x: 501, endPoint y: 119, distance: 47.1
click at [501, 119] on div at bounding box center [505, 165] width 113 height 251
click at [553, 100] on div at bounding box center [505, 165] width 113 height 251
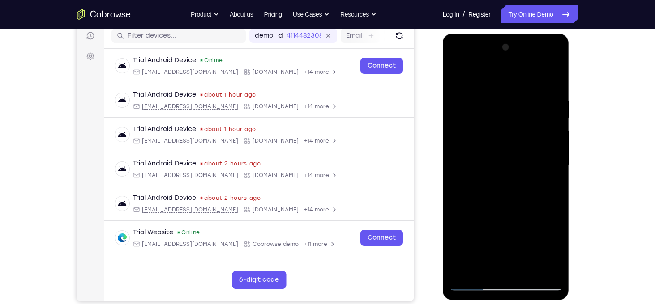
drag, startPoint x: 519, startPoint y: 155, endPoint x: 515, endPoint y: 98, distance: 56.9
click at [515, 98] on div at bounding box center [505, 165] width 113 height 251
click at [476, 284] on div at bounding box center [505, 165] width 113 height 251
drag, startPoint x: 512, startPoint y: 225, endPoint x: 507, endPoint y: 117, distance: 108.0
click at [507, 117] on div at bounding box center [505, 165] width 113 height 251
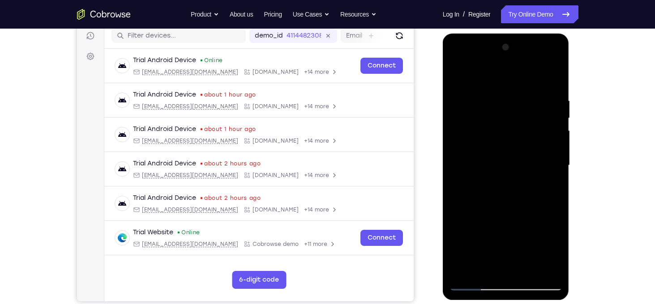
drag, startPoint x: 509, startPoint y: 126, endPoint x: 519, endPoint y: 248, distance: 122.2
click at [519, 248] on div at bounding box center [505, 165] width 113 height 251
click at [459, 102] on div at bounding box center [505, 165] width 113 height 251
drag, startPoint x: 521, startPoint y: 265, endPoint x: 499, endPoint y: 33, distance: 233.3
click at [499, 34] on html "Online web based iOS Simulators and Android Emulators. Run iPhone, iPad, Mobile…" at bounding box center [507, 168] width 128 height 269
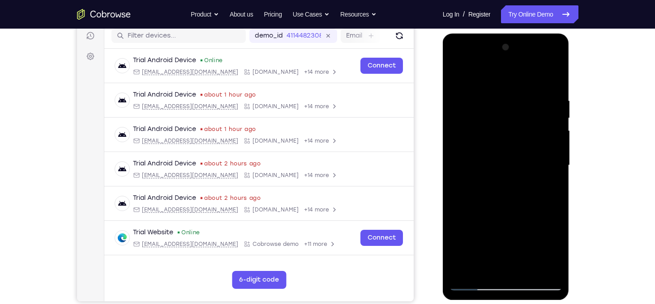
drag, startPoint x: 511, startPoint y: 242, endPoint x: 486, endPoint y: 94, distance: 149.4
click at [486, 94] on div at bounding box center [505, 165] width 113 height 251
drag, startPoint x: 502, startPoint y: 258, endPoint x: 475, endPoint y: 30, distance: 229.4
click at [475, 34] on html "Online web based iOS Simulators and Android Emulators. Run iPhone, iPad, Mobile…" at bounding box center [507, 168] width 128 height 269
drag, startPoint x: 508, startPoint y: 254, endPoint x: 490, endPoint y: 60, distance: 195.1
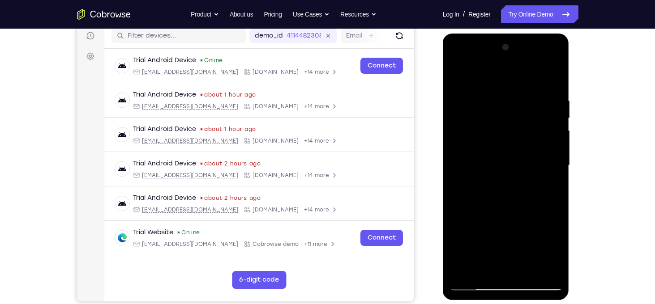
click at [490, 60] on div at bounding box center [505, 165] width 113 height 251
drag, startPoint x: 540, startPoint y: 264, endPoint x: 503, endPoint y: 36, distance: 230.3
click at [503, 36] on div at bounding box center [506, 167] width 127 height 267
drag, startPoint x: 491, startPoint y: 262, endPoint x: 486, endPoint y: 92, distance: 170.1
click at [486, 92] on div at bounding box center [505, 165] width 113 height 251
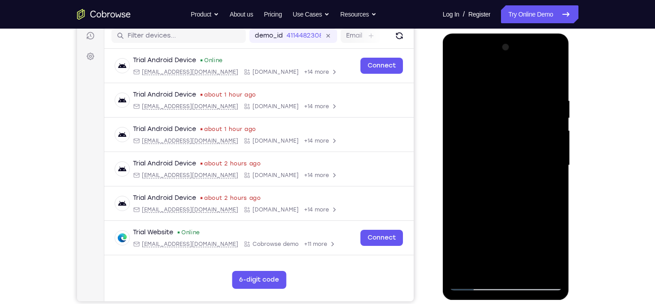
drag, startPoint x: 516, startPoint y: 269, endPoint x: 508, endPoint y: 62, distance: 207.8
click at [508, 62] on div at bounding box center [505, 165] width 113 height 251
drag, startPoint x: 508, startPoint y: 247, endPoint x: 490, endPoint y: 68, distance: 179.1
click at [490, 68] on div at bounding box center [505, 165] width 113 height 251
drag, startPoint x: 529, startPoint y: 265, endPoint x: 503, endPoint y: 79, distance: 187.8
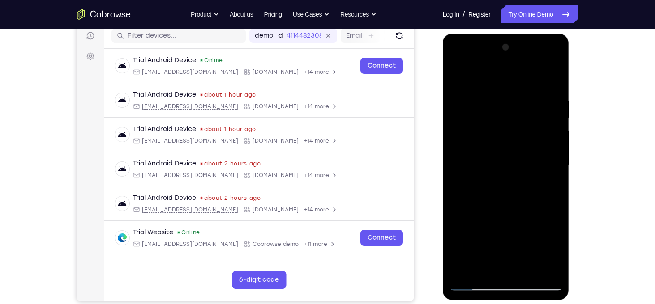
click at [503, 79] on div at bounding box center [505, 165] width 113 height 251
drag, startPoint x: 516, startPoint y: 248, endPoint x: 499, endPoint y: 74, distance: 174.5
click at [499, 74] on div at bounding box center [505, 165] width 113 height 251
drag, startPoint x: 528, startPoint y: 279, endPoint x: 508, endPoint y: 112, distance: 168.0
click at [508, 112] on div at bounding box center [505, 165] width 113 height 251
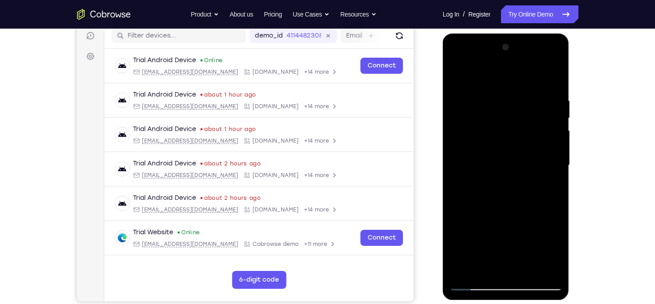
drag, startPoint x: 517, startPoint y: 252, endPoint x: 515, endPoint y: 100, distance: 151.3
click at [515, 100] on div at bounding box center [505, 165] width 113 height 251
drag, startPoint x: 515, startPoint y: 252, endPoint x: 499, endPoint y: 102, distance: 151.2
click at [499, 102] on div at bounding box center [505, 165] width 113 height 251
drag, startPoint x: 510, startPoint y: 266, endPoint x: 477, endPoint y: 60, distance: 208.6
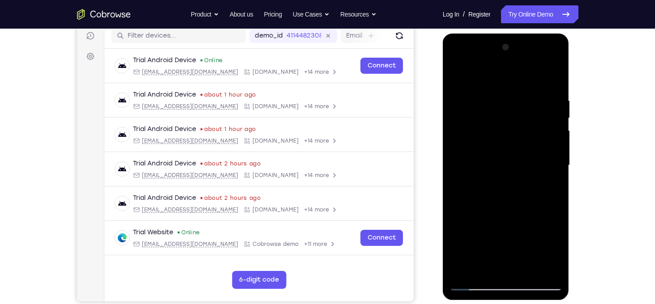
click at [477, 60] on div at bounding box center [505, 165] width 113 height 251
drag, startPoint x: 516, startPoint y: 264, endPoint x: 495, endPoint y: 66, distance: 199.3
click at [495, 66] on div at bounding box center [505, 165] width 113 height 251
drag, startPoint x: 507, startPoint y: 260, endPoint x: 490, endPoint y: 72, distance: 189.2
click at [490, 72] on div at bounding box center [505, 165] width 113 height 251
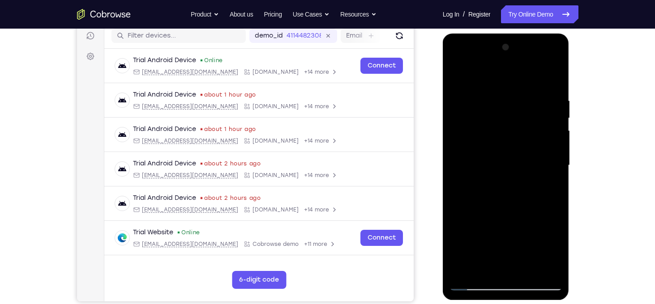
drag, startPoint x: 522, startPoint y: 248, endPoint x: 523, endPoint y: 111, distance: 137.4
click at [523, 111] on div at bounding box center [505, 165] width 113 height 251
drag, startPoint x: 519, startPoint y: 264, endPoint x: 512, endPoint y: 118, distance: 145.6
click at [512, 118] on div at bounding box center [505, 165] width 113 height 251
drag, startPoint x: 515, startPoint y: 256, endPoint x: 506, endPoint y: 139, distance: 117.6
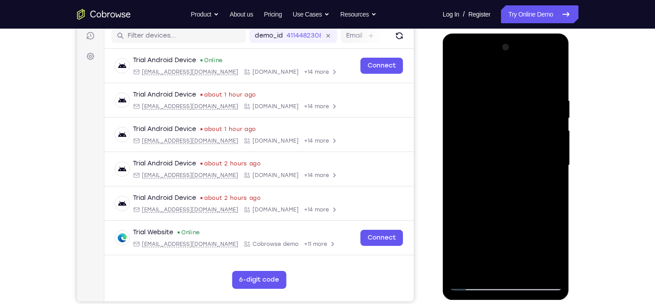
click at [506, 139] on div at bounding box center [505, 165] width 113 height 251
drag, startPoint x: 522, startPoint y: 273, endPoint x: 516, endPoint y: 145, distance: 127.2
click at [516, 145] on div at bounding box center [505, 165] width 113 height 251
drag, startPoint x: 520, startPoint y: 257, endPoint x: 512, endPoint y: 161, distance: 96.6
click at [512, 161] on div at bounding box center [505, 165] width 113 height 251
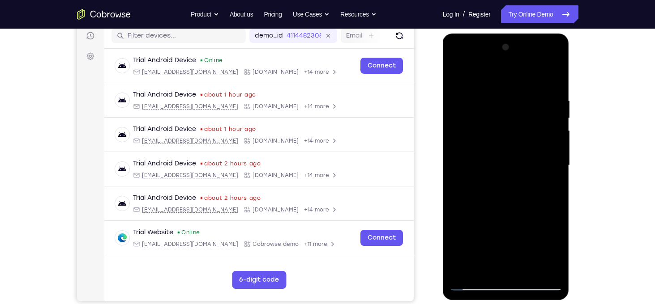
drag, startPoint x: 504, startPoint y: 248, endPoint x: 503, endPoint y: 128, distance: 120.4
click at [503, 128] on div at bounding box center [505, 165] width 113 height 251
drag, startPoint x: 516, startPoint y: 243, endPoint x: 510, endPoint y: 101, distance: 142.4
click at [510, 101] on div at bounding box center [505, 165] width 113 height 251
drag, startPoint x: 521, startPoint y: 247, endPoint x: 515, endPoint y: 119, distance: 128.1
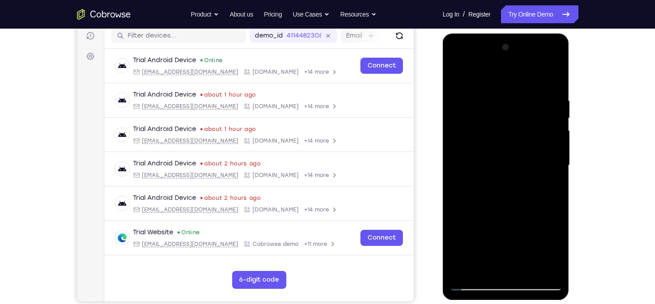
click at [515, 119] on div at bounding box center [505, 165] width 113 height 251
drag, startPoint x: 513, startPoint y: 251, endPoint x: 506, endPoint y: 147, distance: 103.7
click at [506, 147] on div at bounding box center [505, 165] width 113 height 251
drag, startPoint x: 523, startPoint y: 253, endPoint x: 520, endPoint y: 182, distance: 71.2
click at [520, 182] on div at bounding box center [505, 165] width 113 height 251
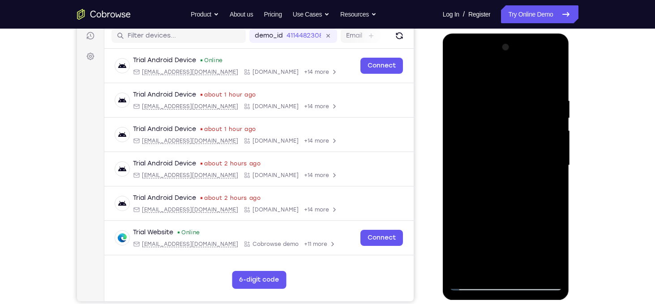
drag, startPoint x: 522, startPoint y: 244, endPoint x: 519, endPoint y: 205, distance: 39.1
click at [519, 205] on div at bounding box center [505, 165] width 113 height 251
drag, startPoint x: 524, startPoint y: 261, endPoint x: 519, endPoint y: 206, distance: 55.8
click at [519, 206] on div at bounding box center [505, 165] width 113 height 251
drag, startPoint x: 504, startPoint y: 250, endPoint x: 500, endPoint y: 168, distance: 81.5
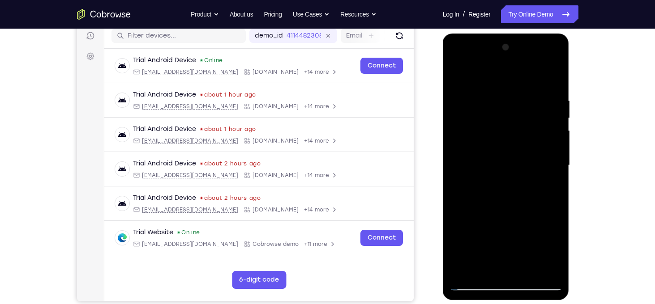
click at [500, 168] on div at bounding box center [505, 165] width 113 height 251
drag, startPoint x: 528, startPoint y: 243, endPoint x: 518, endPoint y: 166, distance: 77.5
click at [518, 166] on div at bounding box center [505, 165] width 113 height 251
drag
click at [514, 158] on div at bounding box center [505, 165] width 113 height 251
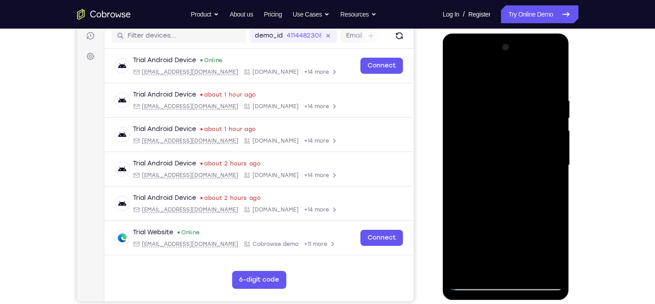
drag, startPoint x: 514, startPoint y: 158, endPoint x: 524, endPoint y: 237, distance: 80.3
click at [524, 237] on div at bounding box center [505, 165] width 113 height 251
click at [489, 177] on div at bounding box center [505, 165] width 113 height 251
click at [548, 188] on div at bounding box center [505, 165] width 113 height 251
click at [459, 143] on div at bounding box center [505, 165] width 113 height 251
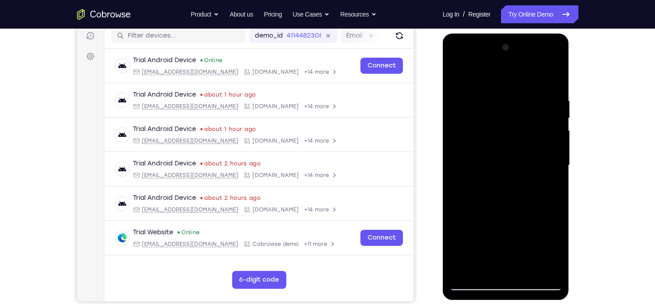
drag, startPoint x: 510, startPoint y: 117, endPoint x: 525, endPoint y: 192, distance: 76.8
click at [525, 192] on div at bounding box center [505, 165] width 113 height 251
drag, startPoint x: 495, startPoint y: 199, endPoint x: 491, endPoint y: 123, distance: 75.7
click at [491, 123] on div at bounding box center [505, 165] width 113 height 251
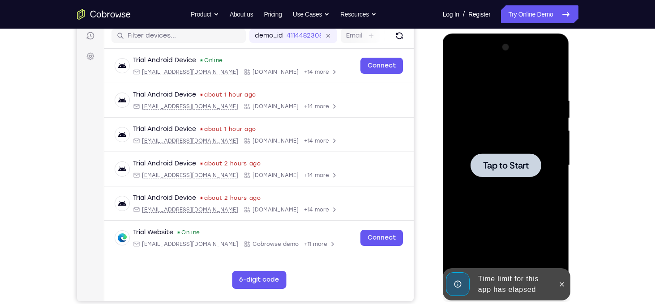
click at [457, 72] on div at bounding box center [505, 165] width 113 height 251
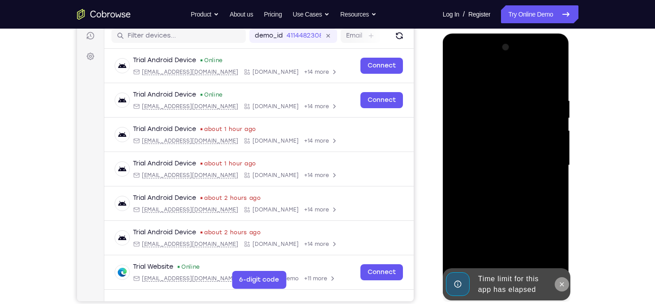
click at [566, 289] on button at bounding box center [561, 284] width 14 height 14
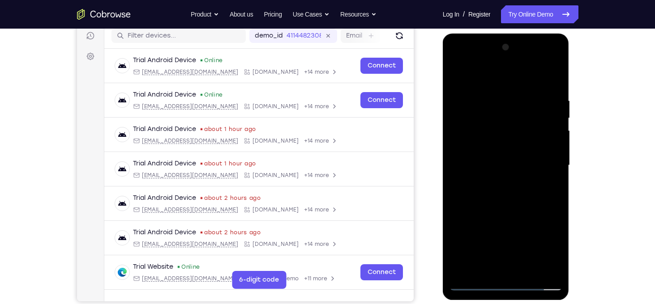
click at [503, 283] on div at bounding box center [505, 165] width 113 height 251
click at [548, 244] on div at bounding box center [505, 165] width 113 height 251
click at [484, 85] on div at bounding box center [505, 165] width 113 height 251
click at [544, 162] on div at bounding box center [505, 165] width 113 height 251
click at [492, 181] on div at bounding box center [505, 165] width 113 height 251
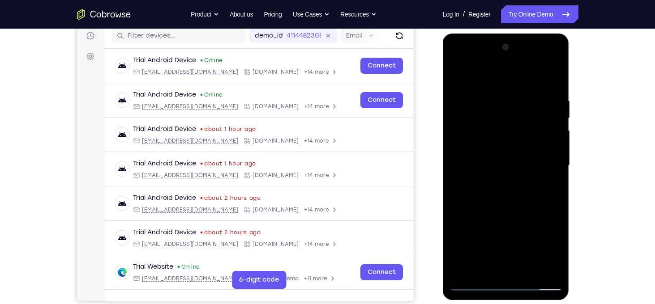
click at [499, 158] on div at bounding box center [505, 165] width 113 height 251
click at [494, 152] on div at bounding box center [505, 165] width 113 height 251
click at [501, 165] on div at bounding box center [505, 165] width 113 height 251
click at [512, 189] on div at bounding box center [505, 165] width 113 height 251
click at [514, 195] on div at bounding box center [505, 165] width 113 height 251
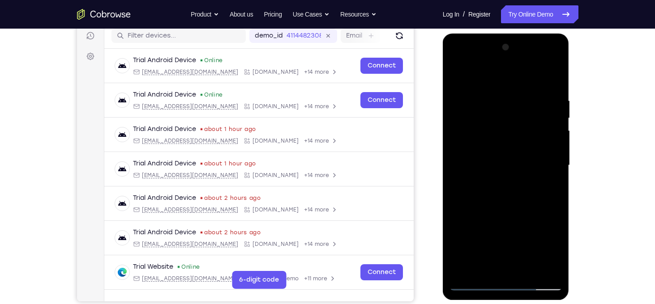
click at [514, 195] on div at bounding box center [505, 165] width 113 height 251
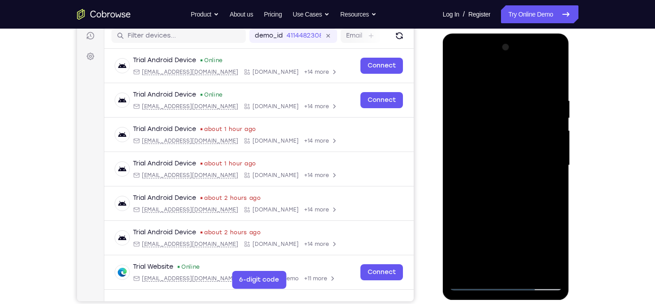
click at [514, 195] on div at bounding box center [505, 165] width 113 height 251
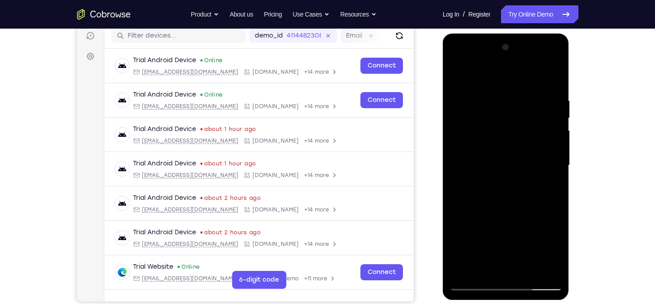
click at [506, 208] on div at bounding box center [505, 165] width 113 height 251
click at [525, 269] on div at bounding box center [505, 165] width 113 height 251
click at [511, 217] on div at bounding box center [505, 165] width 113 height 251
click at [491, 182] on div at bounding box center [505, 165] width 113 height 251
click at [460, 75] on div at bounding box center [505, 165] width 113 height 251
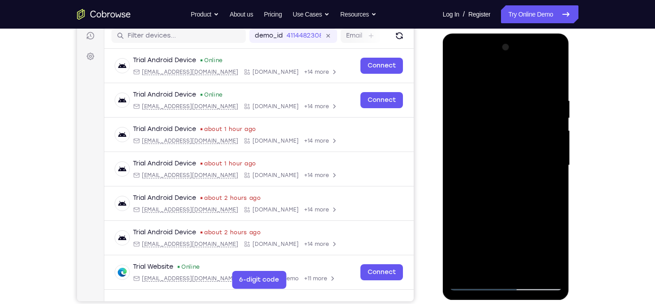
click at [460, 74] on div at bounding box center [505, 165] width 113 height 251
click at [490, 271] on div at bounding box center [505, 165] width 113 height 251
click at [464, 76] on div at bounding box center [505, 165] width 113 height 251
click at [489, 120] on div at bounding box center [505, 165] width 113 height 251
click at [546, 104] on div at bounding box center [505, 165] width 113 height 251
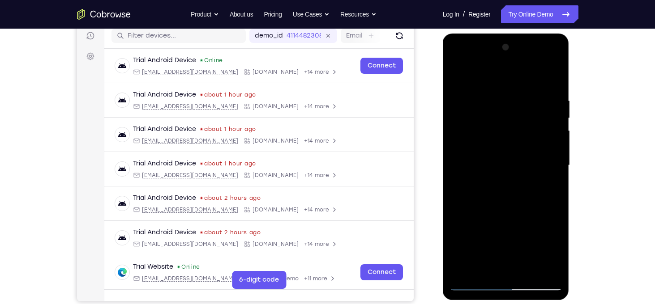
click at [558, 165] on div at bounding box center [505, 165] width 113 height 251
click at [454, 163] on div at bounding box center [505, 165] width 113 height 251
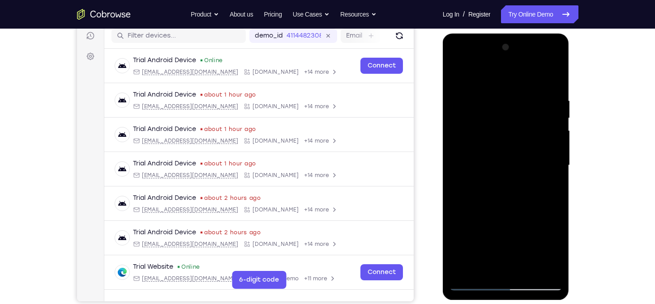
click at [473, 162] on div at bounding box center [505, 165] width 113 height 251
click at [466, 109] on div at bounding box center [505, 165] width 113 height 251
click at [557, 153] on div at bounding box center [505, 165] width 113 height 251
click at [567, 150] on div at bounding box center [506, 167] width 127 height 267
click at [554, 149] on div at bounding box center [505, 165] width 113 height 251
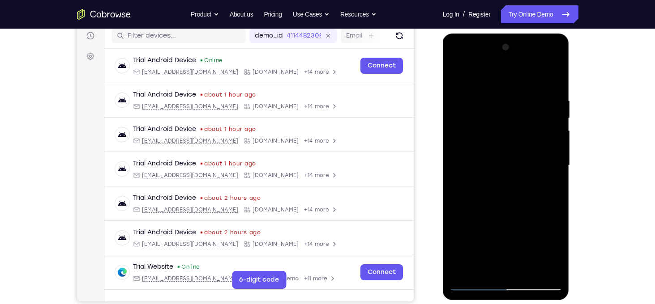
drag, startPoint x: 508, startPoint y: 216, endPoint x: 495, endPoint y: 113, distance: 103.7
click at [495, 113] on div at bounding box center [505, 165] width 113 height 251
click at [459, 77] on div at bounding box center [505, 165] width 113 height 251
drag, startPoint x: 508, startPoint y: 111, endPoint x: 534, endPoint y: 311, distance: 201.8
click at [534, 302] on html "Online web based iOS Simulators and Android Emulators. Run iPhone, iPad, Mobile…" at bounding box center [507, 168] width 128 height 269
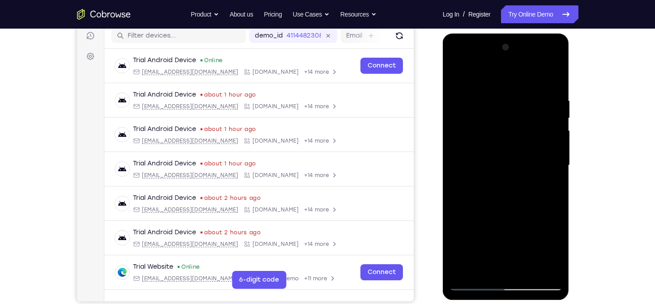
click at [545, 107] on div at bounding box center [505, 165] width 113 height 251
click at [557, 166] on div at bounding box center [505, 165] width 113 height 251
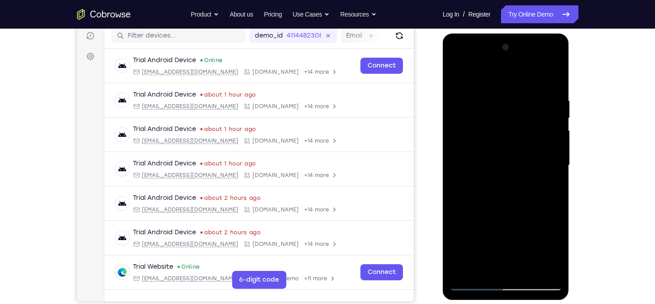
click at [557, 166] on div at bounding box center [505, 165] width 113 height 251
click at [558, 163] on div at bounding box center [505, 165] width 113 height 251
click at [556, 162] on div at bounding box center [505, 165] width 113 height 251
click at [557, 166] on div at bounding box center [505, 165] width 113 height 251
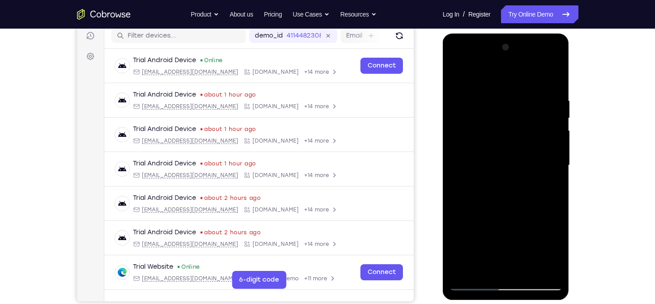
click at [557, 166] on div at bounding box center [505, 165] width 113 height 251
click at [478, 162] on div at bounding box center [505, 165] width 113 height 251
drag, startPoint x: 510, startPoint y: 213, endPoint x: 496, endPoint y: 121, distance: 92.8
click at [496, 121] on div at bounding box center [505, 165] width 113 height 251
drag, startPoint x: 496, startPoint y: 121, endPoint x: 513, endPoint y: 215, distance: 95.5
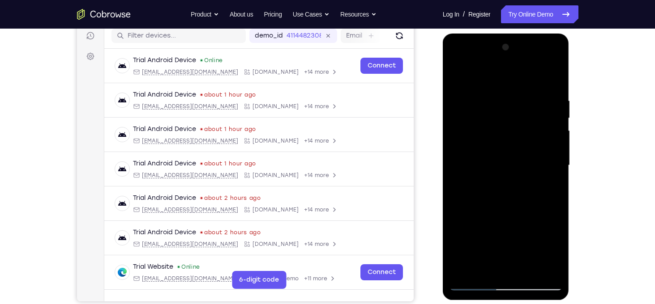
click at [513, 215] on div at bounding box center [505, 165] width 113 height 251
click at [462, 88] on div at bounding box center [505, 165] width 113 height 251
click at [547, 152] on div at bounding box center [505, 165] width 113 height 251
click at [448, 168] on div at bounding box center [506, 167] width 127 height 267
click at [454, 169] on div at bounding box center [505, 165] width 113 height 251
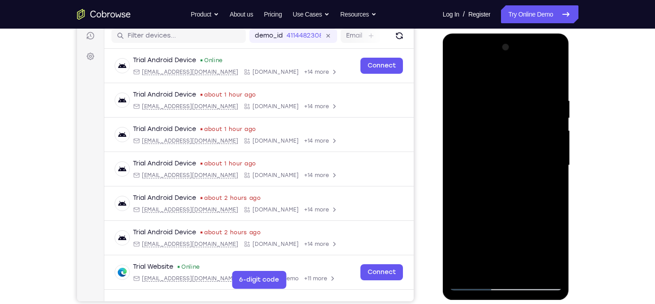
click at [548, 141] on div at bounding box center [505, 165] width 113 height 251
click at [479, 285] on div at bounding box center [505, 165] width 113 height 251
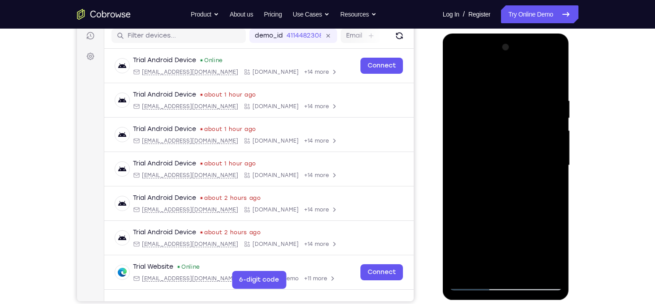
click at [479, 285] on div at bounding box center [505, 165] width 113 height 251
click at [537, 284] on div at bounding box center [505, 165] width 113 height 251
click at [483, 161] on div at bounding box center [505, 165] width 113 height 251
click at [459, 65] on div at bounding box center [505, 165] width 113 height 251
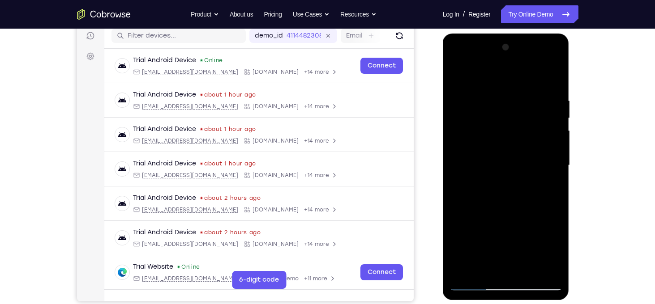
click at [456, 62] on div at bounding box center [505, 165] width 113 height 251
click at [468, 133] on div at bounding box center [505, 165] width 113 height 251
click at [529, 273] on div at bounding box center [505, 165] width 113 height 251
click at [488, 161] on div at bounding box center [505, 165] width 113 height 251
click at [457, 76] on div at bounding box center [505, 165] width 113 height 251
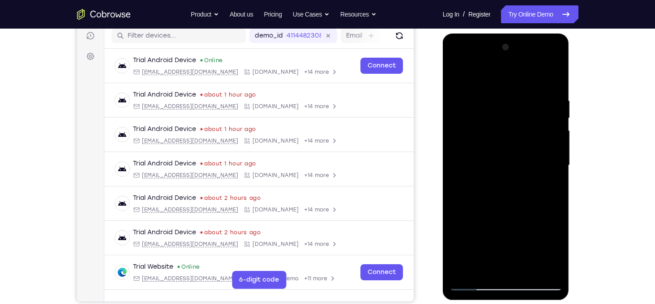
click at [506, 86] on div at bounding box center [505, 165] width 113 height 251
click at [474, 88] on div at bounding box center [505, 165] width 113 height 251
click at [506, 160] on div at bounding box center [505, 165] width 113 height 251
click at [457, 78] on div at bounding box center [505, 165] width 113 height 251
click at [493, 178] on div at bounding box center [505, 165] width 113 height 251
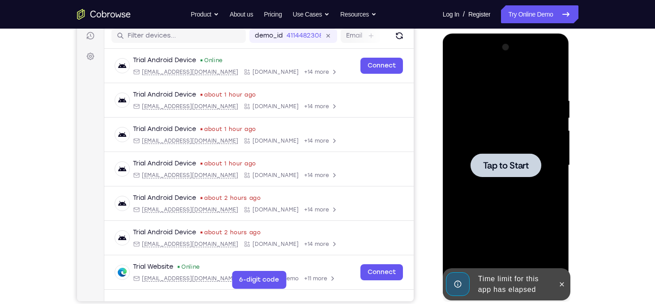
click at [493, 178] on div at bounding box center [505, 165] width 113 height 251
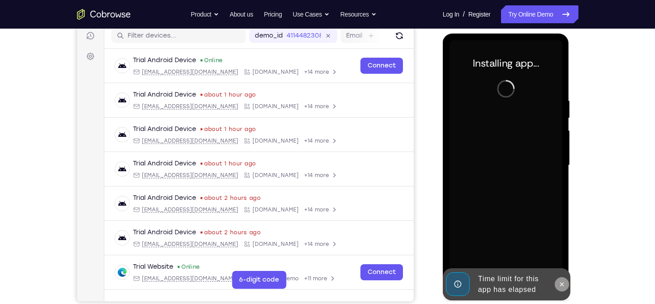
click at [559, 290] on button at bounding box center [561, 284] width 14 height 14
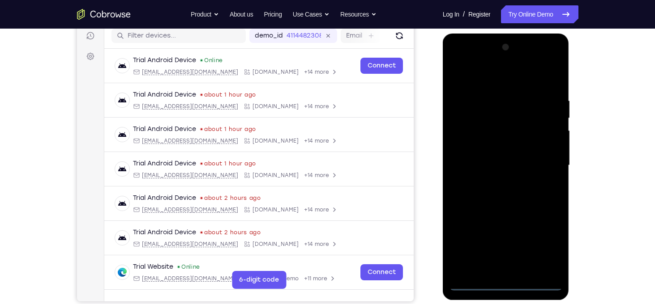
click at [506, 285] on div at bounding box center [505, 165] width 113 height 251
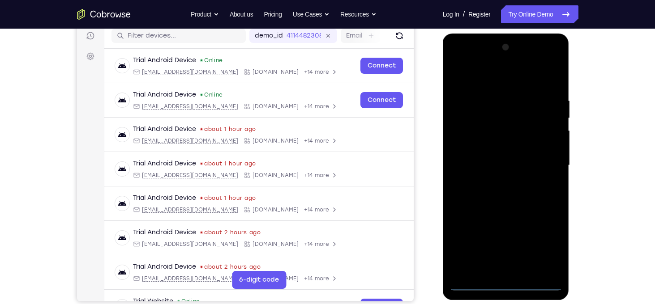
click at [546, 249] on div at bounding box center [505, 165] width 113 height 251
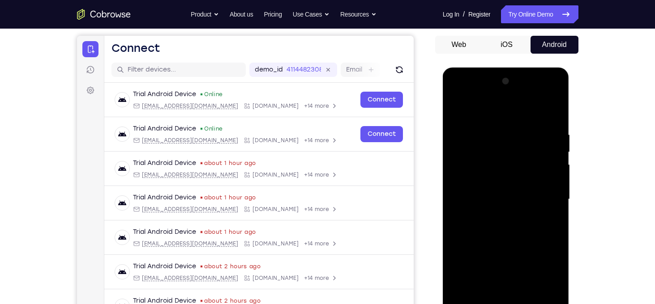
click at [483, 115] on div at bounding box center [505, 199] width 113 height 251
click at [547, 194] on div at bounding box center [505, 199] width 113 height 251
click at [495, 218] on div at bounding box center [505, 199] width 113 height 251
click at [486, 190] on div at bounding box center [505, 199] width 113 height 251
click at [486, 185] on div at bounding box center [505, 199] width 113 height 251
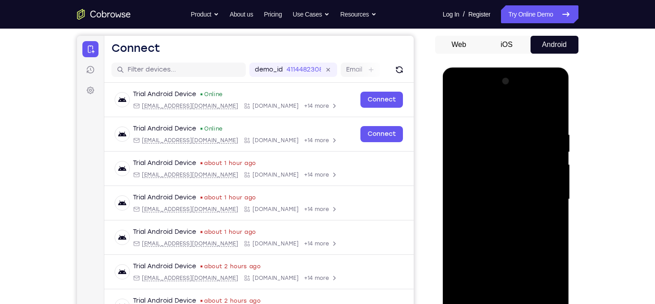
click at [496, 195] on div at bounding box center [505, 199] width 113 height 251
click at [514, 230] on div at bounding box center [505, 199] width 113 height 251
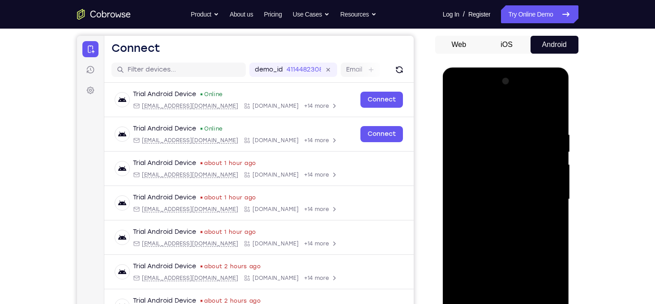
click at [514, 230] on div at bounding box center [505, 199] width 113 height 251
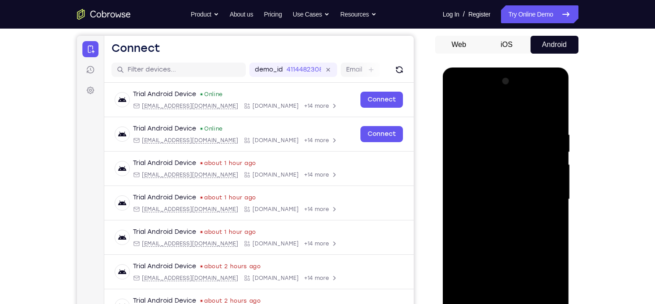
click at [514, 230] on div at bounding box center [505, 199] width 113 height 251
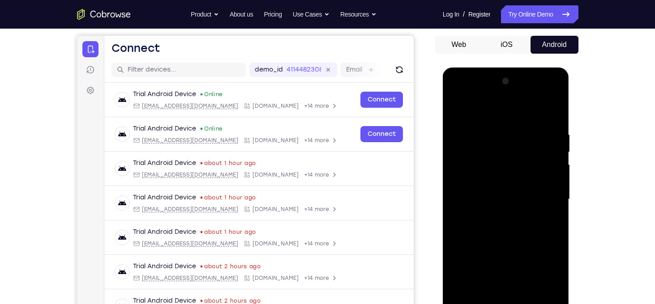
click at [514, 230] on div at bounding box center [505, 199] width 113 height 251
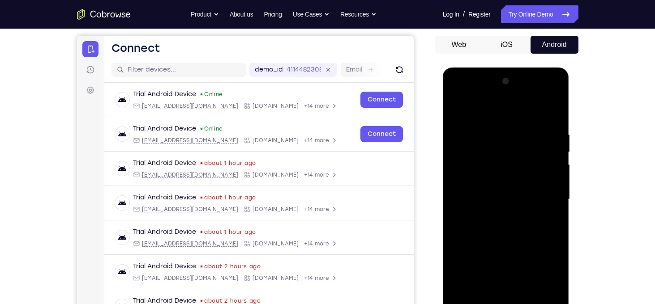
click at [514, 230] on div at bounding box center [505, 199] width 113 height 251
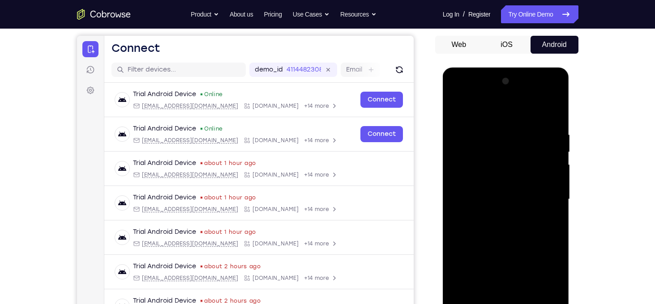
click at [514, 230] on div at bounding box center [505, 199] width 113 height 251
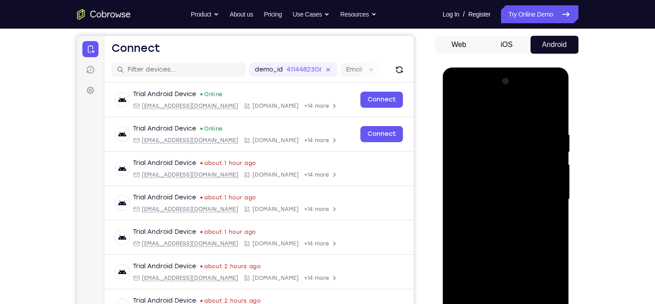
click at [514, 230] on div at bounding box center [505, 199] width 113 height 251
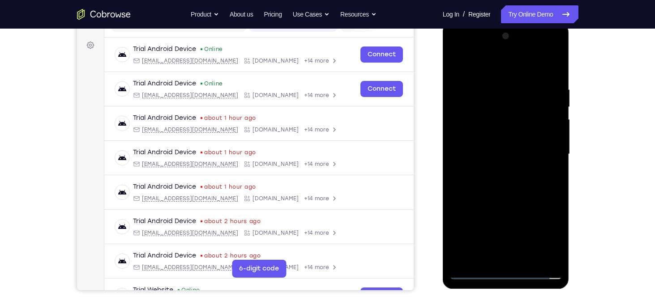
click at [527, 260] on div at bounding box center [505, 154] width 113 height 251
click at [479, 268] on div at bounding box center [505, 154] width 113 height 251
click at [506, 201] on div at bounding box center [505, 154] width 113 height 251
click at [498, 161] on div at bounding box center [505, 154] width 113 height 251
click at [457, 64] on div at bounding box center [505, 154] width 113 height 251
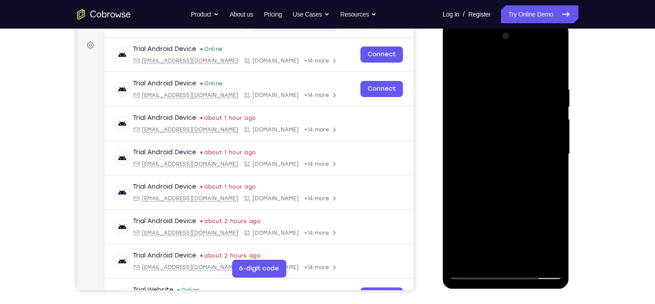
click at [492, 172] on div at bounding box center [505, 154] width 113 height 251
click at [456, 68] on div at bounding box center [505, 154] width 113 height 251
click at [511, 79] on div at bounding box center [505, 154] width 113 height 251
click at [467, 76] on div at bounding box center [505, 154] width 113 height 251
click at [493, 185] on div at bounding box center [505, 154] width 113 height 251
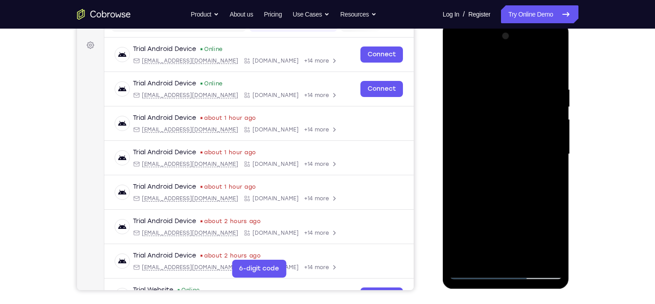
click at [460, 216] on div at bounding box center [505, 154] width 113 height 251
click at [498, 200] on div at bounding box center [505, 154] width 113 height 251
click at [457, 64] on div at bounding box center [505, 154] width 113 height 251
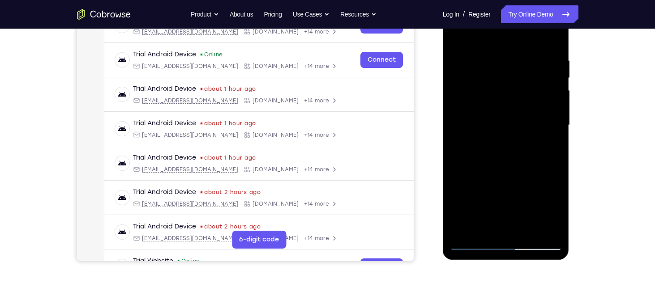
scroll to position [156, 0]
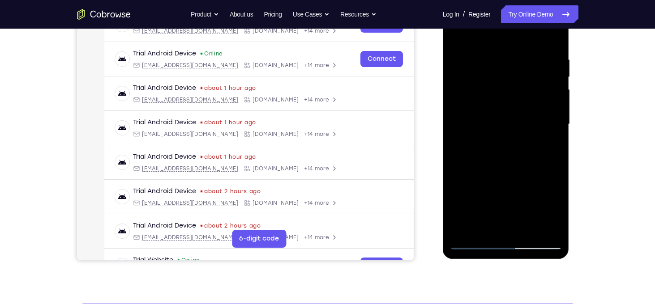
click at [459, 184] on div at bounding box center [505, 124] width 113 height 251
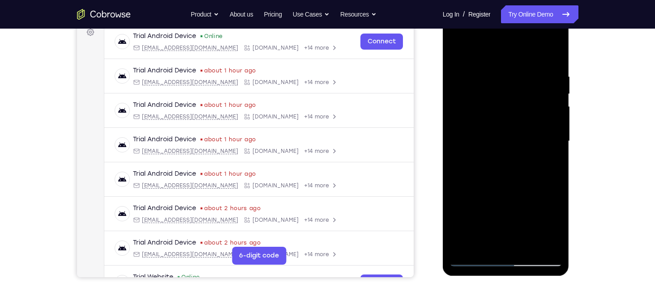
click at [473, 130] on div at bounding box center [505, 141] width 113 height 251
drag, startPoint x: 514, startPoint y: 195, endPoint x: 505, endPoint y: 107, distance: 88.2
click at [505, 107] on div at bounding box center [505, 141] width 113 height 251
click at [481, 117] on div at bounding box center [505, 141] width 113 height 251
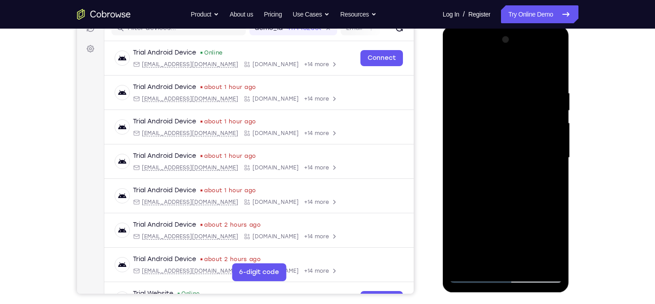
scroll to position [119, 0]
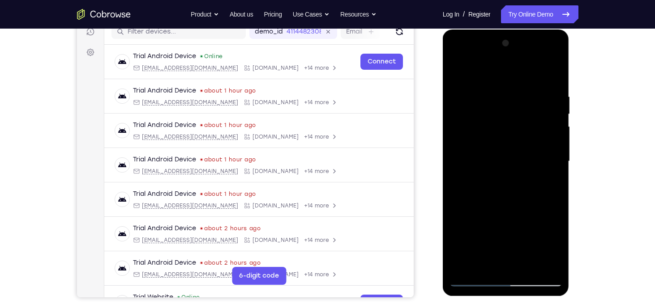
click at [455, 69] on div at bounding box center [505, 161] width 113 height 251
click at [505, 168] on div at bounding box center [505, 161] width 113 height 251
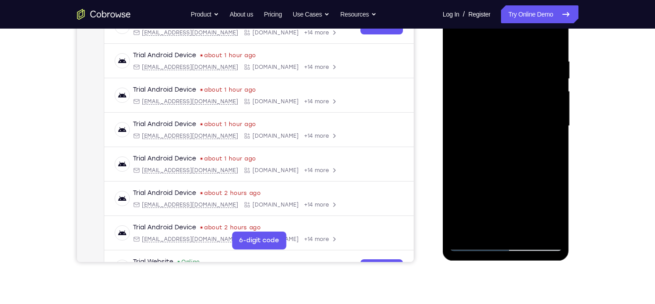
scroll to position [104, 0]
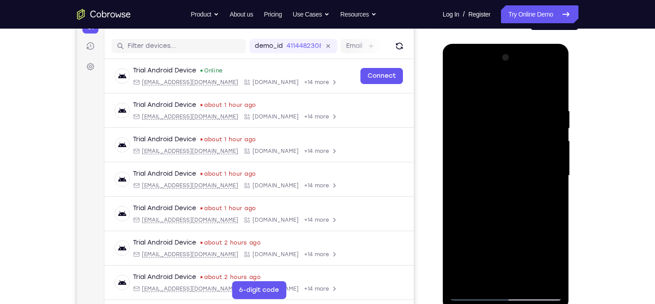
click at [456, 85] on div at bounding box center [505, 176] width 113 height 251
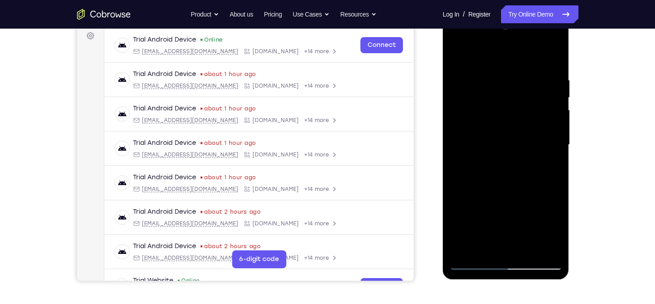
scroll to position [136, 0]
drag, startPoint x: 497, startPoint y: 198, endPoint x: 489, endPoint y: 105, distance: 93.4
click at [489, 105] on div at bounding box center [505, 144] width 113 height 251
click at [525, 247] on div at bounding box center [505, 144] width 113 height 251
click at [496, 136] on div at bounding box center [505, 144] width 113 height 251
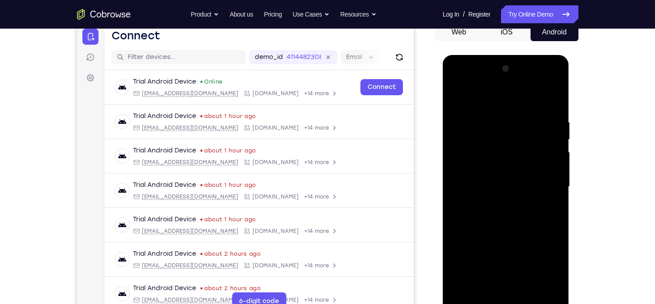
scroll to position [92, 0]
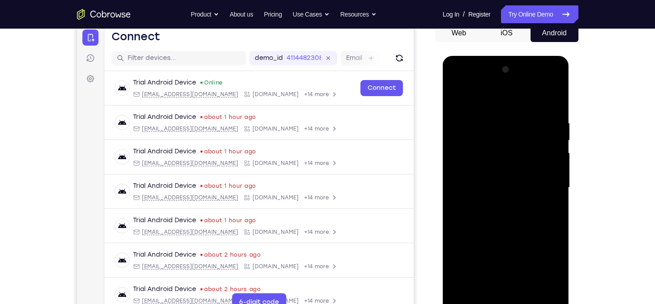
click at [460, 100] on div at bounding box center [505, 188] width 113 height 251
click at [502, 147] on div at bounding box center [505, 188] width 113 height 251
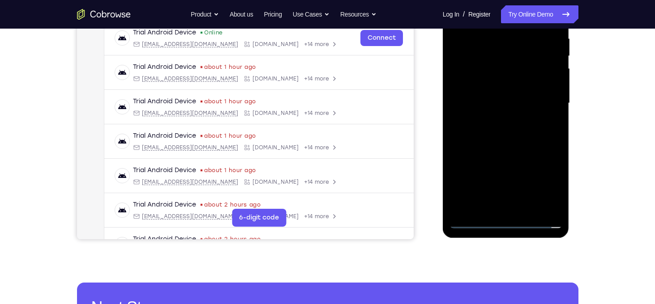
click at [509, 224] on div at bounding box center [505, 103] width 113 height 251
click at [550, 190] on div at bounding box center [505, 103] width 113 height 251
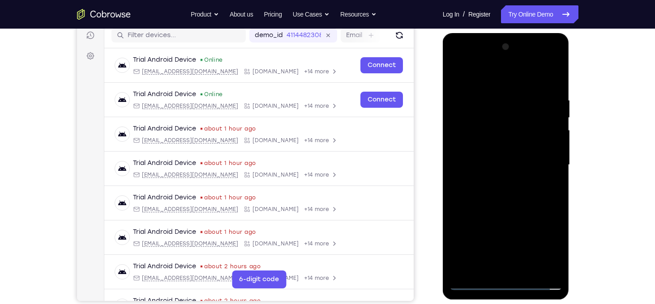
click at [482, 80] on div at bounding box center [505, 165] width 113 height 251
click at [546, 162] on div at bounding box center [505, 165] width 113 height 251
click at [494, 183] on div at bounding box center [505, 165] width 113 height 251
click at [489, 150] on div at bounding box center [505, 165] width 113 height 251
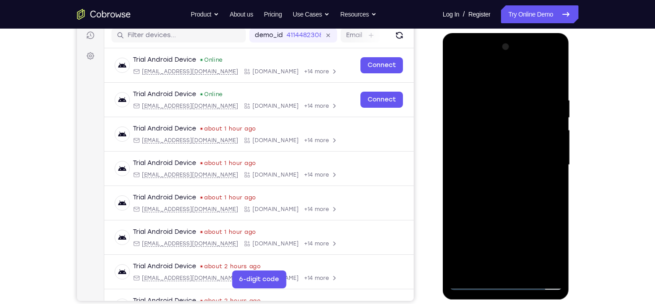
click at [498, 167] on div at bounding box center [505, 165] width 113 height 251
click at [506, 189] on div at bounding box center [505, 165] width 113 height 251
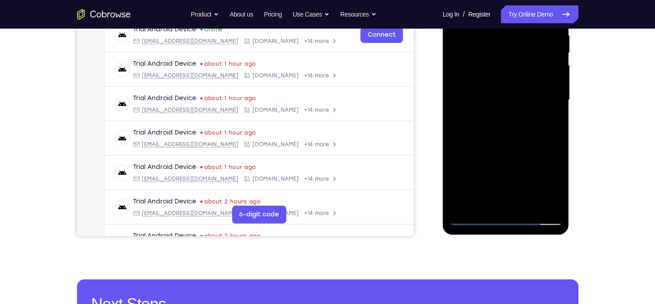
click at [509, 143] on div at bounding box center [505, 100] width 113 height 251
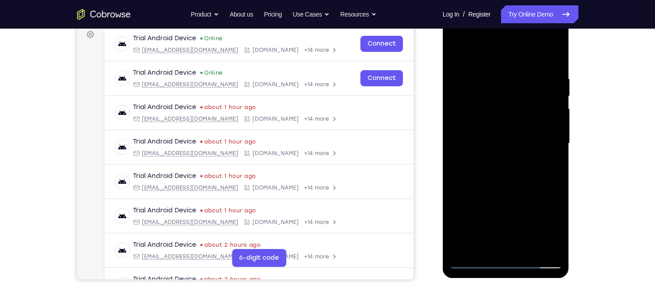
scroll to position [137, 0]
drag, startPoint x: 507, startPoint y: 191, endPoint x: 493, endPoint y: 130, distance: 63.0
click at [493, 130] on div at bounding box center [505, 143] width 113 height 251
click at [454, 206] on div at bounding box center [505, 143] width 113 height 251
click at [471, 209] on div at bounding box center [505, 143] width 113 height 251
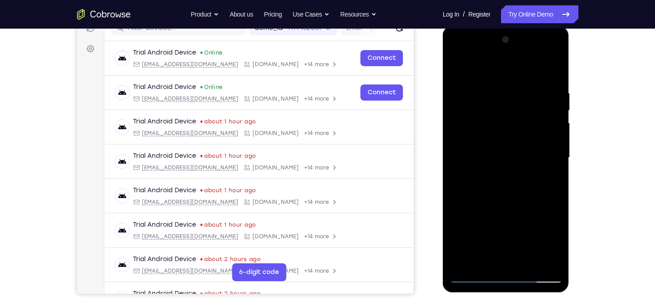
scroll to position [166, 0]
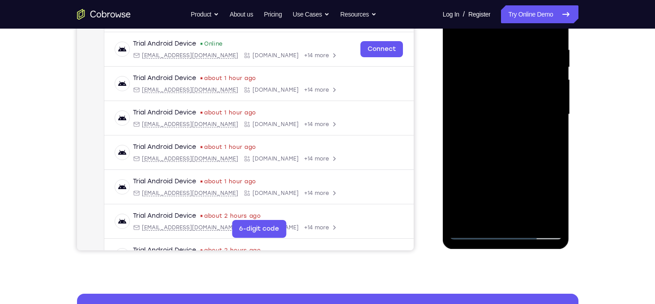
click at [482, 187] on div at bounding box center [505, 114] width 113 height 251
click at [484, 217] on div at bounding box center [505, 114] width 113 height 251
click at [520, 178] on div at bounding box center [505, 114] width 113 height 251
click at [551, 104] on div at bounding box center [505, 114] width 113 height 251
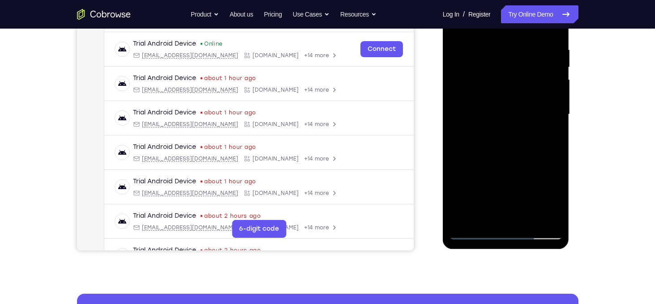
click at [468, 90] on div at bounding box center [505, 114] width 113 height 251
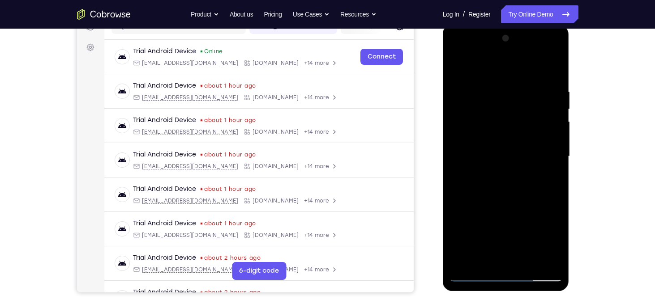
scroll to position [124, 0]
drag, startPoint x: 498, startPoint y: 100, endPoint x: 530, endPoint y: 180, distance: 86.2
click at [530, 180] on div at bounding box center [505, 156] width 113 height 251
drag, startPoint x: 527, startPoint y: 200, endPoint x: 505, endPoint y: 124, distance: 80.0
click at [505, 124] on div at bounding box center [505, 156] width 113 height 251
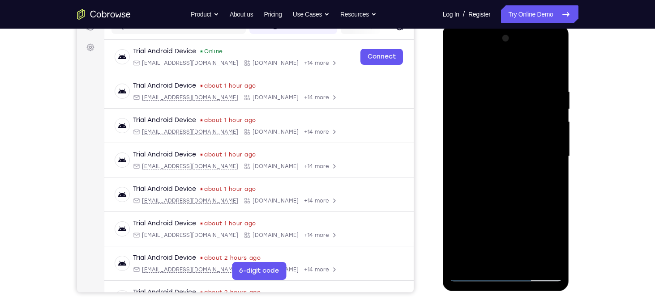
scroll to position [85, 0]
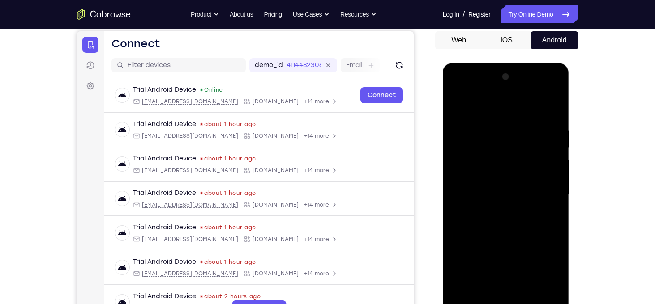
click at [453, 103] on div at bounding box center [505, 195] width 113 height 251
click at [457, 105] on div at bounding box center [505, 195] width 113 height 251
click at [477, 188] on div at bounding box center [505, 195] width 113 height 251
drag, startPoint x: 513, startPoint y: 215, endPoint x: 508, endPoint y: 133, distance: 82.0
click at [508, 133] on div at bounding box center [505, 195] width 113 height 251
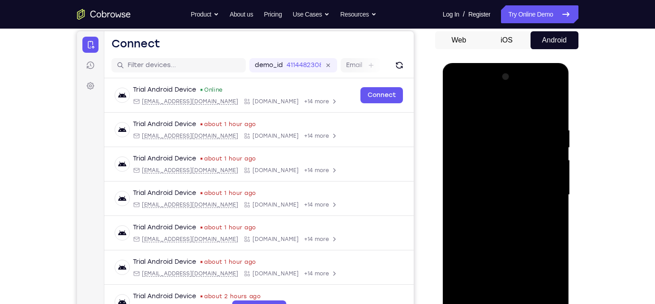
scroll to position [127, 0]
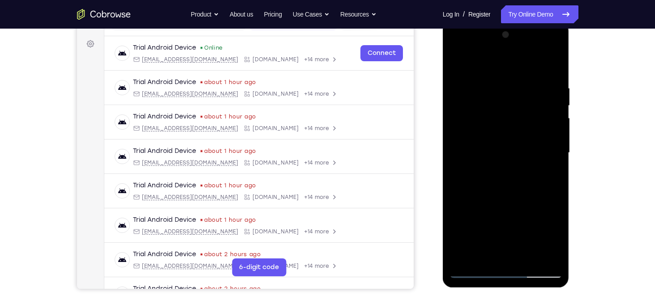
click at [525, 255] on div at bounding box center [505, 153] width 113 height 251
click at [507, 200] on div at bounding box center [505, 153] width 113 height 251
click at [502, 76] on div at bounding box center [505, 153] width 113 height 251
click at [458, 63] on div at bounding box center [505, 153] width 113 height 251
drag, startPoint x: 492, startPoint y: 85, endPoint x: 534, endPoint y: 257, distance: 177.4
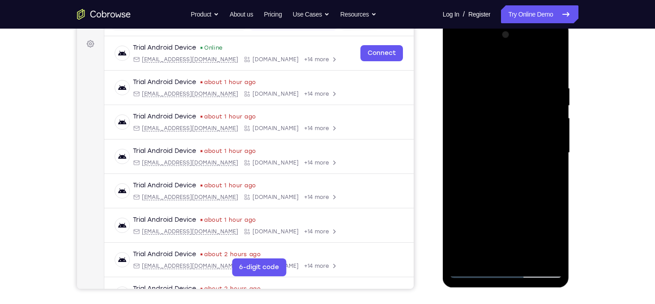
click at [534, 257] on div at bounding box center [505, 153] width 113 height 251
drag, startPoint x: 499, startPoint y: 81, endPoint x: 517, endPoint y: 203, distance: 124.0
click at [517, 203] on div at bounding box center [505, 153] width 113 height 251
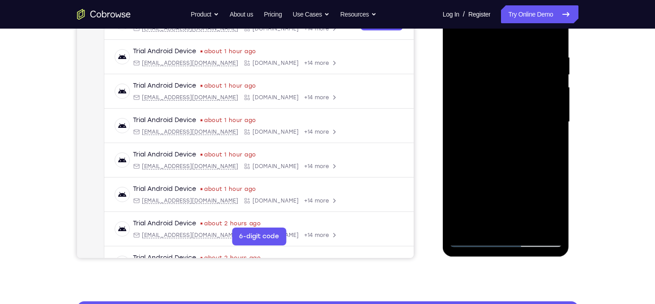
click at [486, 229] on div at bounding box center [505, 122] width 113 height 251
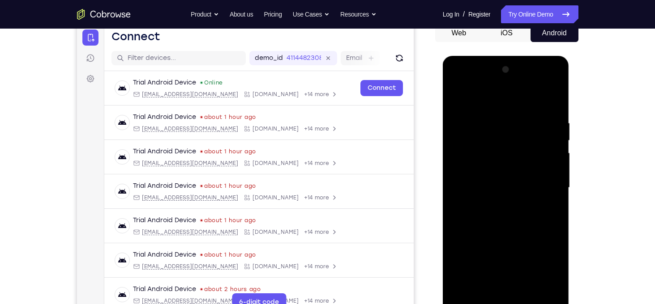
scroll to position [91, 0]
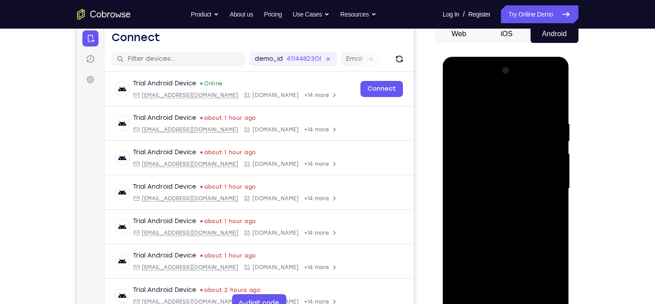
click at [473, 98] on div at bounding box center [505, 189] width 113 height 251
click at [494, 154] on div at bounding box center [505, 189] width 113 height 251
click at [547, 213] on div at bounding box center [505, 189] width 113 height 251
click at [484, 111] on div at bounding box center [505, 189] width 113 height 251
drag, startPoint x: 486, startPoint y: 170, endPoint x: 484, endPoint y: 100, distance: 70.3
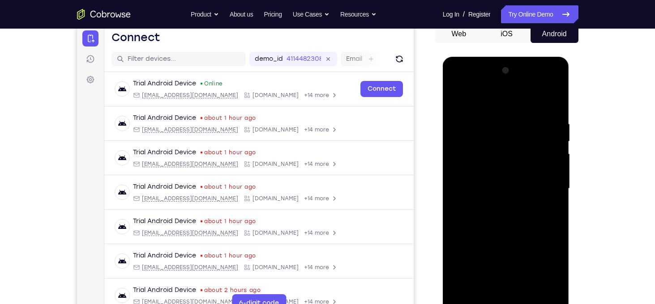
click at [484, 100] on div at bounding box center [505, 189] width 113 height 251
drag, startPoint x: 494, startPoint y: 142, endPoint x: 525, endPoint y: 255, distance: 117.0
click at [525, 255] on div at bounding box center [505, 189] width 113 height 251
click at [477, 175] on div at bounding box center [505, 189] width 113 height 251
click at [509, 128] on div at bounding box center [505, 189] width 113 height 251
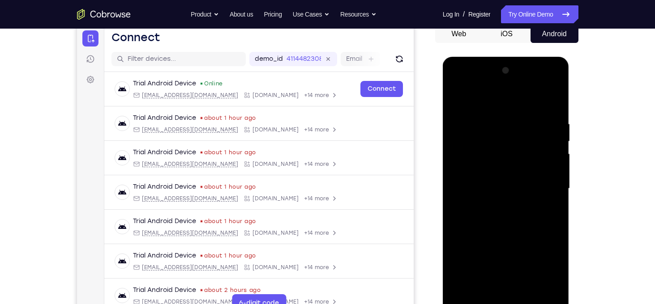
drag, startPoint x: 499, startPoint y: 204, endPoint x: 498, endPoint y: 132, distance: 71.6
click at [498, 132] on div at bounding box center [505, 189] width 113 height 251
drag, startPoint x: 510, startPoint y: 224, endPoint x: 502, endPoint y: 153, distance: 70.7
click at [502, 153] on div at bounding box center [505, 189] width 113 height 251
click at [554, 242] on div at bounding box center [505, 189] width 113 height 251
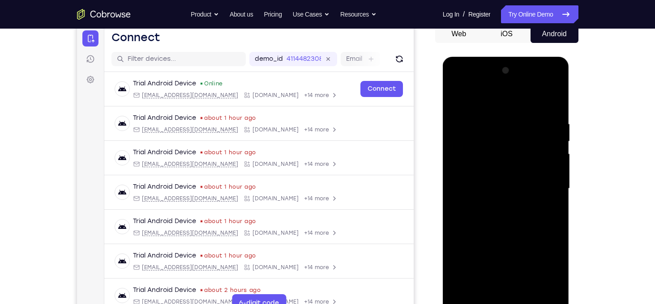
click at [554, 242] on div at bounding box center [505, 189] width 113 height 251
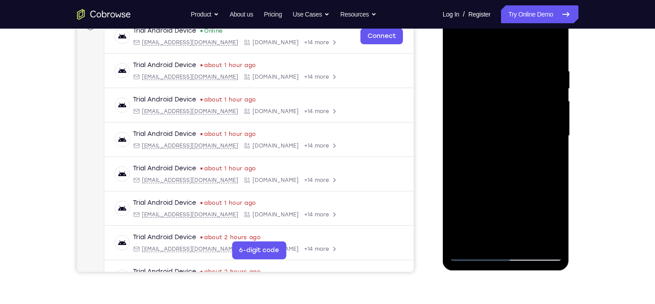
scroll to position [145, 0]
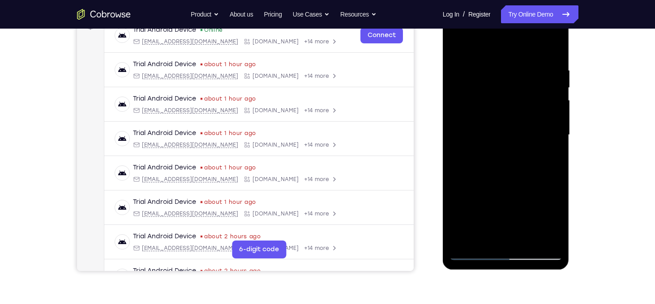
click at [556, 188] on div at bounding box center [505, 135] width 113 height 251
click at [529, 240] on div at bounding box center [505, 135] width 113 height 251
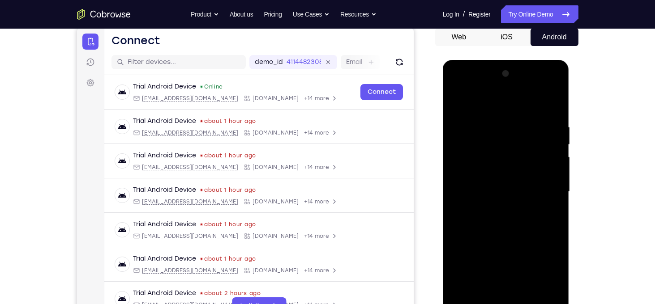
click at [502, 115] on div at bounding box center [505, 192] width 113 height 251
click at [458, 101] on div at bounding box center [505, 192] width 113 height 251
drag, startPoint x: 495, startPoint y: 111, endPoint x: 524, endPoint y: 278, distance: 169.3
click at [524, 278] on div at bounding box center [505, 192] width 113 height 251
drag, startPoint x: 492, startPoint y: 116, endPoint x: 515, endPoint y: 278, distance: 163.2
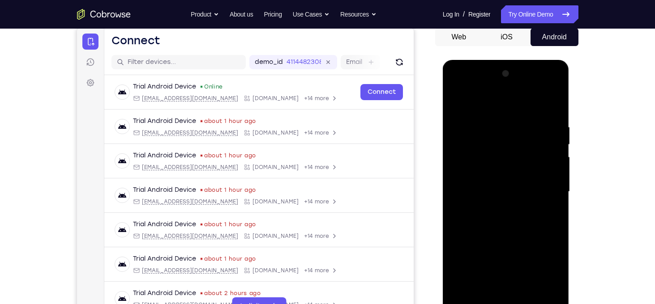
click at [515, 278] on div at bounding box center [505, 192] width 113 height 251
drag, startPoint x: 503, startPoint y: 119, endPoint x: 528, endPoint y: 255, distance: 138.3
click at [528, 255] on div at bounding box center [505, 192] width 113 height 251
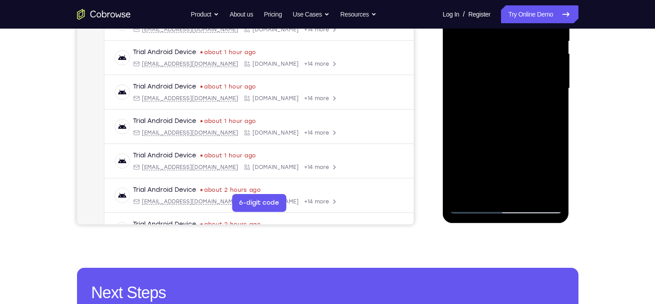
scroll to position [192, 0]
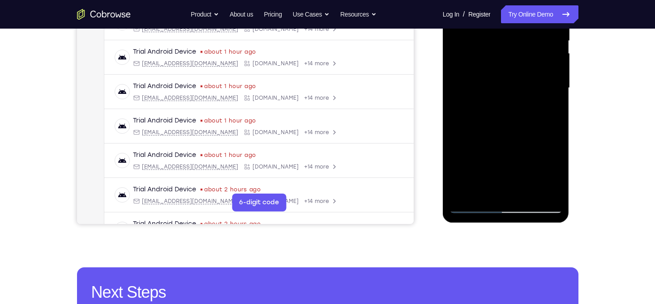
click at [484, 196] on div at bounding box center [505, 88] width 113 height 251
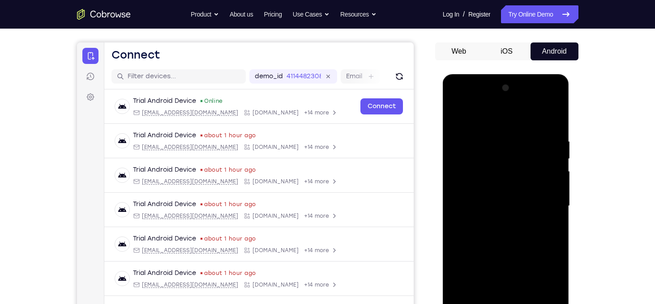
click at [477, 114] on div at bounding box center [505, 206] width 113 height 251
click at [484, 174] on div at bounding box center [505, 206] width 113 height 251
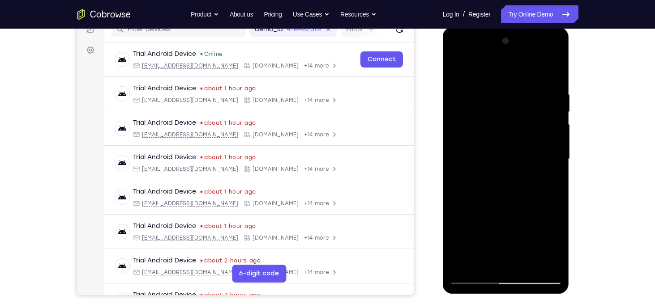
scroll to position [121, 0]
click at [546, 101] on div at bounding box center [505, 159] width 113 height 251
click at [558, 156] on div at bounding box center [505, 159] width 113 height 251
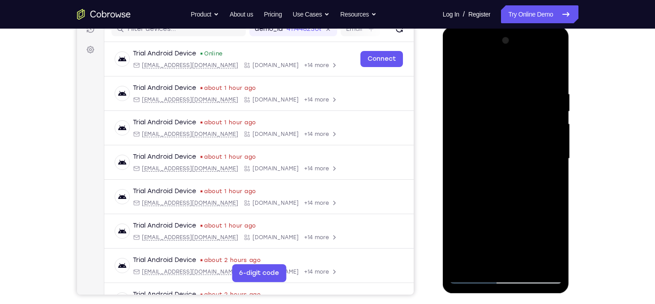
click at [558, 156] on div at bounding box center [505, 159] width 113 height 251
click at [557, 156] on div at bounding box center [505, 159] width 113 height 251
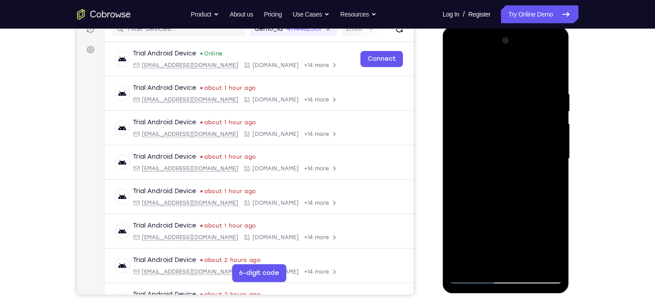
click at [556, 156] on div at bounding box center [505, 159] width 113 height 251
click at [457, 158] on div at bounding box center [505, 159] width 113 height 251
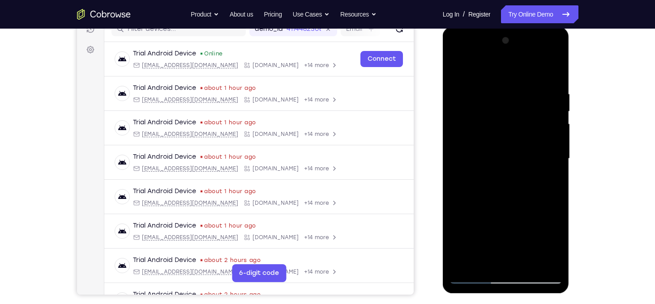
click at [483, 154] on div at bounding box center [505, 159] width 113 height 251
drag, startPoint x: 510, startPoint y: 212, endPoint x: 502, endPoint y: 134, distance: 78.3
click at [502, 134] on div at bounding box center [505, 159] width 113 height 251
drag, startPoint x: 507, startPoint y: 215, endPoint x: 489, endPoint y: 96, distance: 119.9
click at [489, 96] on div at bounding box center [505, 159] width 113 height 251
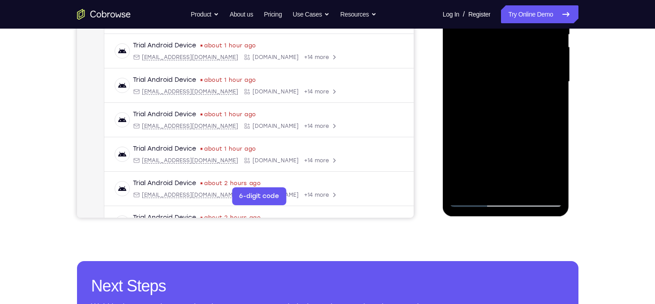
scroll to position [199, 0]
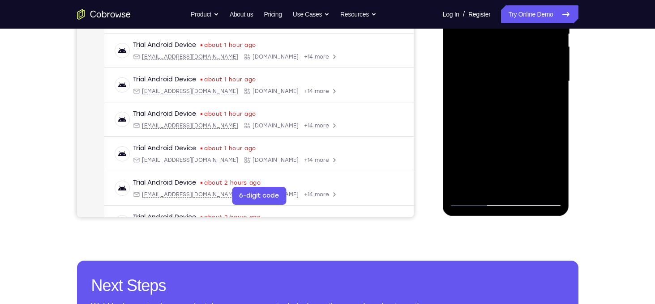
click at [526, 188] on div at bounding box center [505, 81] width 113 height 251
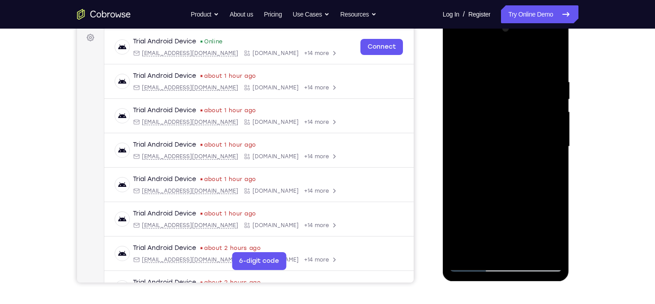
scroll to position [133, 0]
click at [503, 68] on div at bounding box center [505, 147] width 113 height 251
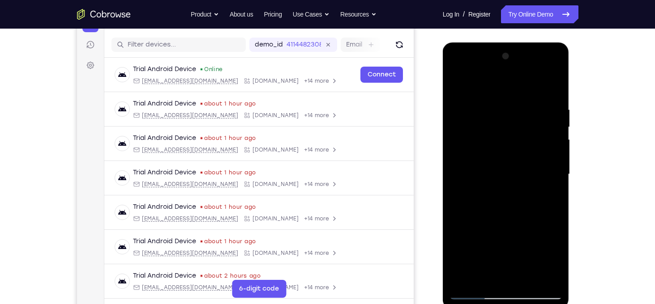
scroll to position [104, 0]
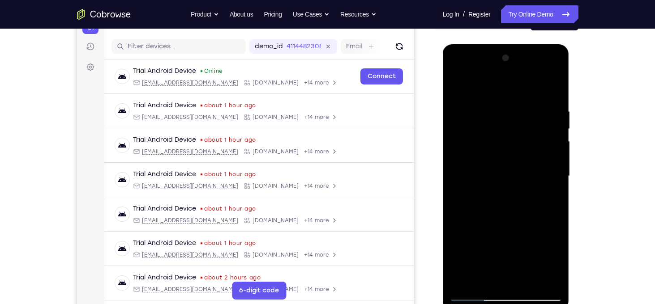
click at [457, 85] on div at bounding box center [505, 176] width 113 height 251
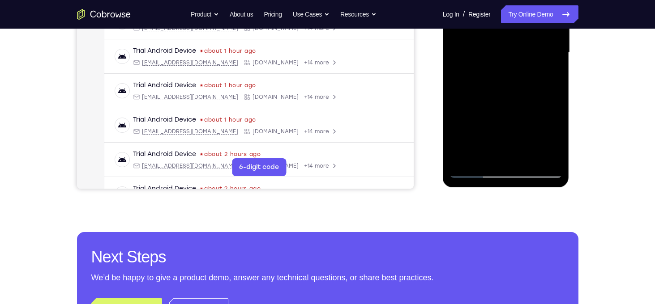
click at [483, 158] on div at bounding box center [505, 53] width 113 height 251
click at [527, 161] on div at bounding box center [505, 53] width 113 height 251
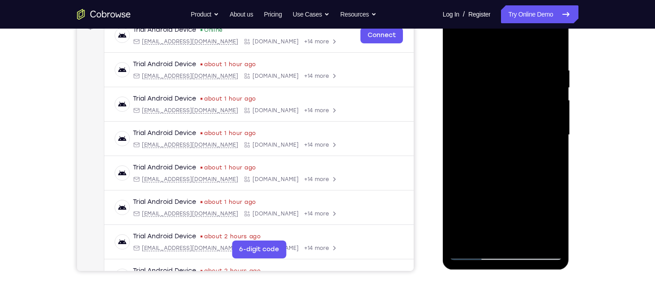
scroll to position [120, 0]
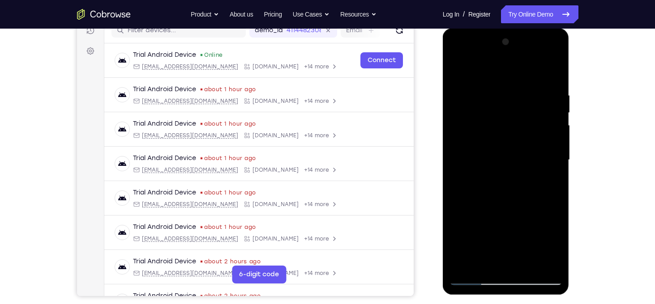
click at [457, 73] on div at bounding box center [505, 160] width 113 height 251
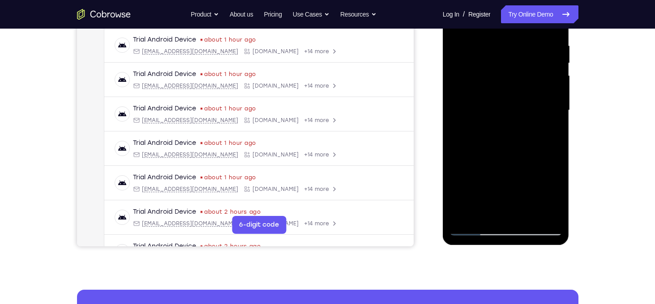
scroll to position [170, 0]
click at [490, 213] on div at bounding box center [505, 110] width 113 height 251
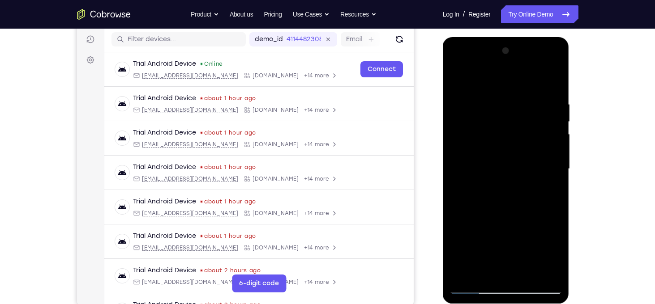
drag, startPoint x: 516, startPoint y: 233, endPoint x: 510, endPoint y: 134, distance: 98.6
click at [510, 134] on div at bounding box center [505, 169] width 113 height 251
click at [507, 124] on div at bounding box center [505, 169] width 113 height 251
drag, startPoint x: 507, startPoint y: 124, endPoint x: 540, endPoint y: 253, distance: 134.0
click at [540, 253] on div at bounding box center [505, 169] width 113 height 251
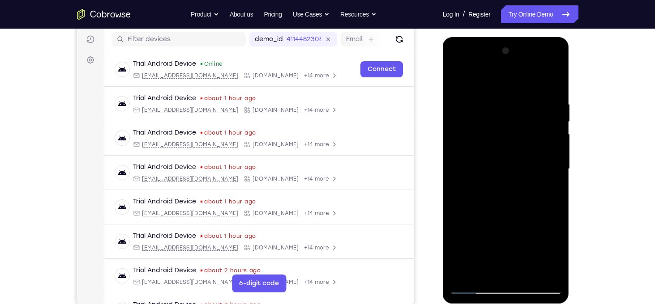
drag, startPoint x: 502, startPoint y: 124, endPoint x: 520, endPoint y: 183, distance: 62.7
click at [520, 183] on div at bounding box center [505, 169] width 113 height 251
click at [557, 171] on div at bounding box center [505, 169] width 113 height 251
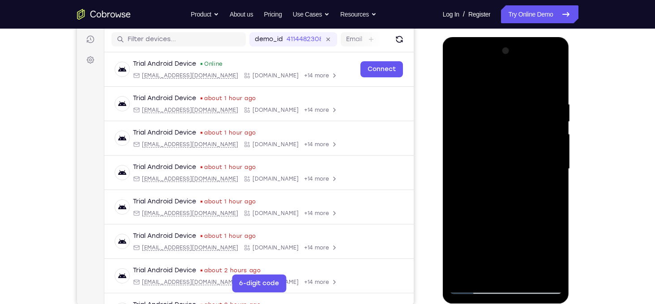
click at [557, 171] on div at bounding box center [505, 169] width 113 height 251
click at [555, 171] on div at bounding box center [505, 169] width 113 height 251
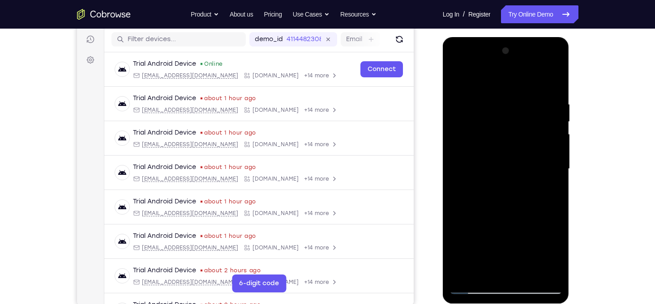
click at [555, 171] on div at bounding box center [505, 169] width 113 height 251
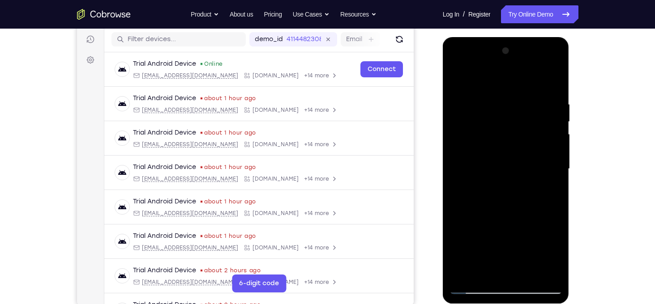
click at [555, 171] on div at bounding box center [505, 169] width 113 height 251
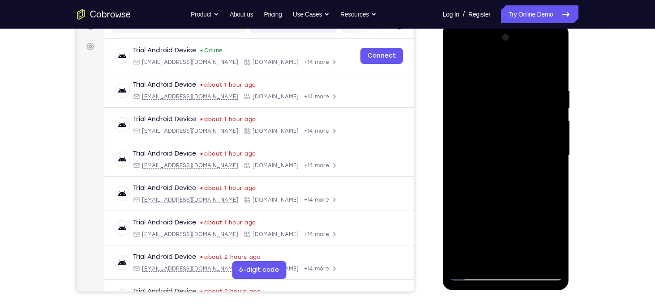
scroll to position [116, 0]
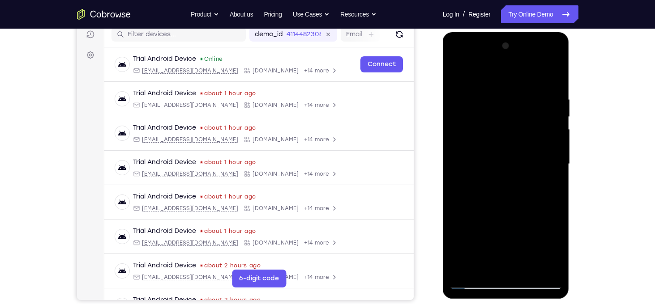
click at [557, 168] on div at bounding box center [505, 164] width 113 height 251
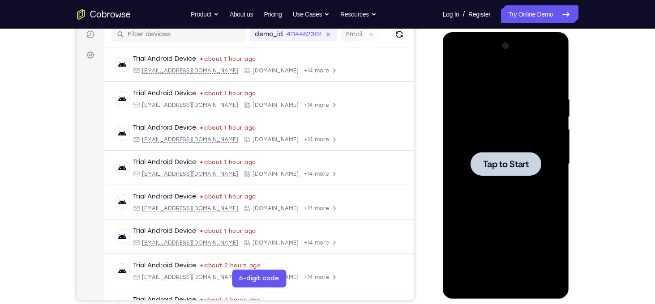
click at [482, 145] on div at bounding box center [505, 164] width 113 height 251
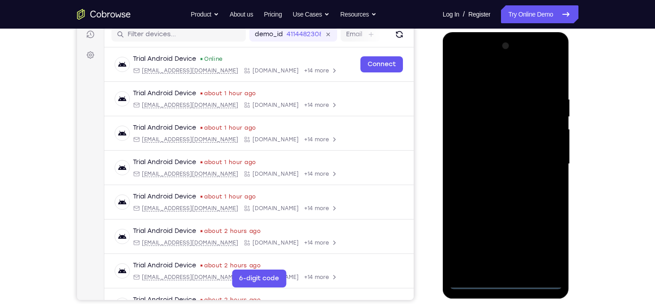
click at [502, 283] on div at bounding box center [505, 164] width 113 height 251
click at [540, 244] on div at bounding box center [505, 164] width 113 height 251
click at [482, 74] on div at bounding box center [505, 164] width 113 height 251
click at [546, 162] on div at bounding box center [505, 164] width 113 height 251
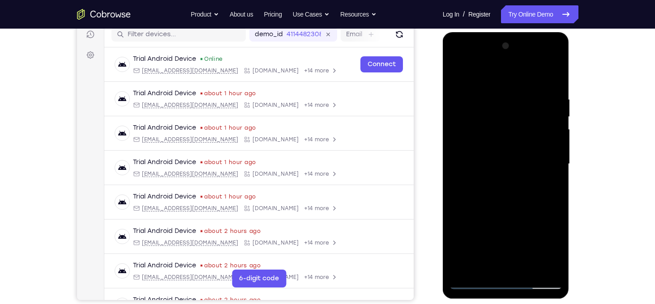
click at [516, 269] on div at bounding box center [505, 164] width 113 height 251
click at [489, 162] on div at bounding box center [505, 164] width 113 height 251
click at [486, 146] on div at bounding box center [505, 164] width 113 height 251
click at [503, 163] on div at bounding box center [505, 164] width 113 height 251
click at [513, 194] on div at bounding box center [505, 164] width 113 height 251
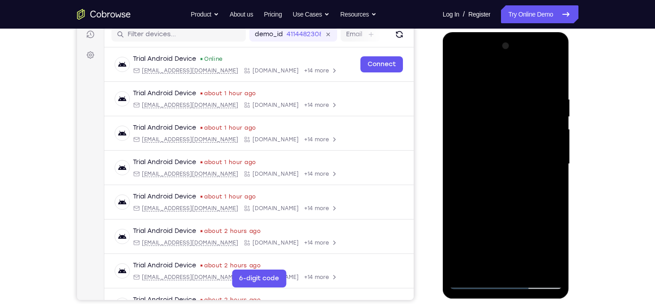
click at [513, 194] on div at bounding box center [505, 164] width 113 height 251
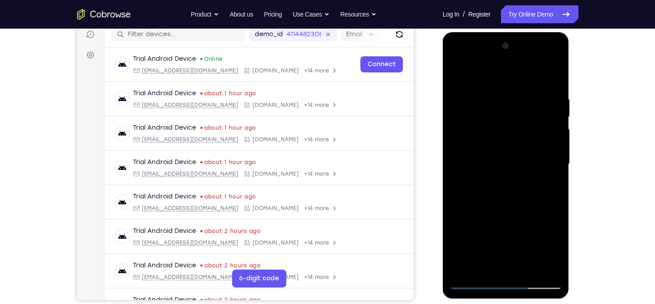
click at [513, 194] on div at bounding box center [505, 164] width 113 height 251
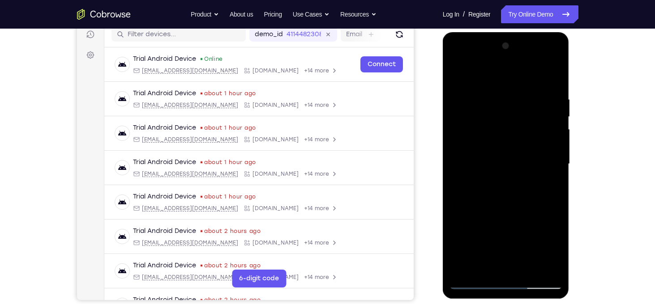
click at [513, 194] on div at bounding box center [505, 164] width 113 height 251
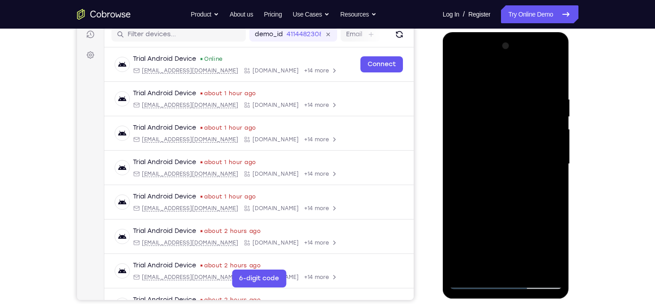
click at [513, 194] on div at bounding box center [505, 164] width 113 height 251
click at [488, 94] on div at bounding box center [505, 164] width 113 height 251
click at [551, 164] on div at bounding box center [505, 164] width 113 height 251
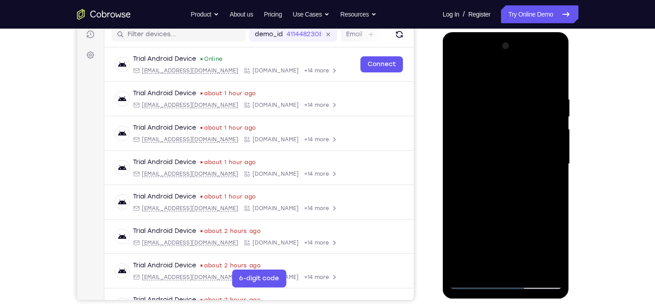
click at [551, 164] on div at bounding box center [505, 164] width 113 height 251
click at [461, 75] on div at bounding box center [505, 164] width 113 height 251
click at [551, 85] on div at bounding box center [505, 164] width 113 height 251
click at [547, 161] on div at bounding box center [505, 164] width 113 height 251
click at [528, 271] on div at bounding box center [505, 164] width 113 height 251
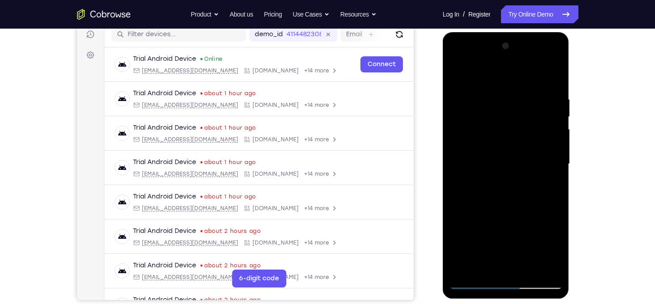
click at [498, 214] on div at bounding box center [505, 164] width 113 height 251
click at [455, 75] on div at bounding box center [505, 164] width 113 height 251
click at [554, 73] on div at bounding box center [505, 164] width 113 height 251
click at [485, 113] on div at bounding box center [505, 164] width 113 height 251
drag, startPoint x: 497, startPoint y: 234, endPoint x: 493, endPoint y: 165, distance: 69.0
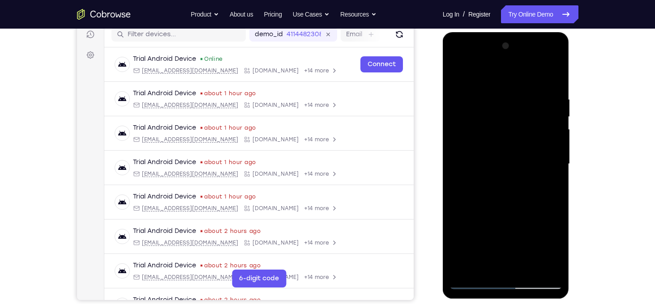
click at [493, 165] on div at bounding box center [505, 164] width 113 height 251
click at [456, 172] on div at bounding box center [505, 164] width 113 height 251
click at [470, 203] on div at bounding box center [505, 164] width 113 height 251
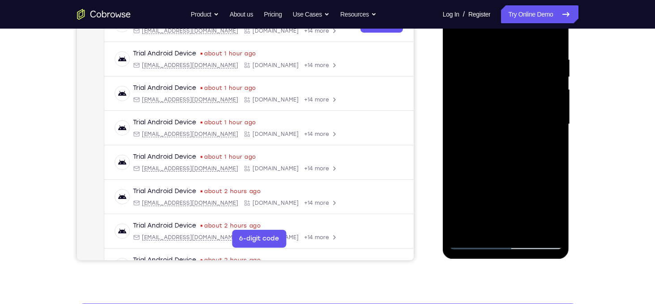
scroll to position [156, 0]
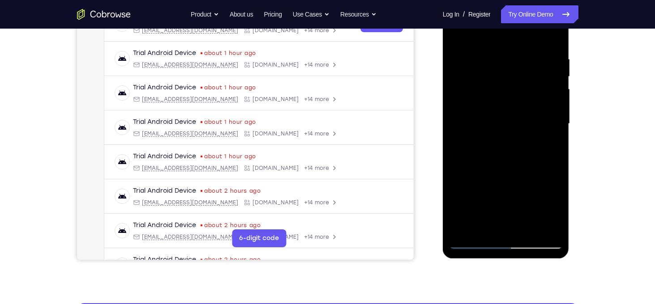
click at [463, 228] on div at bounding box center [505, 124] width 113 height 251
click at [554, 142] on div at bounding box center [505, 124] width 113 height 251
drag, startPoint x: 511, startPoint y: 59, endPoint x: 533, endPoint y: 245, distance: 187.4
click at [533, 245] on div at bounding box center [505, 124] width 113 height 251
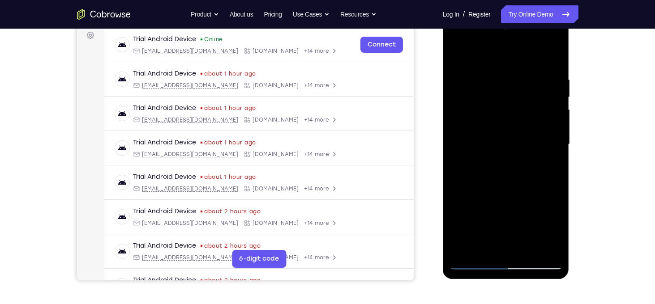
scroll to position [135, 0]
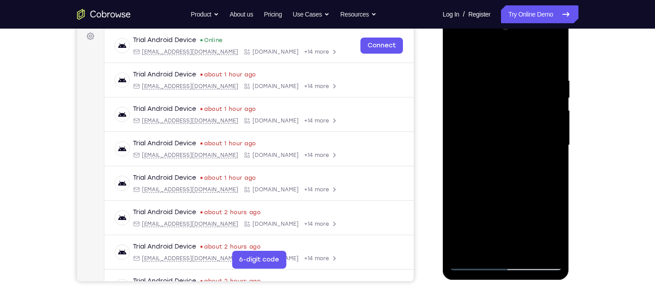
click at [490, 71] on div at bounding box center [505, 145] width 113 height 251
click at [546, 130] on div at bounding box center [505, 145] width 113 height 251
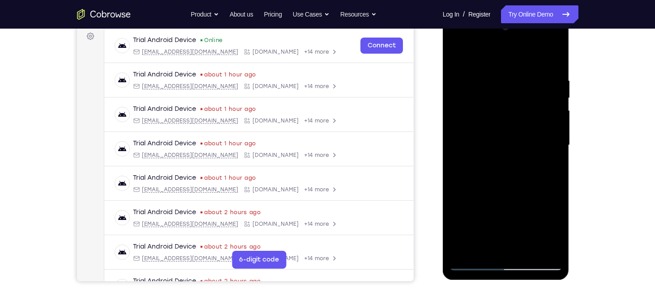
click at [546, 130] on div at bounding box center [505, 145] width 113 height 251
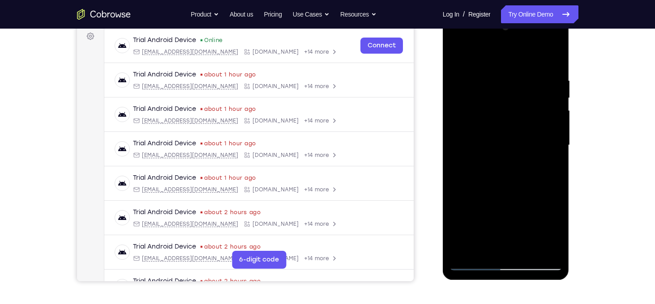
click at [546, 130] on div at bounding box center [505, 145] width 113 height 251
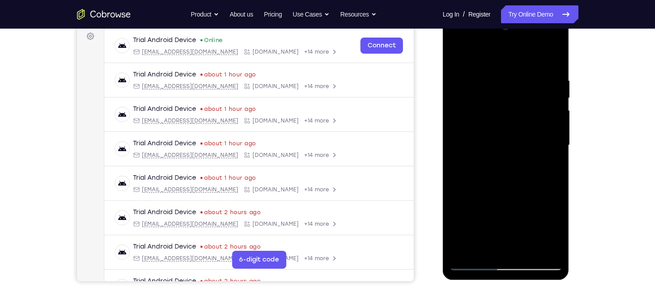
click at [459, 143] on div at bounding box center [505, 145] width 113 height 251
click at [554, 61] on div at bounding box center [505, 145] width 113 height 251
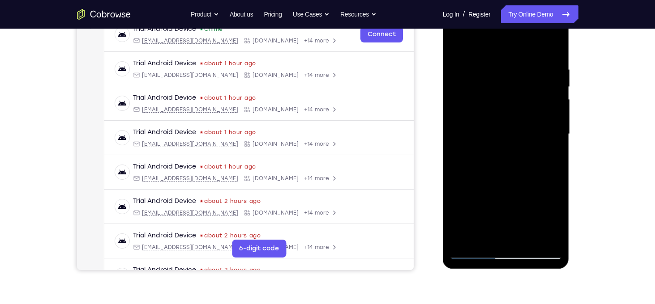
scroll to position [146, 0]
click at [527, 238] on div at bounding box center [505, 134] width 113 height 251
click at [510, 60] on div at bounding box center [505, 134] width 113 height 251
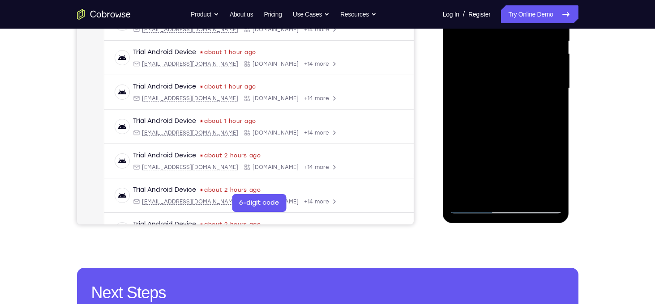
click at [468, 204] on div at bounding box center [505, 88] width 113 height 251
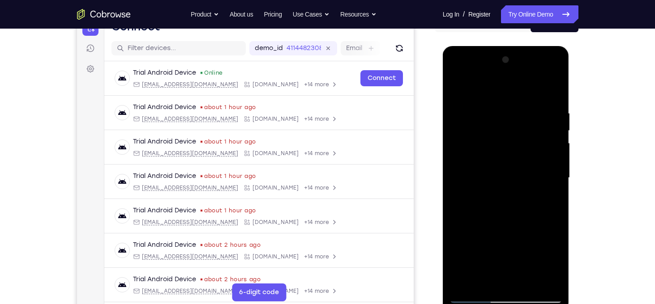
scroll to position [102, 0]
click at [477, 78] on div at bounding box center [505, 178] width 113 height 251
click at [537, 106] on div at bounding box center [505, 178] width 113 height 251
click at [511, 134] on div at bounding box center [505, 178] width 113 height 251
click at [475, 119] on div at bounding box center [505, 178] width 113 height 251
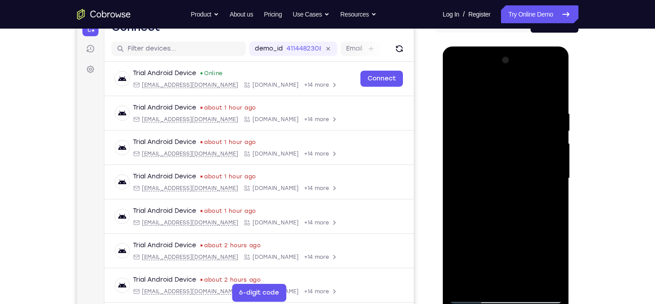
drag, startPoint x: 502, startPoint y: 203, endPoint x: 487, endPoint y: 273, distance: 71.8
click at [487, 273] on div at bounding box center [505, 178] width 113 height 251
click at [490, 107] on div at bounding box center [505, 178] width 113 height 251
drag, startPoint x: 499, startPoint y: 210, endPoint x: 538, endPoint y: 54, distance: 161.5
click at [538, 54] on div at bounding box center [505, 178] width 113 height 251
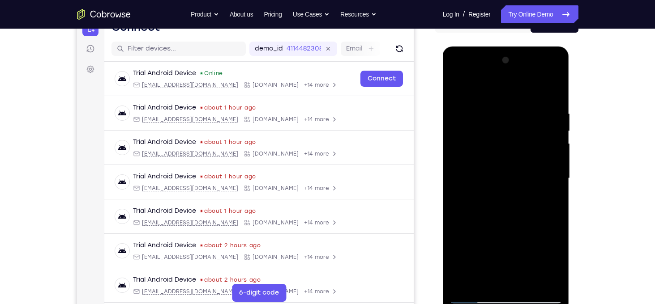
drag, startPoint x: 496, startPoint y: 232, endPoint x: 517, endPoint y: 83, distance: 151.0
click at [517, 83] on div at bounding box center [505, 178] width 113 height 251
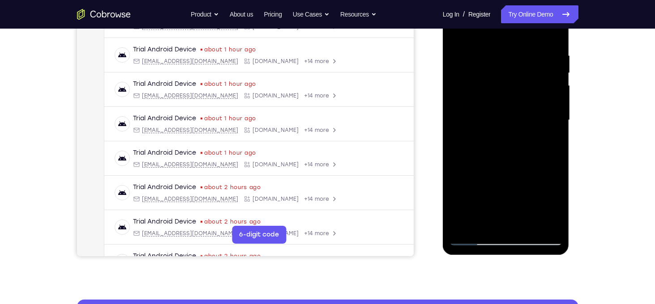
scroll to position [161, 0]
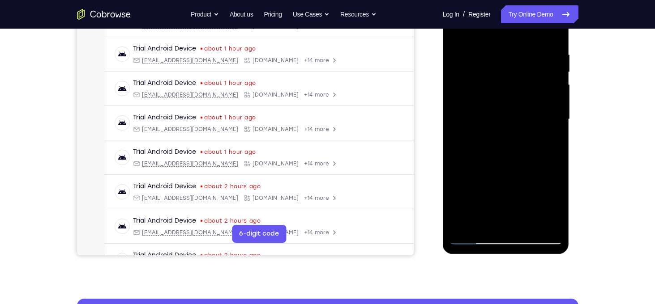
drag, startPoint x: 505, startPoint y: 201, endPoint x: 498, endPoint y: 96, distance: 105.8
click at [498, 96] on div at bounding box center [505, 119] width 113 height 251
drag, startPoint x: 490, startPoint y: 62, endPoint x: 445, endPoint y: 274, distance: 216.8
click at [445, 256] on html "Online web based iOS Simulators and Android Emulators. Run iPhone, iPad, Mobile…" at bounding box center [507, 121] width 128 height 269
drag, startPoint x: 482, startPoint y: 63, endPoint x: 467, endPoint y: 213, distance: 151.5
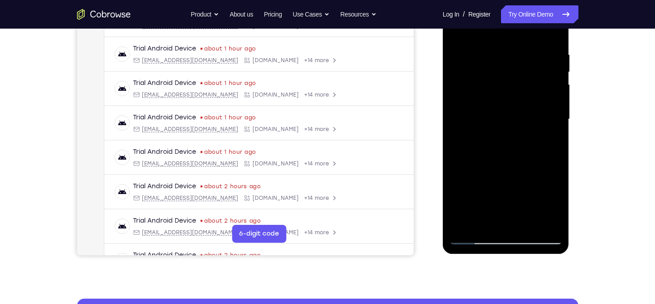
click at [467, 213] on div at bounding box center [505, 119] width 113 height 251
click at [534, 47] on div at bounding box center [505, 119] width 113 height 251
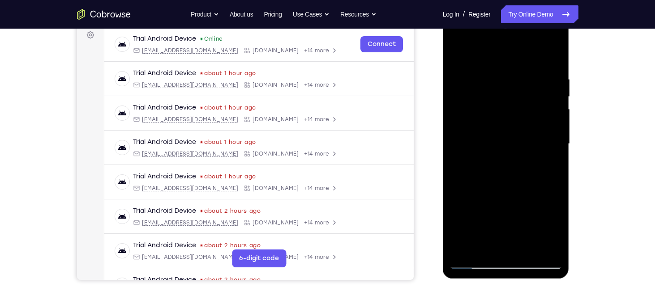
scroll to position [128, 0]
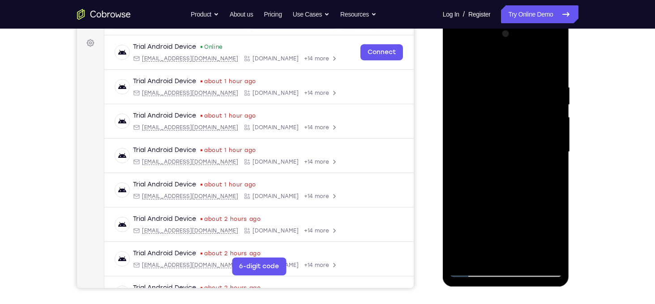
drag, startPoint x: 496, startPoint y: 202, endPoint x: 511, endPoint y: 117, distance: 85.9
click at [511, 117] on div at bounding box center [505, 152] width 113 height 251
drag, startPoint x: 499, startPoint y: 235, endPoint x: 522, endPoint y: 110, distance: 127.4
click at [522, 110] on div at bounding box center [505, 152] width 113 height 251
drag, startPoint x: 502, startPoint y: 216, endPoint x: 521, endPoint y: 107, distance: 110.8
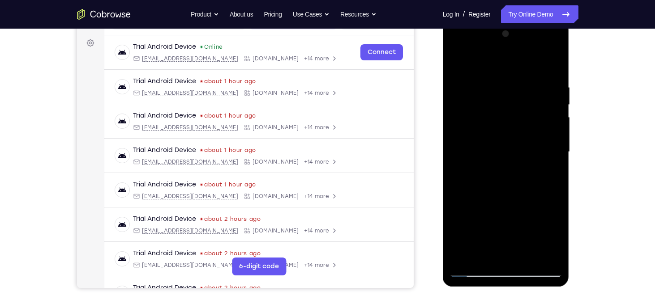
click at [521, 107] on div at bounding box center [505, 152] width 113 height 251
drag, startPoint x: 495, startPoint y: 77, endPoint x: 465, endPoint y: 274, distance: 199.2
click at [465, 274] on div at bounding box center [505, 152] width 113 height 251
drag, startPoint x: 490, startPoint y: 85, endPoint x: 464, endPoint y: 274, distance: 191.1
click at [464, 274] on div at bounding box center [505, 152] width 113 height 251
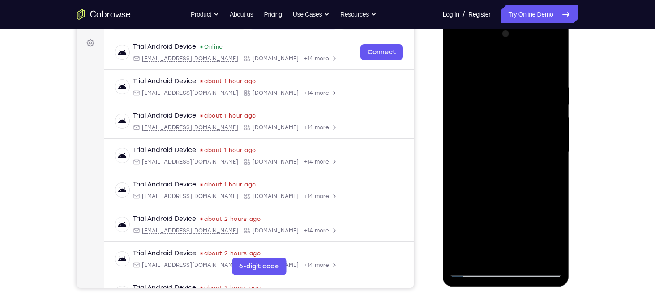
click at [495, 46] on div at bounding box center [505, 152] width 113 height 251
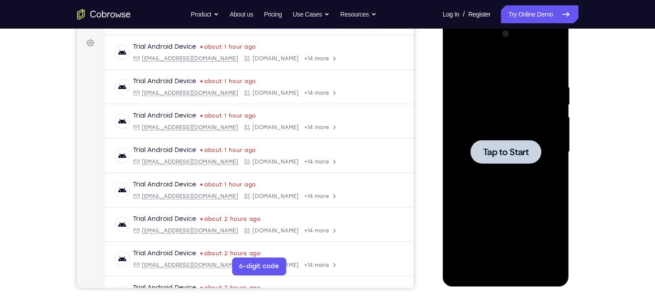
click at [495, 117] on div at bounding box center [505, 152] width 113 height 251
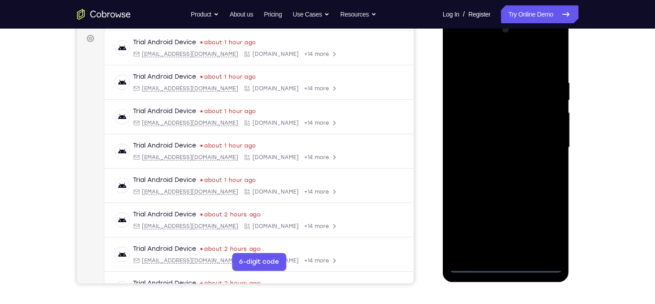
scroll to position [169, 0]
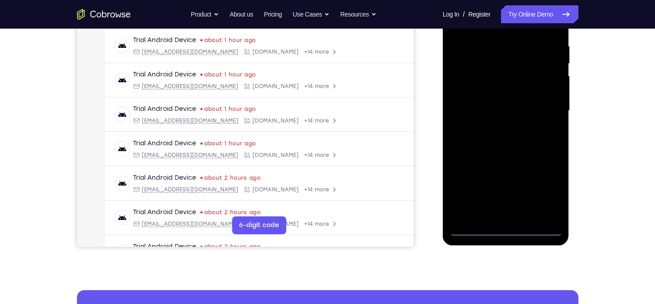
click at [510, 224] on div at bounding box center [505, 111] width 113 height 251
click at [507, 228] on div at bounding box center [505, 111] width 113 height 251
click at [544, 197] on div at bounding box center [505, 111] width 113 height 251
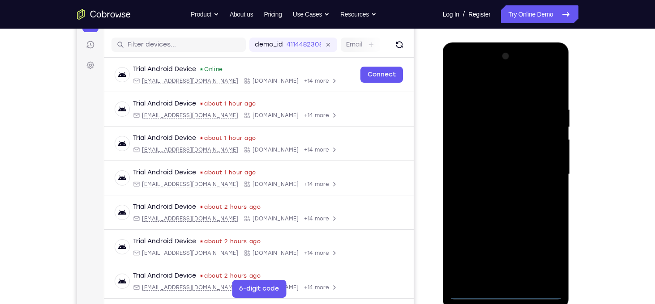
scroll to position [107, 0]
click at [475, 86] on div at bounding box center [505, 173] width 113 height 251
click at [544, 173] on div at bounding box center [505, 173] width 113 height 251
click at [493, 190] on div at bounding box center [505, 173] width 113 height 251
click at [500, 160] on div at bounding box center [505, 173] width 113 height 251
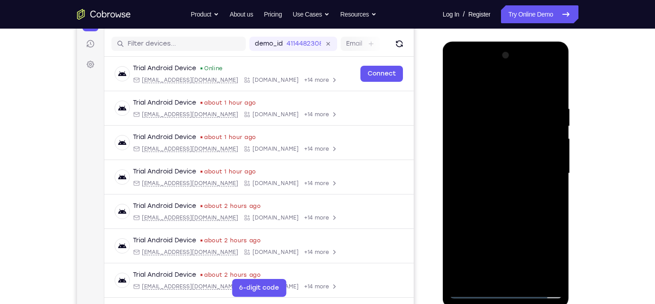
click at [490, 171] on div at bounding box center [505, 173] width 113 height 251
drag, startPoint x: 498, startPoint y: 182, endPoint x: 496, endPoint y: 128, distance: 53.3
click at [496, 128] on div at bounding box center [505, 173] width 113 height 251
click at [492, 145] on div at bounding box center [505, 173] width 113 height 251
click at [510, 153] on div at bounding box center [505, 173] width 113 height 251
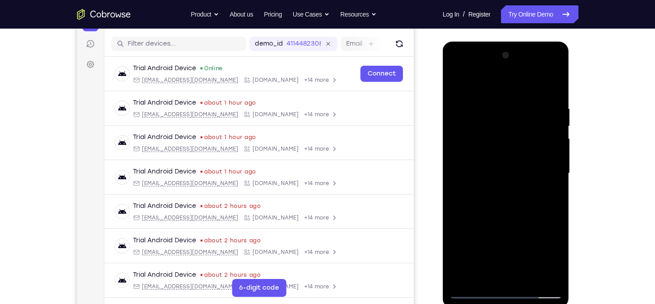
scroll to position [154, 0]
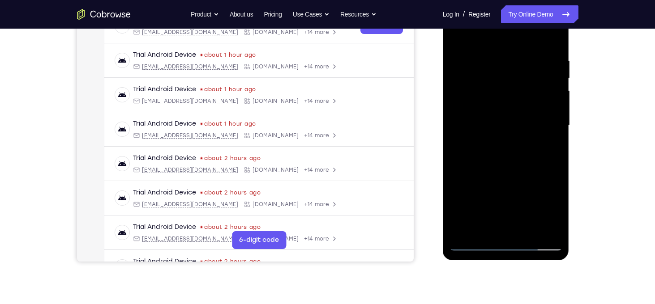
click at [554, 164] on div at bounding box center [505, 125] width 113 height 251
drag, startPoint x: 495, startPoint y: 188, endPoint x: 503, endPoint y: 113, distance: 75.1
click at [503, 113] on div at bounding box center [505, 125] width 113 height 251
click at [482, 171] on div at bounding box center [505, 125] width 113 height 251
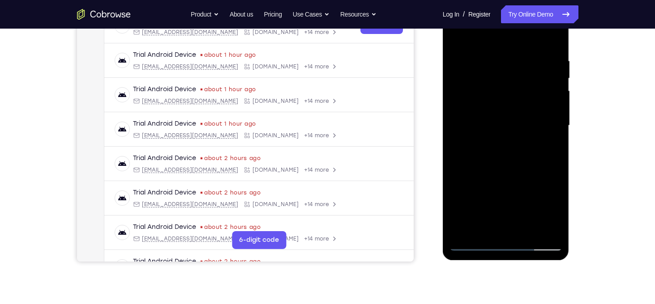
click at [528, 83] on div at bounding box center [505, 125] width 113 height 251
click at [505, 226] on div at bounding box center [505, 125] width 113 height 251
click at [530, 233] on div at bounding box center [505, 125] width 113 height 251
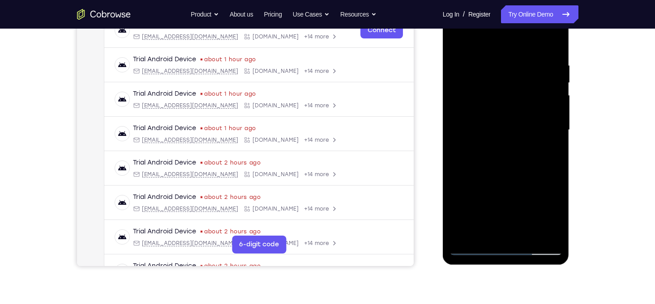
scroll to position [149, 0]
click at [501, 176] on div at bounding box center [505, 130] width 113 height 251
click at [457, 44] on div at bounding box center [505, 130] width 113 height 251
click at [483, 237] on div at bounding box center [505, 130] width 113 height 251
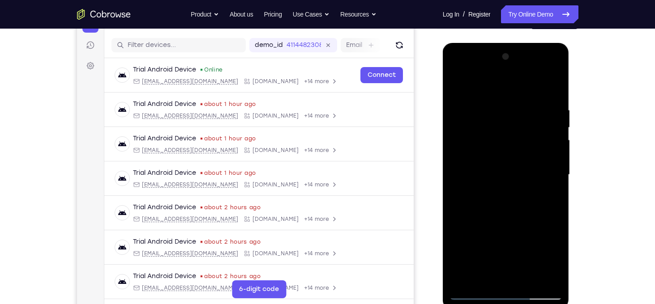
click at [480, 84] on div at bounding box center [505, 175] width 113 height 251
click at [482, 111] on div at bounding box center [505, 175] width 113 height 251
click at [542, 190] on div at bounding box center [505, 175] width 113 height 251
drag, startPoint x: 475, startPoint y: 106, endPoint x: 493, endPoint y: 172, distance: 68.7
click at [493, 172] on div at bounding box center [505, 175] width 113 height 251
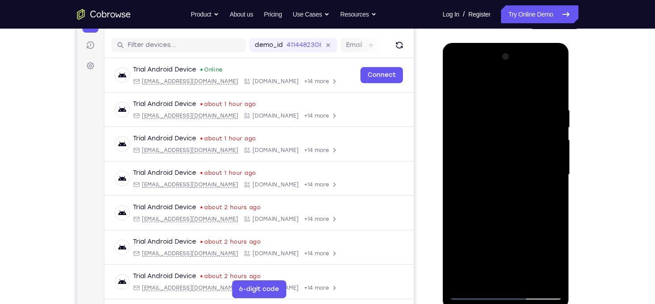
click at [475, 96] on div at bounding box center [505, 175] width 113 height 251
drag, startPoint x: 514, startPoint y: 156, endPoint x: 512, endPoint y: 111, distance: 44.3
click at [512, 111] on div at bounding box center [505, 175] width 113 height 251
drag, startPoint x: 524, startPoint y: 163, endPoint x: 518, endPoint y: 129, distance: 34.1
click at [518, 129] on div at bounding box center [505, 175] width 113 height 251
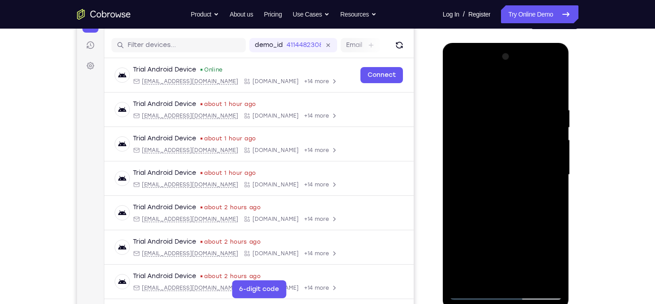
drag, startPoint x: 495, startPoint y: 106, endPoint x: 511, endPoint y: 167, distance: 63.4
click at [511, 167] on div at bounding box center [505, 175] width 113 height 251
click at [469, 112] on div at bounding box center [505, 175] width 113 height 251
click at [458, 85] on div at bounding box center [505, 175] width 113 height 251
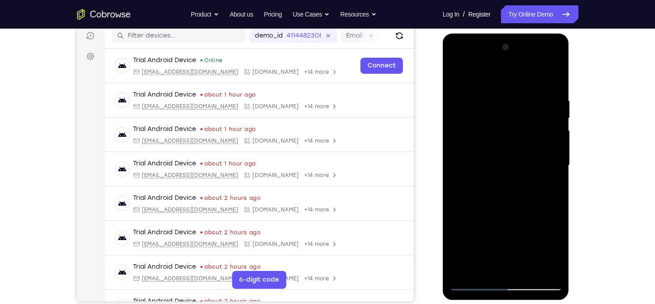
scroll to position [115, 0]
drag, startPoint x: 513, startPoint y: 196, endPoint x: 512, endPoint y: 109, distance: 86.8
click at [512, 109] on div at bounding box center [505, 165] width 113 height 251
drag, startPoint x: 508, startPoint y: 182, endPoint x: 503, endPoint y: 130, distance: 52.6
click at [503, 130] on div at bounding box center [505, 165] width 113 height 251
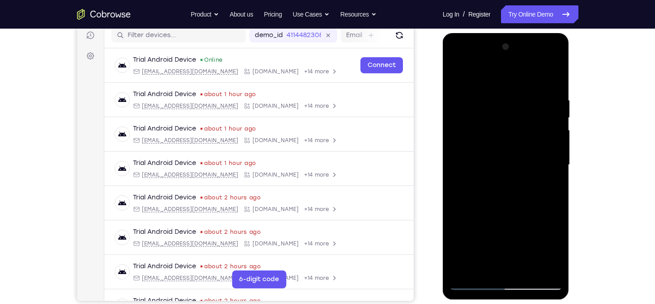
drag, startPoint x: 498, startPoint y: 90, endPoint x: 515, endPoint y: 226, distance: 136.7
click at [515, 226] on div at bounding box center [505, 165] width 113 height 251
click at [481, 89] on div at bounding box center [505, 165] width 113 height 251
drag, startPoint x: 513, startPoint y: 151, endPoint x: 510, endPoint y: 105, distance: 46.2
click at [510, 105] on div at bounding box center [505, 165] width 113 height 251
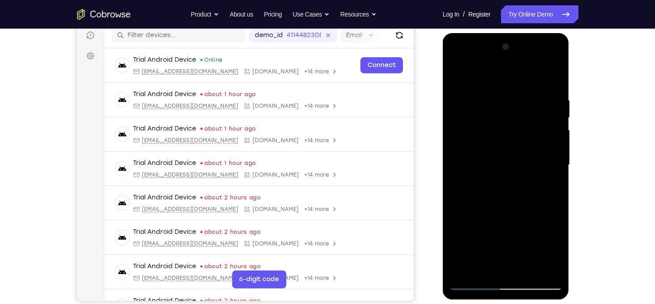
drag, startPoint x: 510, startPoint y: 105, endPoint x: 520, endPoint y: 226, distance: 121.3
click at [520, 226] on div at bounding box center [505, 165] width 113 height 251
drag, startPoint x: 502, startPoint y: 101, endPoint x: 515, endPoint y: 166, distance: 66.1
click at [515, 166] on div at bounding box center [505, 165] width 113 height 251
click at [456, 72] on div at bounding box center [505, 165] width 113 height 251
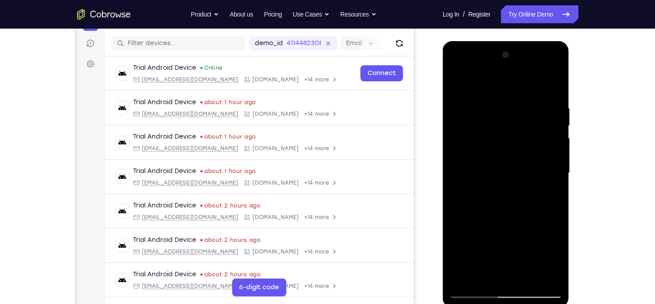
scroll to position [107, 0]
click at [546, 162] on div at bounding box center [505, 173] width 113 height 251
drag, startPoint x: 482, startPoint y: 102, endPoint x: 519, endPoint y: 225, distance: 128.1
click at [519, 225] on div at bounding box center [505, 173] width 113 height 251
click at [473, 97] on div at bounding box center [505, 173] width 113 height 251
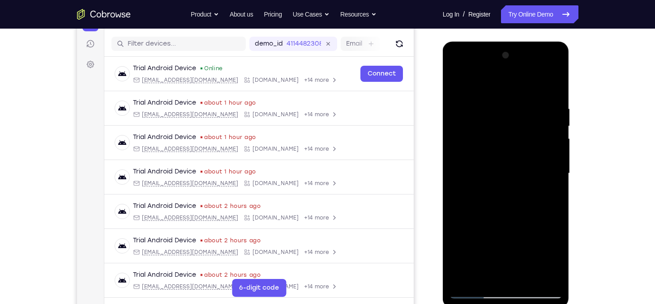
click at [455, 84] on div at bounding box center [505, 173] width 113 height 251
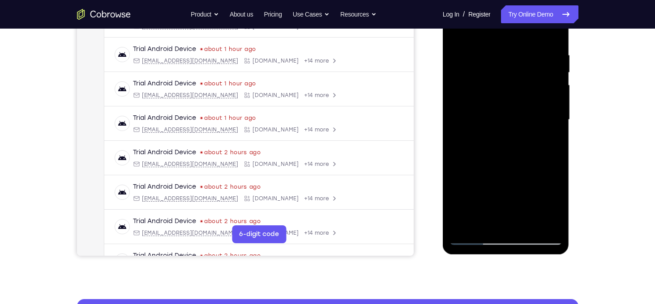
scroll to position [202, 0]
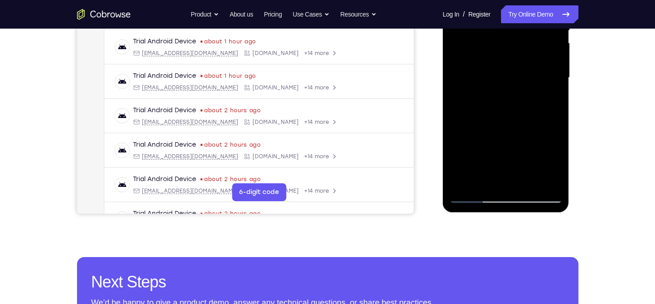
click at [460, 179] on div at bounding box center [505, 78] width 113 height 251
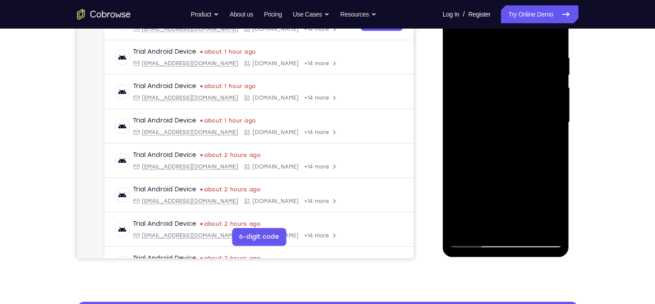
drag, startPoint x: 488, startPoint y: 62, endPoint x: 512, endPoint y: 215, distance: 154.9
click at [512, 215] on div at bounding box center [505, 122] width 113 height 251
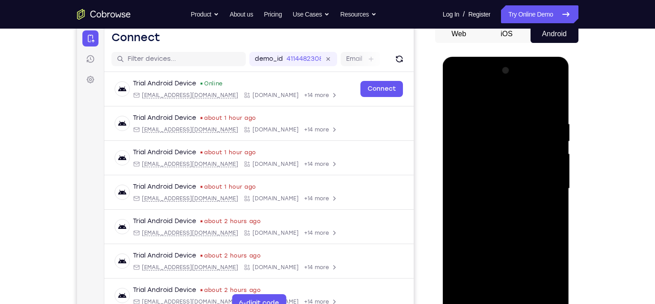
scroll to position [147, 0]
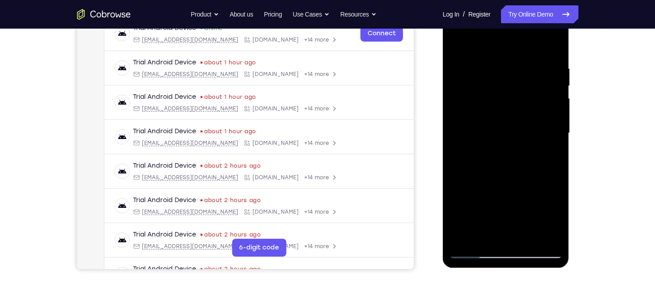
click at [488, 70] on div at bounding box center [505, 133] width 113 height 251
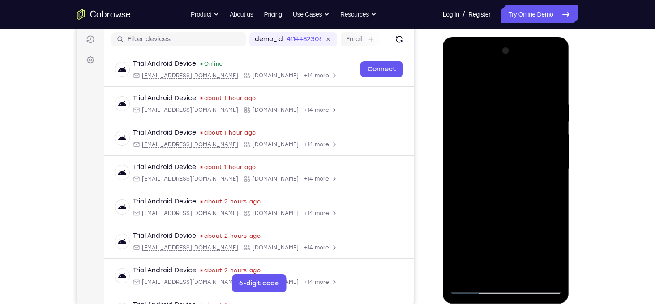
click at [553, 150] on div at bounding box center [505, 169] width 113 height 251
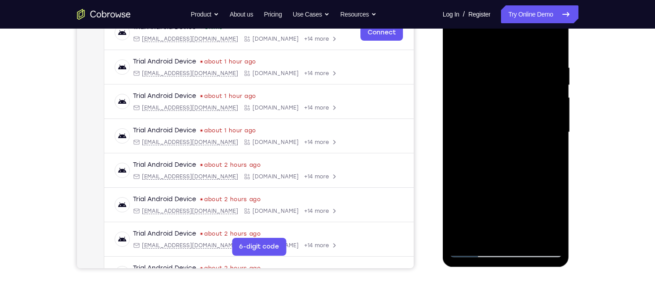
scroll to position [113, 0]
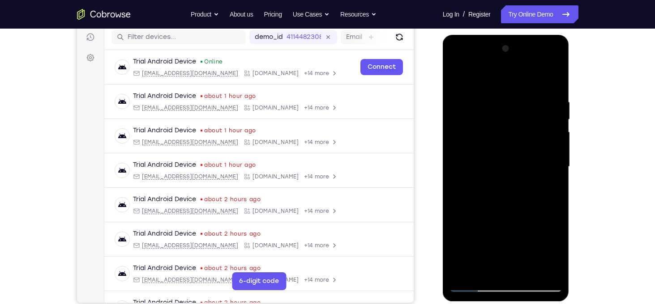
click at [550, 118] on div at bounding box center [505, 167] width 113 height 251
click at [554, 126] on div at bounding box center [505, 167] width 113 height 251
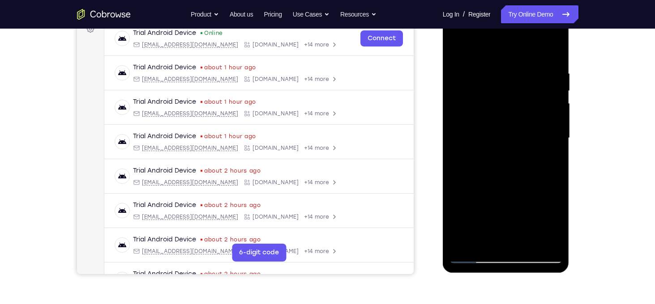
click at [554, 126] on div at bounding box center [505, 138] width 113 height 251
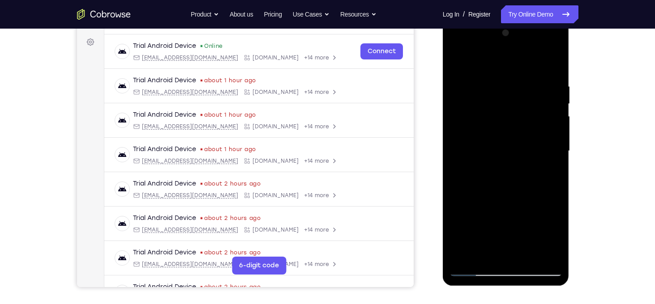
click at [554, 126] on div at bounding box center [505, 151] width 113 height 251
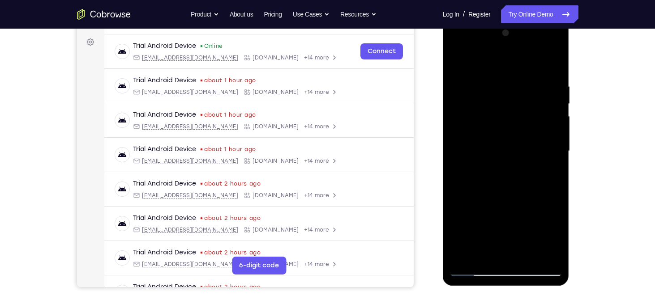
click at [554, 126] on div at bounding box center [505, 151] width 113 height 251
click at [553, 103] on div at bounding box center [505, 151] width 113 height 251
click at [558, 107] on div at bounding box center [505, 151] width 113 height 251
click at [551, 65] on div at bounding box center [505, 151] width 113 height 251
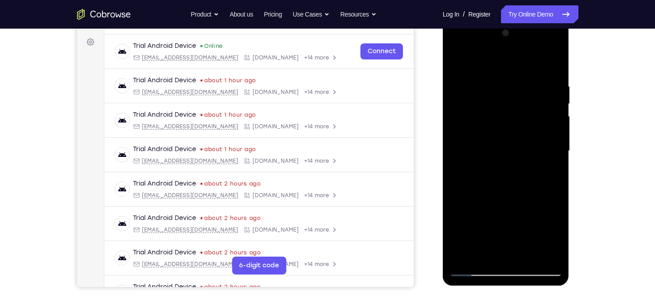
scroll to position [215, 0]
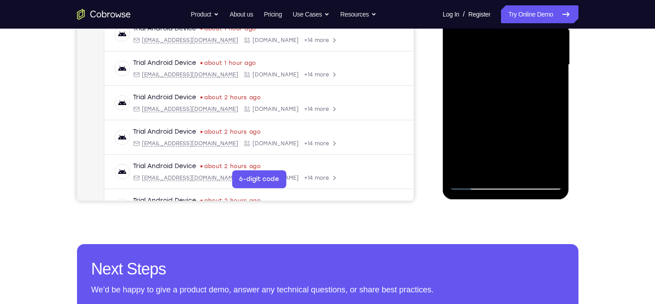
click at [529, 169] on div at bounding box center [505, 65] width 113 height 251
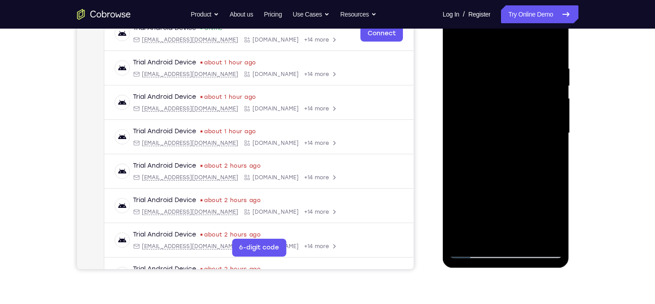
scroll to position [110, 0]
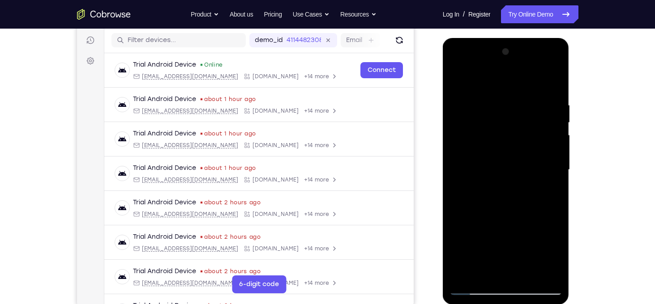
click at [507, 90] on div at bounding box center [505, 170] width 113 height 251
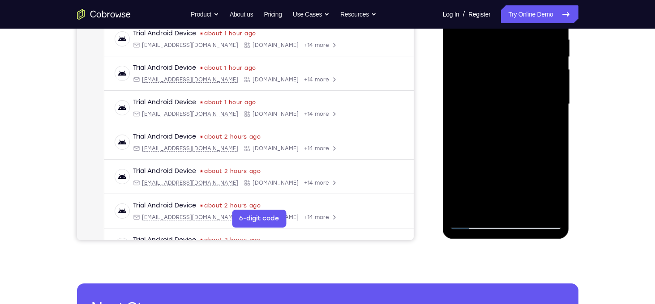
scroll to position [177, 0]
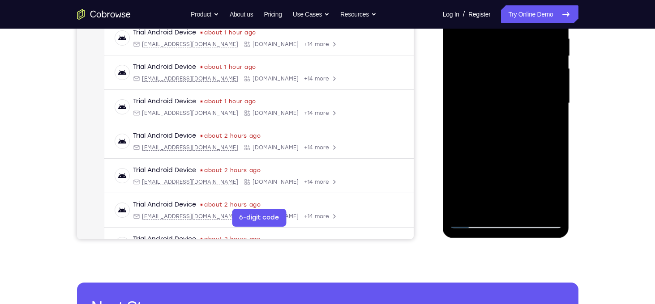
drag, startPoint x: 512, startPoint y: 195, endPoint x: 486, endPoint y: 98, distance: 100.6
click at [486, 98] on div at bounding box center [505, 103] width 113 height 251
drag, startPoint x: 490, startPoint y: 174, endPoint x: 484, endPoint y: 120, distance: 54.1
click at [484, 120] on div at bounding box center [505, 103] width 113 height 251
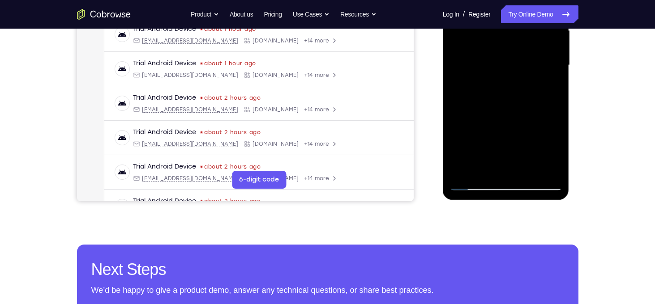
scroll to position [217, 0]
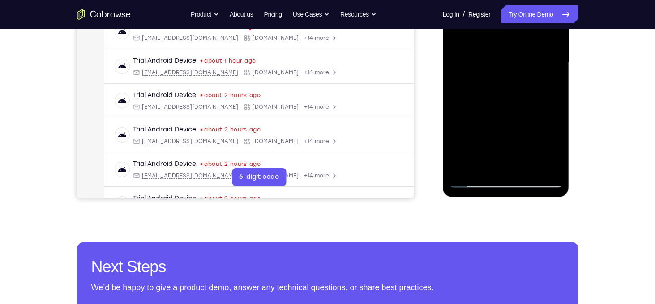
drag, startPoint x: 495, startPoint y: 145, endPoint x: 488, endPoint y: 79, distance: 65.7
click at [488, 79] on div at bounding box center [505, 62] width 113 height 251
drag, startPoint x: 520, startPoint y: 147, endPoint x: 511, endPoint y: 87, distance: 60.2
click at [511, 87] on div at bounding box center [505, 62] width 113 height 251
drag, startPoint x: 511, startPoint y: 149, endPoint x: 505, endPoint y: 84, distance: 65.1
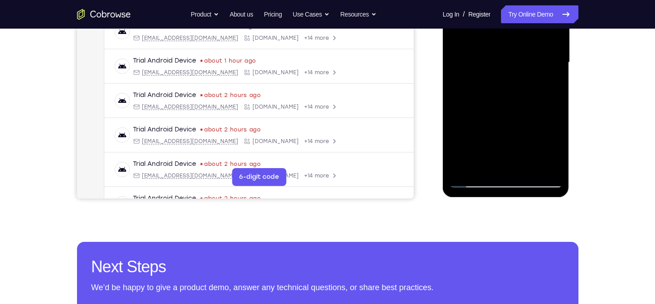
click at [505, 84] on div at bounding box center [505, 62] width 113 height 251
drag, startPoint x: 510, startPoint y: 162, endPoint x: 507, endPoint y: 104, distance: 57.4
click at [507, 104] on div at bounding box center [505, 62] width 113 height 251
click at [494, 124] on div at bounding box center [505, 62] width 113 height 251
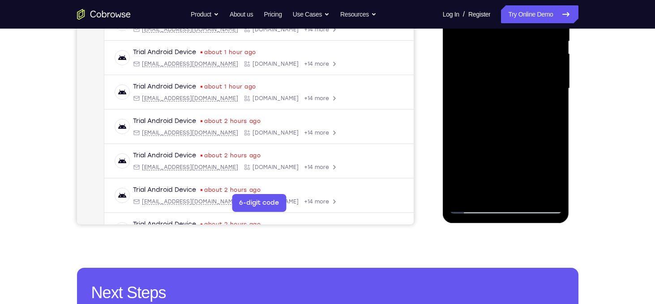
scroll to position [136, 0]
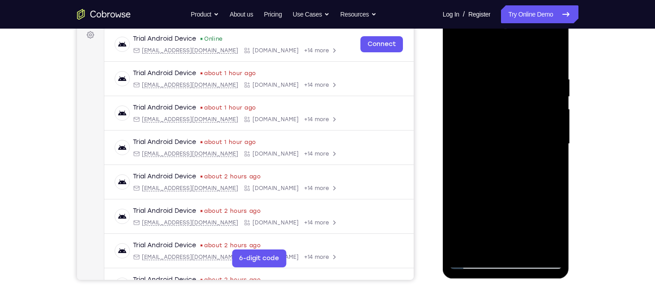
click at [457, 139] on div at bounding box center [505, 144] width 113 height 251
click at [498, 85] on div at bounding box center [505, 144] width 113 height 251
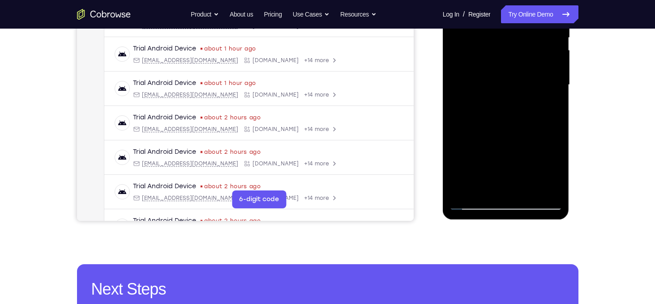
scroll to position [196, 0]
click at [475, 188] on div at bounding box center [505, 84] width 113 height 251
click at [530, 189] on div at bounding box center [505, 84] width 113 height 251
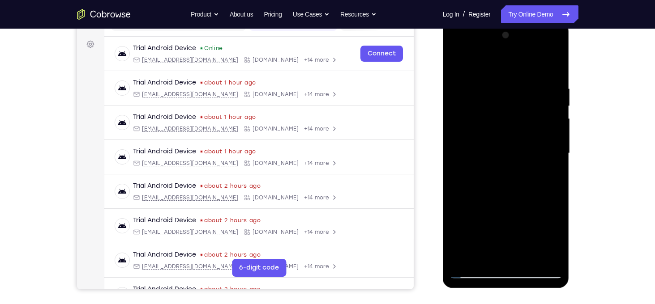
scroll to position [126, 0]
drag, startPoint x: 492, startPoint y: 67, endPoint x: 518, endPoint y: 210, distance: 146.0
click at [518, 210] on div at bounding box center [505, 154] width 113 height 251
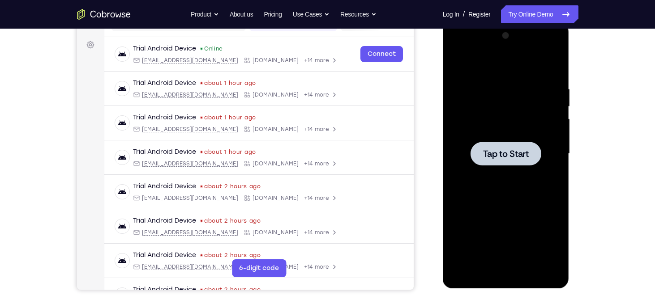
click at [522, 85] on div at bounding box center [505, 154] width 113 height 251
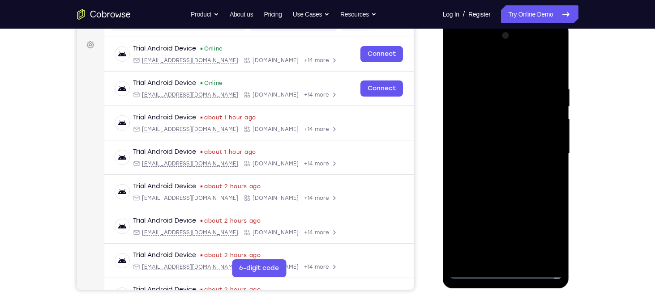
click at [507, 269] on div at bounding box center [505, 154] width 113 height 251
click at [506, 273] on div at bounding box center [505, 154] width 113 height 251
click at [544, 230] on div at bounding box center [505, 154] width 113 height 251
click at [480, 68] on div at bounding box center [505, 154] width 113 height 251
click at [544, 150] on div at bounding box center [505, 154] width 113 height 251
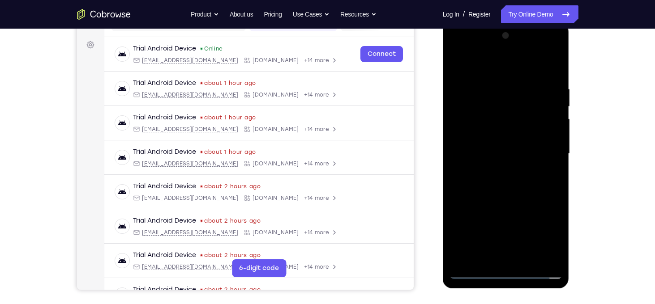
click at [494, 170] on div at bounding box center [505, 154] width 113 height 251
click at [490, 146] on div at bounding box center [505, 154] width 113 height 251
click at [487, 137] on div at bounding box center [505, 154] width 113 height 251
click at [497, 153] on div at bounding box center [505, 154] width 113 height 251
click at [510, 185] on div at bounding box center [505, 154] width 113 height 251
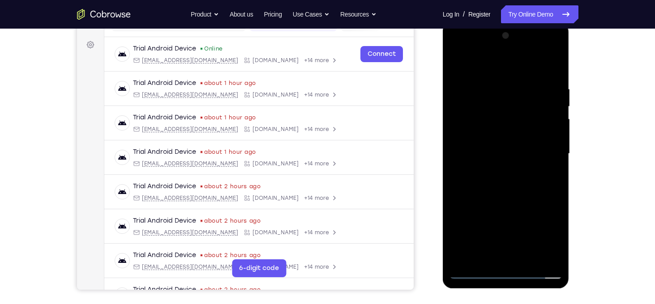
click at [511, 186] on div at bounding box center [505, 154] width 113 height 251
click at [512, 192] on div at bounding box center [505, 154] width 113 height 251
click at [512, 191] on div at bounding box center [505, 154] width 113 height 251
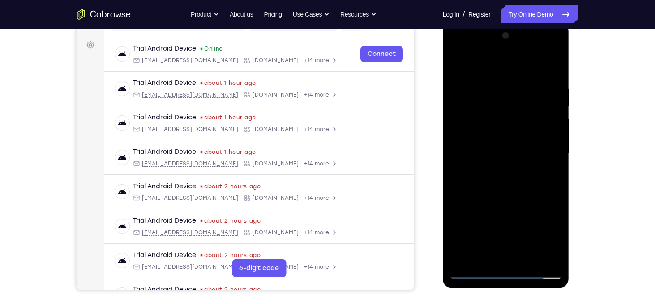
click at [510, 189] on div at bounding box center [505, 154] width 113 height 251
click at [513, 194] on div at bounding box center [505, 154] width 113 height 251
click at [507, 188] on div at bounding box center [505, 154] width 113 height 251
click at [510, 194] on div at bounding box center [505, 154] width 113 height 251
click at [506, 187] on div at bounding box center [505, 154] width 113 height 251
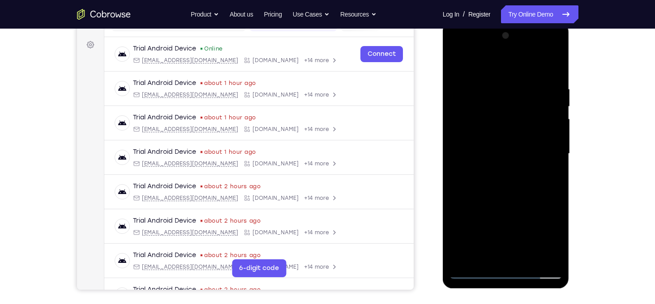
click at [502, 189] on div at bounding box center [505, 154] width 113 height 251
click at [501, 183] on div at bounding box center [505, 154] width 113 height 251
click at [503, 193] on div at bounding box center [505, 154] width 113 height 251
click at [507, 186] on div at bounding box center [505, 154] width 113 height 251
click at [510, 191] on div at bounding box center [505, 154] width 113 height 251
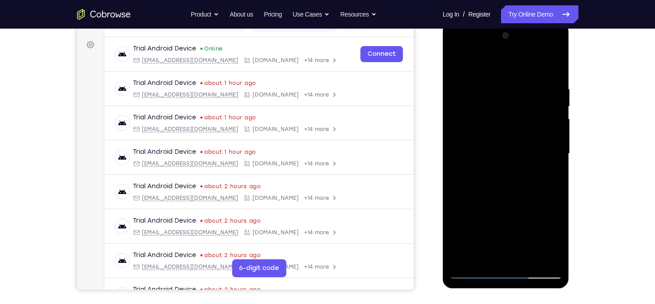
click at [507, 187] on div at bounding box center [505, 154] width 113 height 251
click at [507, 188] on div at bounding box center [505, 154] width 113 height 251
click at [503, 183] on div at bounding box center [505, 154] width 113 height 251
click at [507, 188] on div at bounding box center [505, 154] width 113 height 251
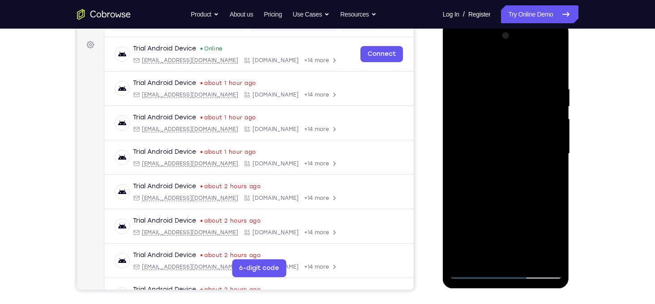
click at [507, 188] on div at bounding box center [505, 154] width 113 height 251
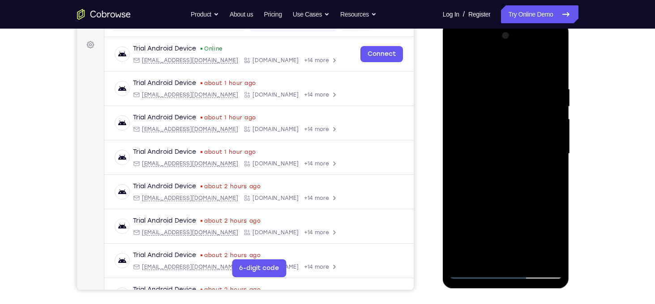
click at [507, 188] on div at bounding box center [505, 154] width 113 height 251
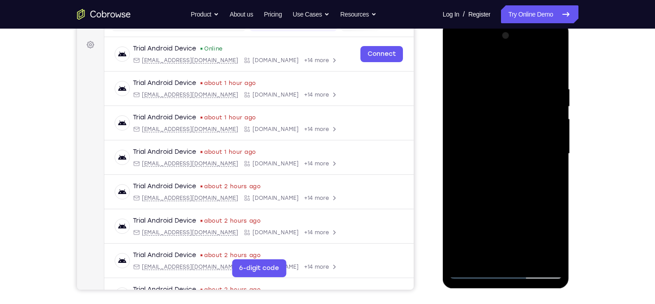
click at [507, 188] on div at bounding box center [505, 154] width 113 height 251
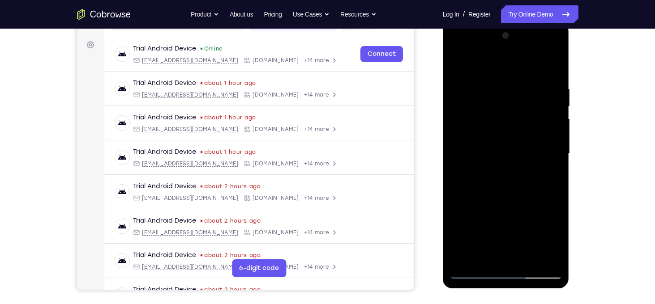
click at [507, 188] on div at bounding box center [505, 154] width 113 height 251
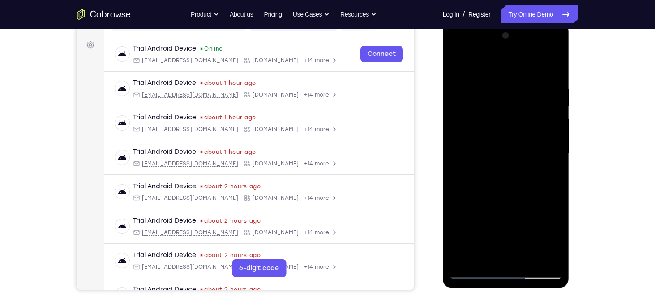
click at [507, 188] on div at bounding box center [505, 154] width 113 height 251
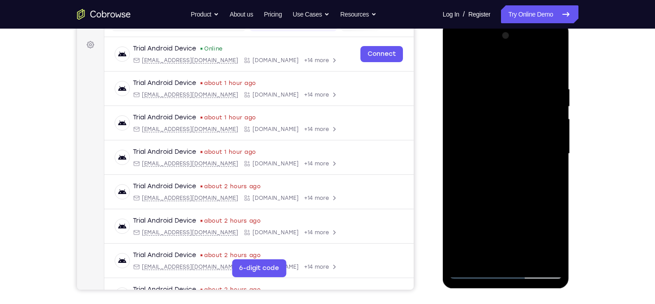
click at [507, 188] on div at bounding box center [505, 154] width 113 height 251
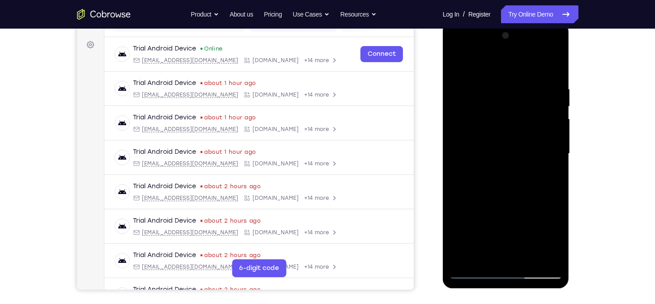
click at [507, 188] on div at bounding box center [505, 154] width 113 height 251
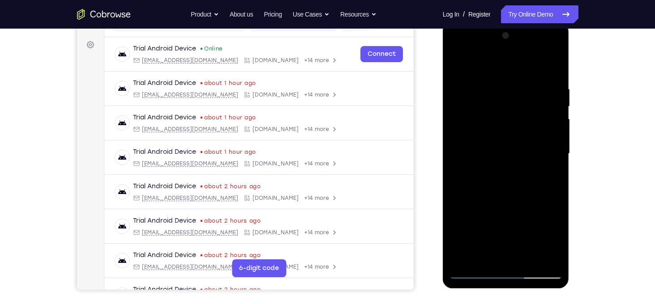
click at [507, 188] on div at bounding box center [505, 154] width 113 height 251
drag, startPoint x: 486, startPoint y: 83, endPoint x: 524, endPoint y: 306, distance: 225.6
click at [524, 290] on html "Online web based iOS Simulators and Android Emulators. Run iPhone, iPad, Mobile…" at bounding box center [507, 156] width 128 height 269
click at [487, 148] on div at bounding box center [505, 154] width 113 height 251
click at [485, 134] on div at bounding box center [505, 154] width 113 height 251
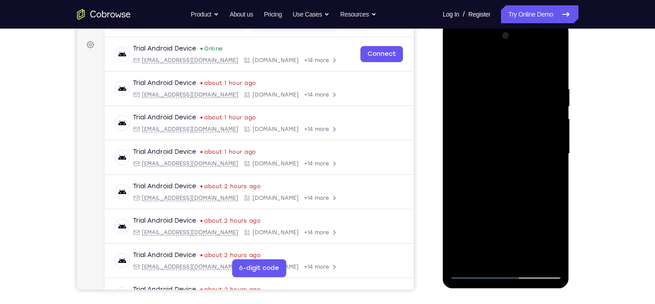
click at [492, 150] on div at bounding box center [505, 154] width 113 height 251
click at [505, 158] on div at bounding box center [505, 154] width 113 height 251
click at [512, 180] on div at bounding box center [505, 154] width 113 height 251
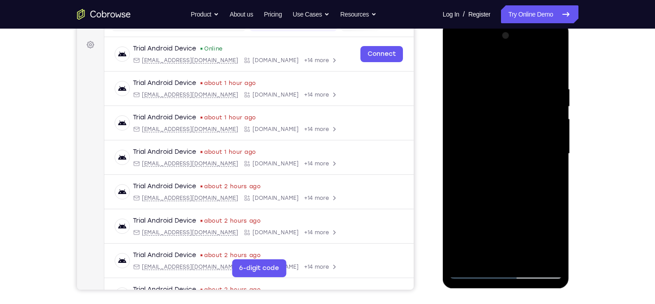
click at [512, 180] on div at bounding box center [505, 154] width 113 height 251
click at [515, 194] on div at bounding box center [505, 154] width 113 height 251
click at [530, 259] on div at bounding box center [505, 154] width 113 height 251
click at [499, 202] on div at bounding box center [505, 154] width 113 height 251
click at [460, 62] on div at bounding box center [505, 154] width 113 height 251
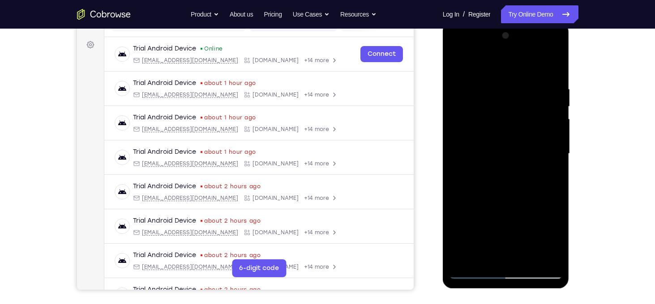
click at [495, 83] on div at bounding box center [505, 154] width 113 height 251
click at [547, 140] on div at bounding box center [505, 154] width 113 height 251
click at [539, 258] on div at bounding box center [505, 154] width 113 height 251
click at [554, 65] on div at bounding box center [505, 154] width 113 height 251
click at [525, 260] on div at bounding box center [505, 154] width 113 height 251
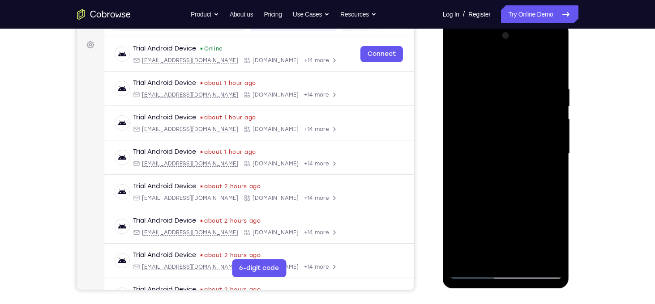
click at [455, 66] on div at bounding box center [505, 154] width 113 height 251
click at [487, 262] on div at bounding box center [505, 154] width 113 height 251
click at [479, 65] on div at bounding box center [505, 154] width 113 height 251
click at [496, 110] on div at bounding box center [505, 154] width 113 height 251
click at [489, 166] on div at bounding box center [505, 154] width 113 height 251
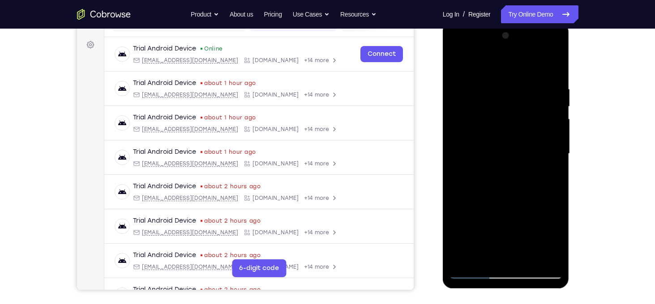
click at [470, 178] on div at bounding box center [505, 154] width 113 height 251
click at [471, 158] on div at bounding box center [505, 154] width 113 height 251
click at [460, 63] on div at bounding box center [505, 154] width 113 height 251
click at [501, 140] on div at bounding box center [505, 154] width 113 height 251
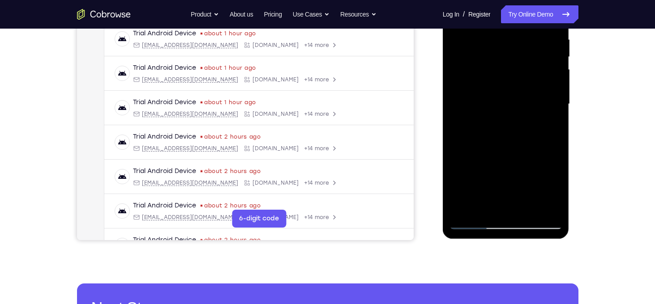
scroll to position [141, 0]
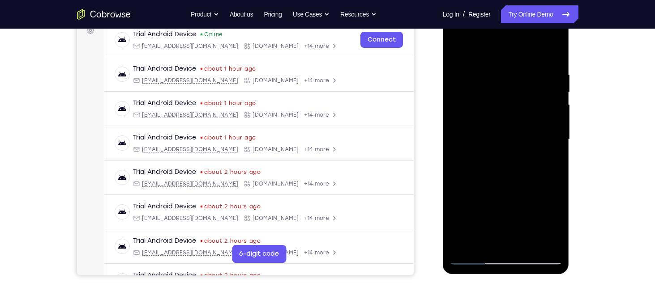
drag, startPoint x: 535, startPoint y: 208, endPoint x: 515, endPoint y: 104, distance: 105.4
click at [515, 104] on div at bounding box center [505, 139] width 113 height 251
drag, startPoint x: 514, startPoint y: 207, endPoint x: 502, endPoint y: 104, distance: 103.6
click at [502, 104] on div at bounding box center [505, 139] width 113 height 251
click at [539, 208] on div at bounding box center [505, 139] width 113 height 251
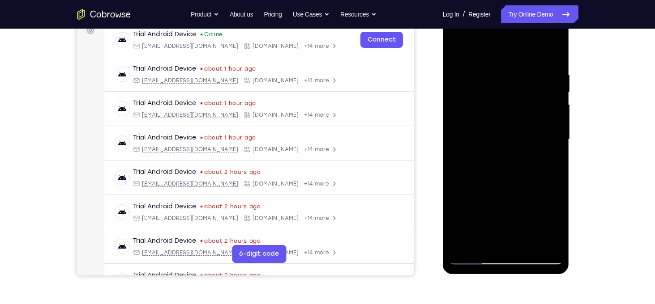
click at [496, 154] on div at bounding box center [505, 139] width 113 height 251
drag, startPoint x: 514, startPoint y: 213, endPoint x: 505, endPoint y: 105, distance: 108.7
click at [505, 105] on div at bounding box center [505, 139] width 113 height 251
drag, startPoint x: 513, startPoint y: 192, endPoint x: 502, endPoint y: 116, distance: 76.9
click at [502, 116] on div at bounding box center [505, 139] width 113 height 251
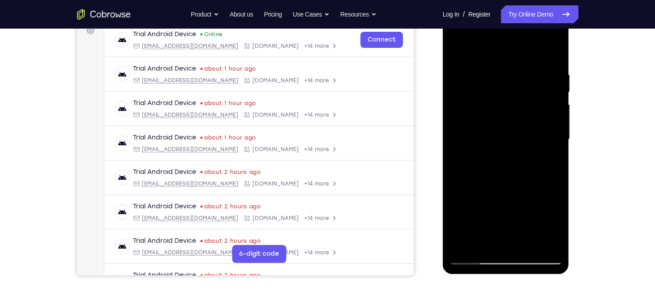
drag, startPoint x: 509, startPoint y: 208, endPoint x: 498, endPoint y: 101, distance: 108.0
click at [498, 101] on div at bounding box center [505, 139] width 113 height 251
drag, startPoint x: 523, startPoint y: 185, endPoint x: 503, endPoint y: 77, distance: 110.5
click at [503, 77] on div at bounding box center [505, 139] width 113 height 251
drag, startPoint x: 509, startPoint y: 204, endPoint x: 501, endPoint y: 102, distance: 101.5
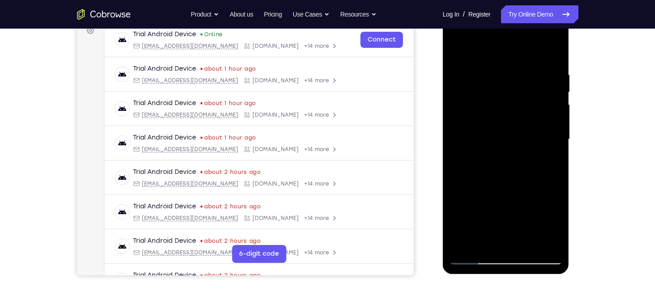
click at [501, 102] on div at bounding box center [505, 139] width 113 height 251
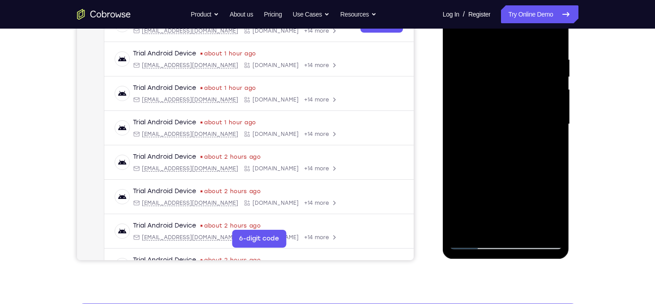
scroll to position [145, 0]
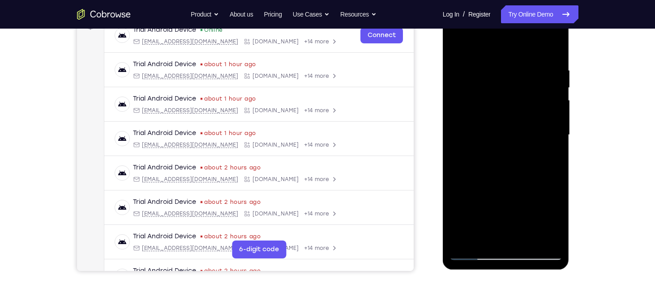
drag, startPoint x: 511, startPoint y: 221, endPoint x: 502, endPoint y: 118, distance: 103.3
click at [502, 118] on div at bounding box center [505, 135] width 113 height 251
drag, startPoint x: 506, startPoint y: 187, endPoint x: 494, endPoint y: 103, distance: 84.5
click at [494, 103] on div at bounding box center [505, 135] width 113 height 251
drag, startPoint x: 508, startPoint y: 205, endPoint x: 502, endPoint y: 111, distance: 93.3
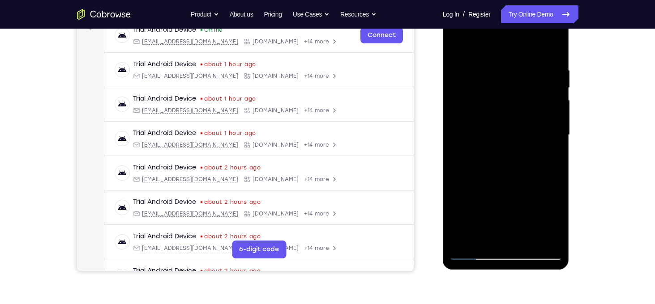
click at [502, 111] on div at bounding box center [505, 135] width 113 height 251
drag, startPoint x: 507, startPoint y: 209, endPoint x: 506, endPoint y: 85, distance: 124.0
click at [506, 85] on div at bounding box center [505, 135] width 113 height 251
click at [460, 144] on div at bounding box center [505, 135] width 113 height 251
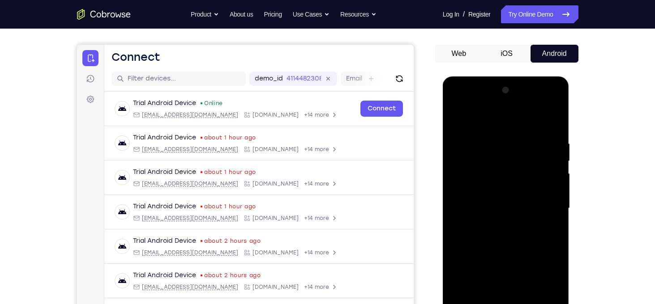
drag, startPoint x: 502, startPoint y: 145, endPoint x: 529, endPoint y: 266, distance: 124.0
click at [529, 266] on div at bounding box center [505, 208] width 113 height 251
drag, startPoint x: 495, startPoint y: 128, endPoint x: 522, endPoint y: 266, distance: 140.3
click at [522, 266] on div at bounding box center [505, 208] width 113 height 251
click at [457, 119] on div at bounding box center [505, 208] width 113 height 251
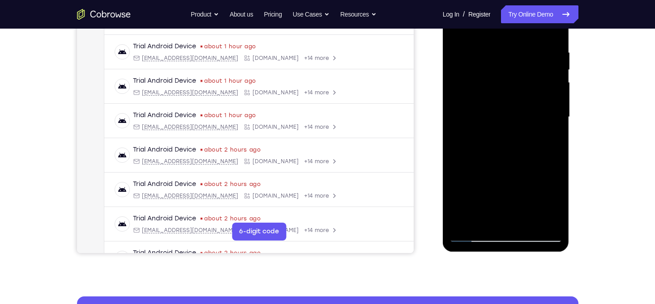
scroll to position [168, 0]
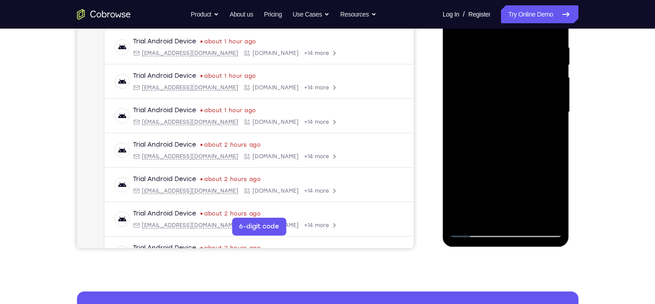
drag, startPoint x: 519, startPoint y: 175, endPoint x: 502, endPoint y: 105, distance: 72.7
click at [502, 105] on div at bounding box center [505, 112] width 113 height 251
